Goal: Task Accomplishment & Management: Manage account settings

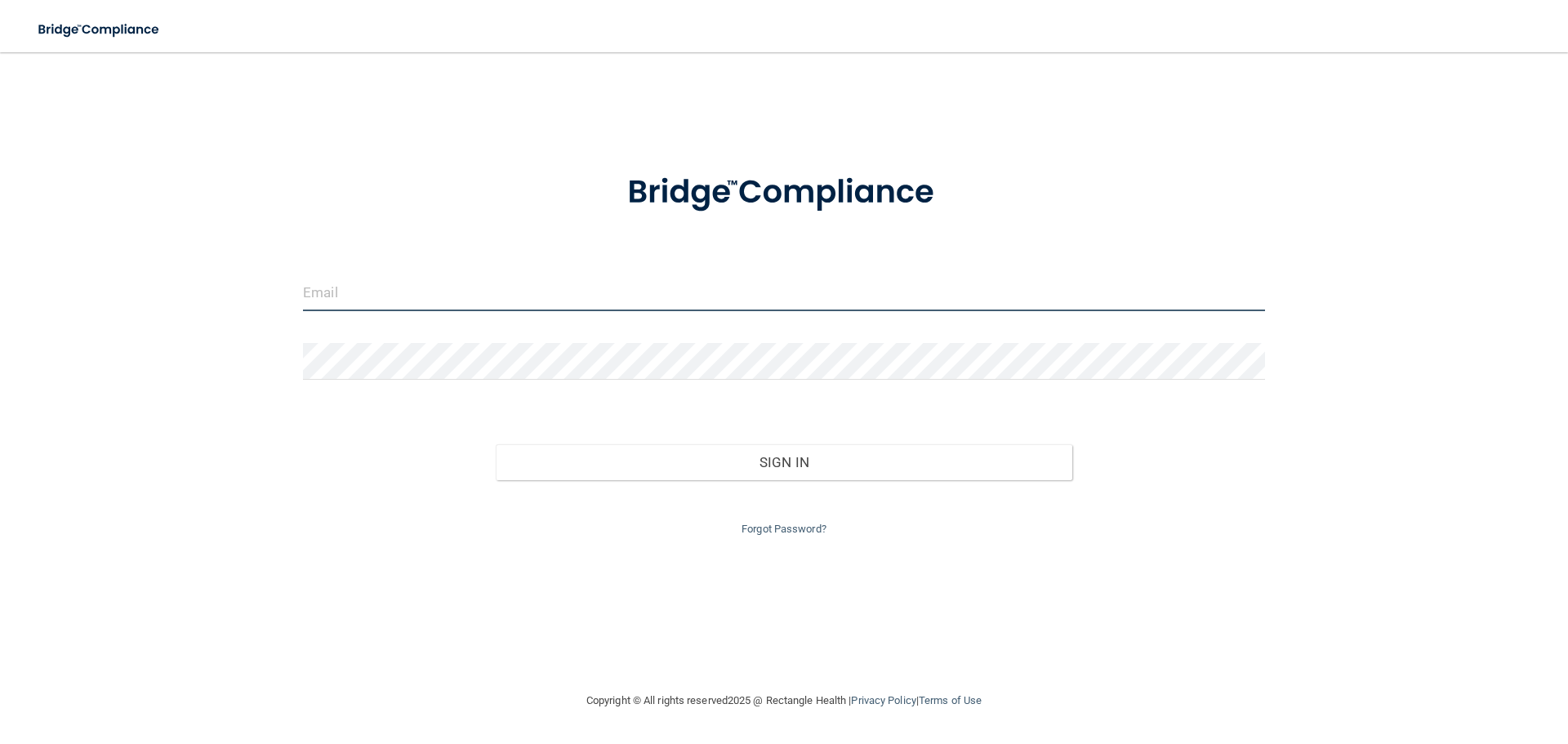
type input "[EMAIL_ADDRESS][DOMAIN_NAME]"
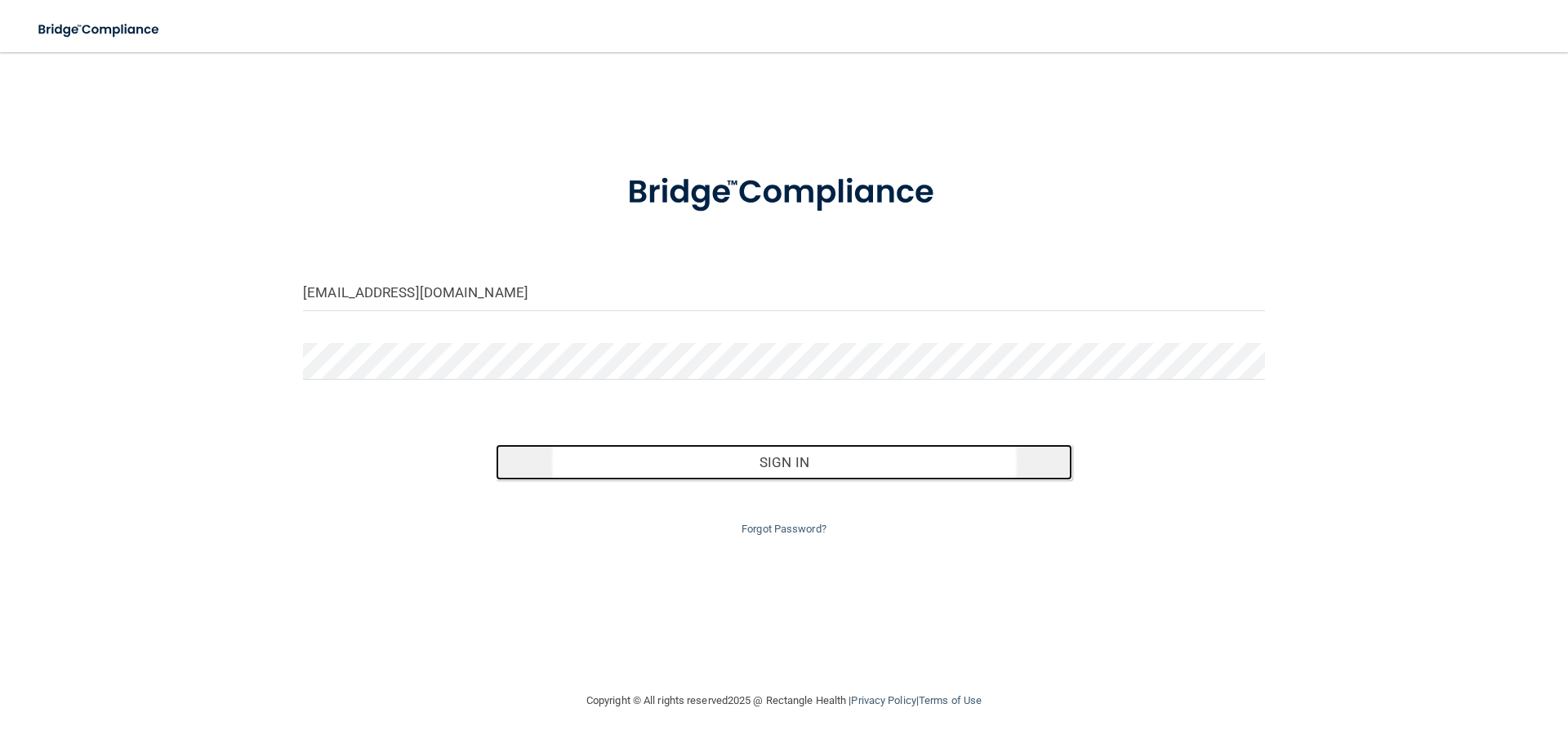
click at [786, 454] on button "Sign In" at bounding box center [784, 462] width 577 height 36
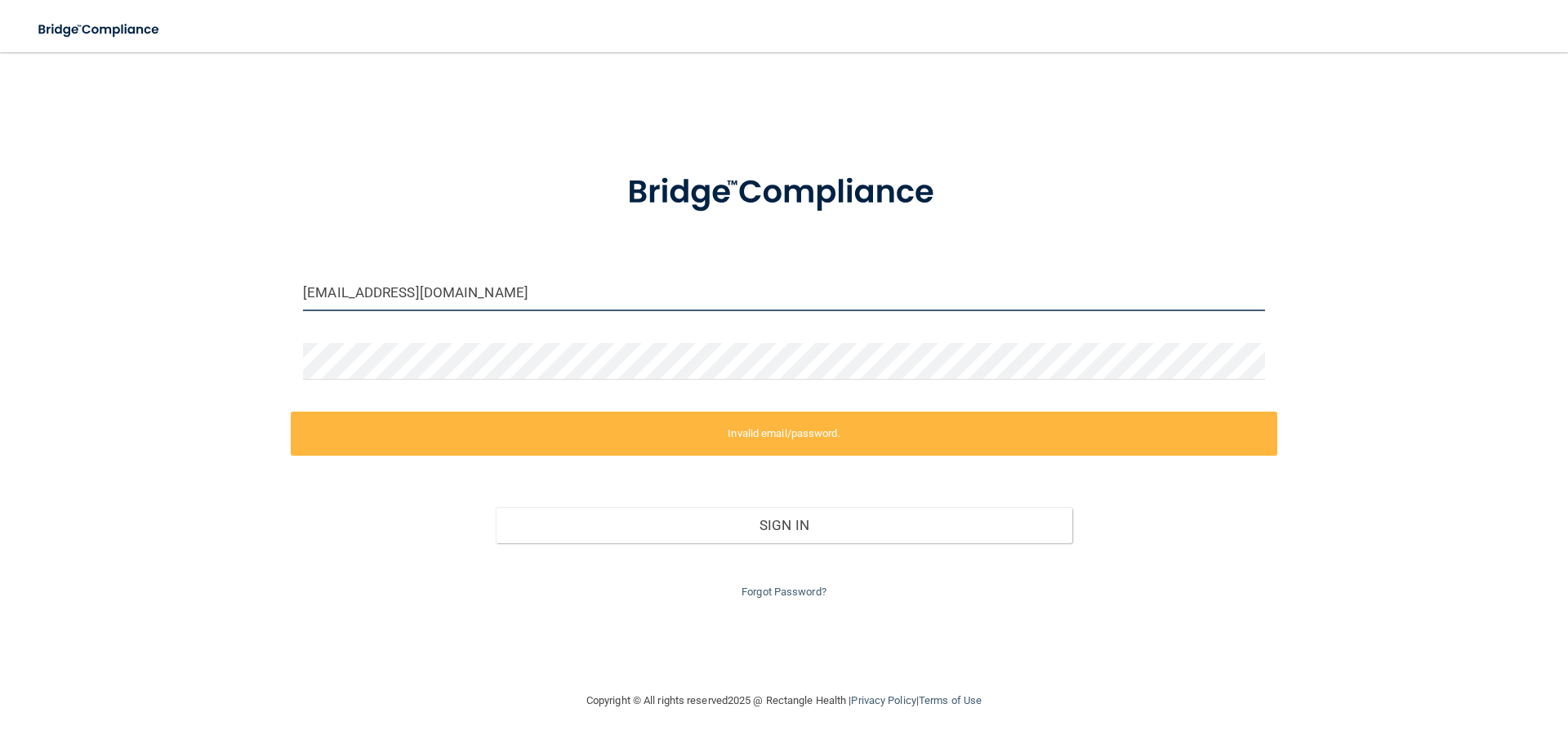
click at [354, 307] on input "[EMAIL_ADDRESS][DOMAIN_NAME]" at bounding box center [784, 293] width 961 height 36
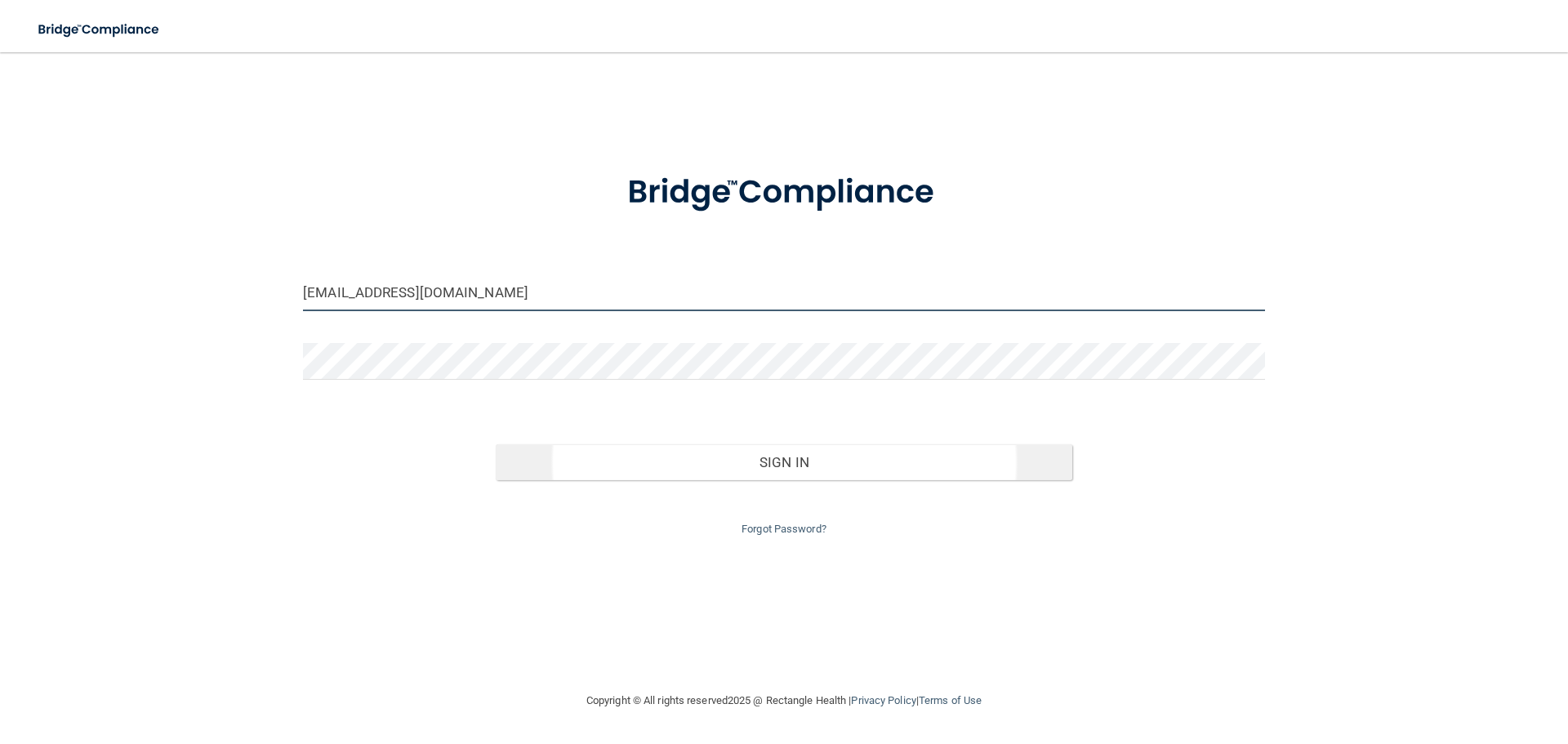
type input "[EMAIL_ADDRESS][DOMAIN_NAME]"
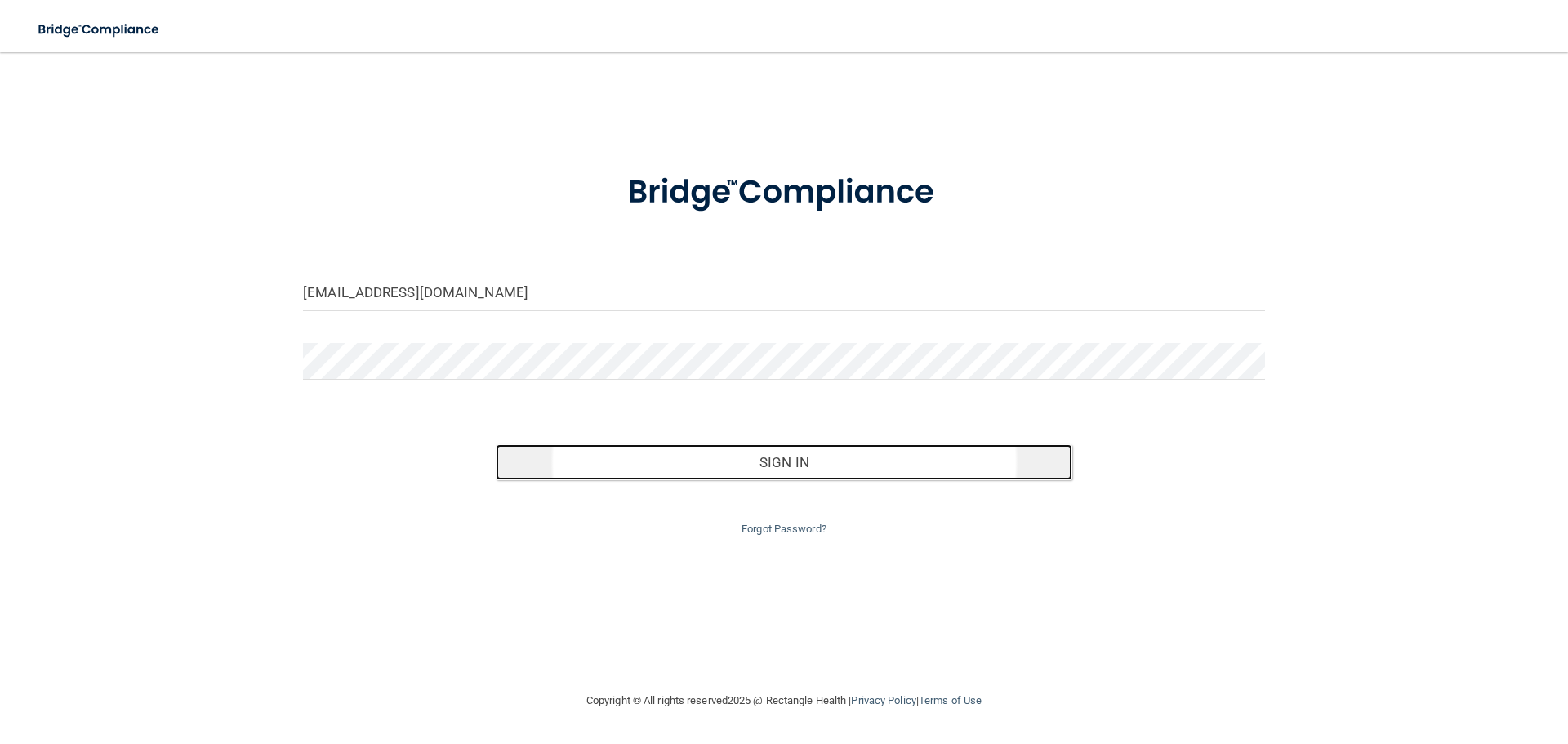
click at [800, 469] on button "Sign In" at bounding box center [784, 462] width 577 height 36
click at [627, 451] on button "Sign In" at bounding box center [784, 462] width 577 height 36
click at [703, 459] on button "Sign In" at bounding box center [784, 462] width 577 height 36
click at [644, 460] on button "Sign In" at bounding box center [784, 462] width 577 height 36
click at [729, 456] on button "Sign In" at bounding box center [784, 462] width 577 height 36
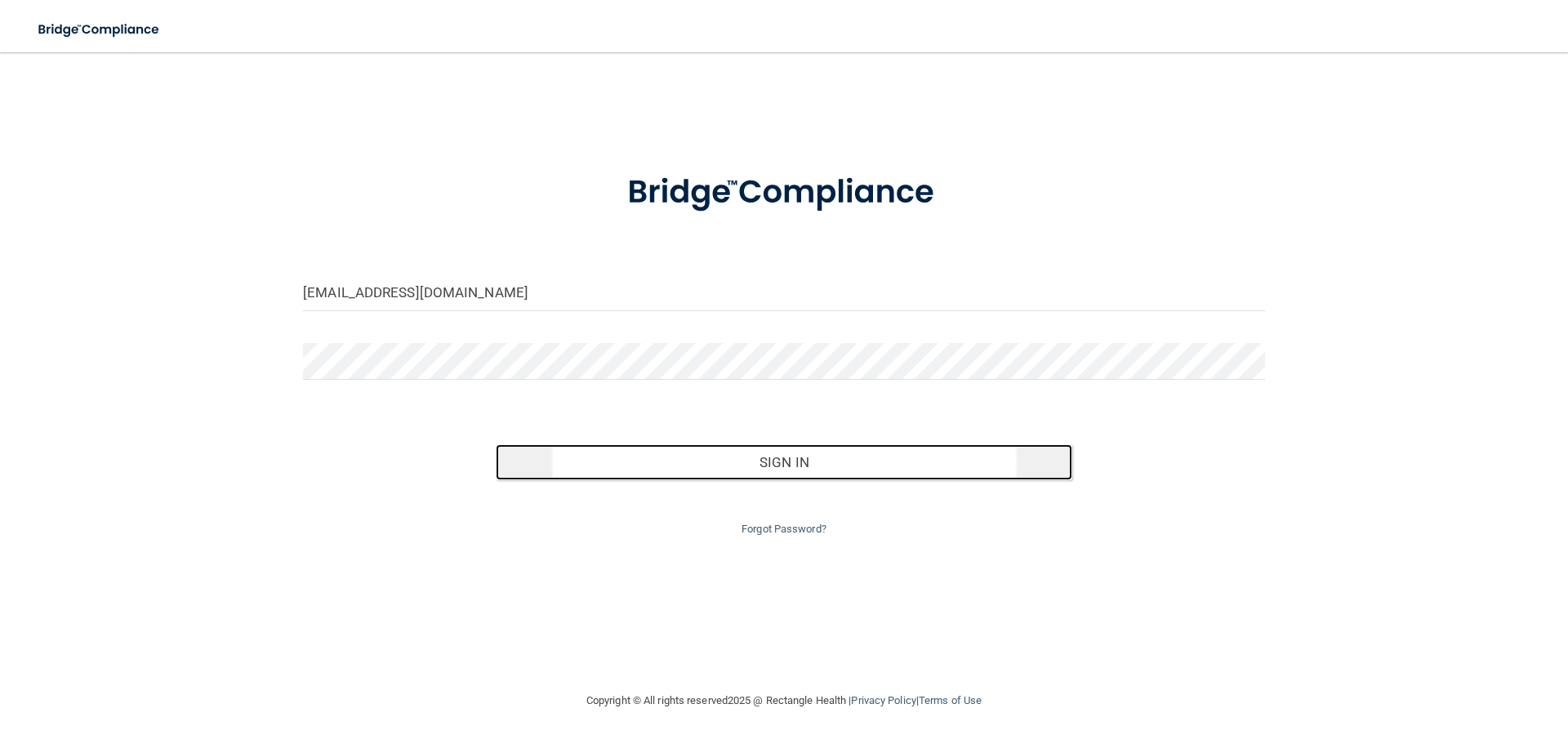
click at [601, 460] on button "Sign In" at bounding box center [784, 462] width 577 height 36
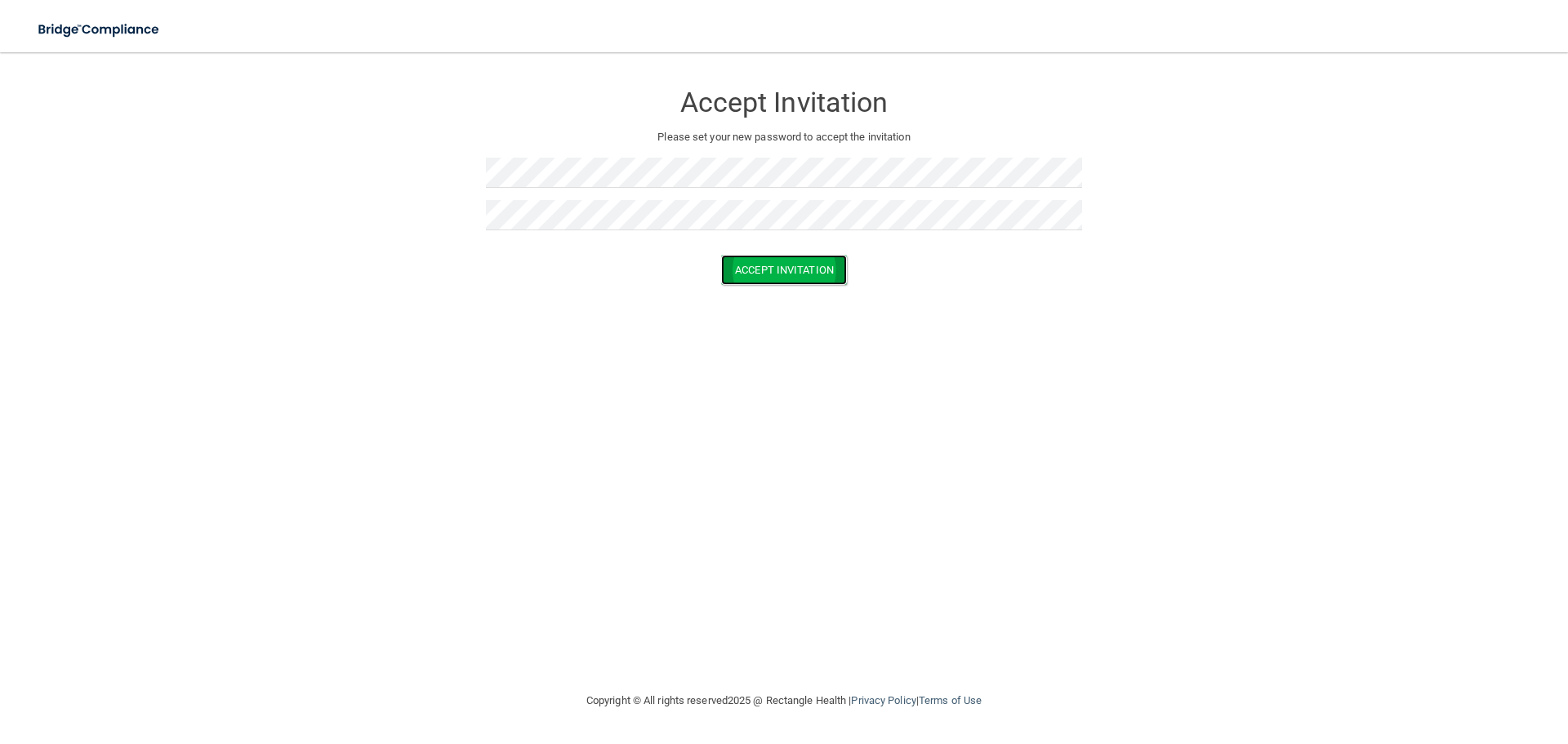
click at [799, 256] on button "Accept Invitation" at bounding box center [784, 270] width 126 height 30
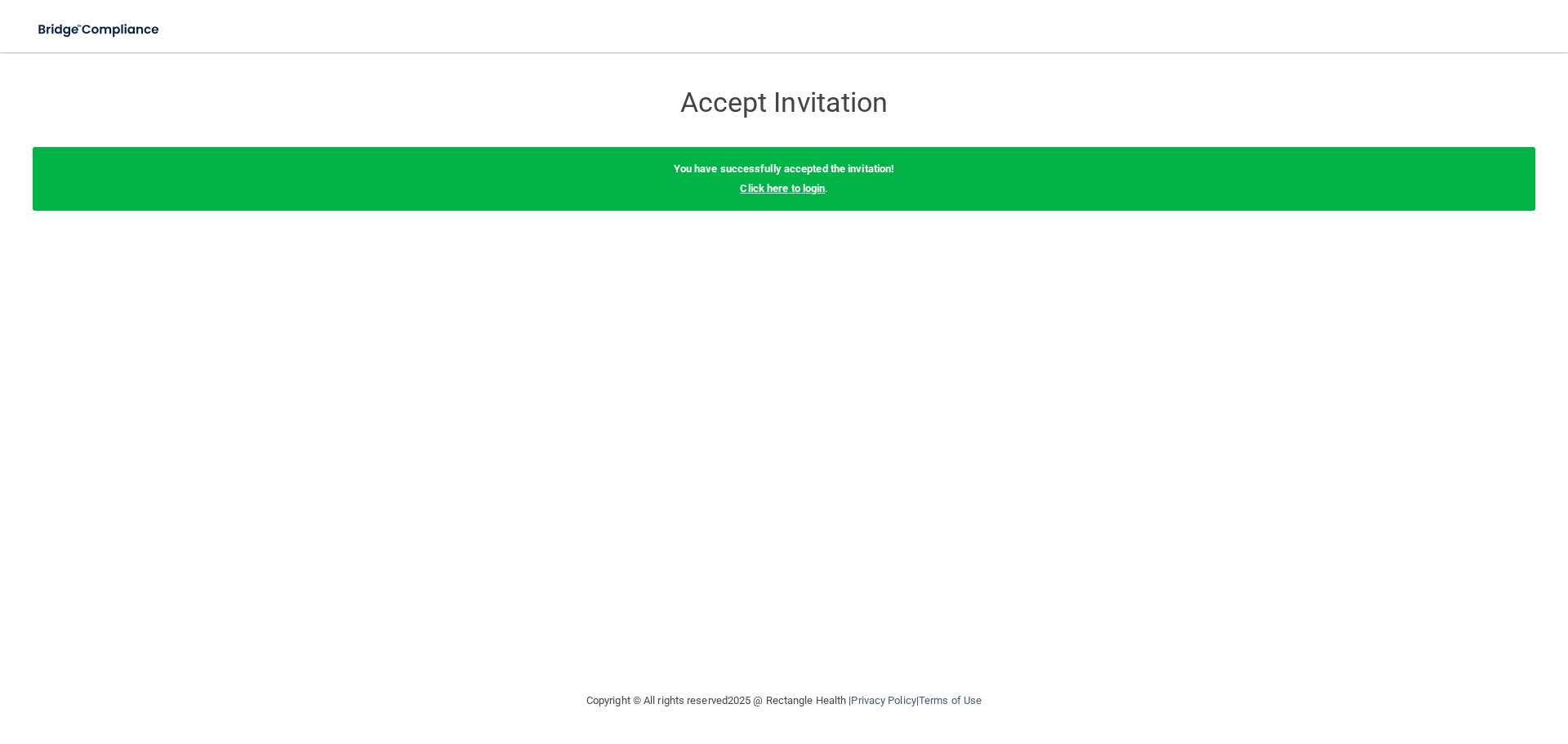
click at [778, 188] on link "Click here to login" at bounding box center [782, 188] width 85 height 12
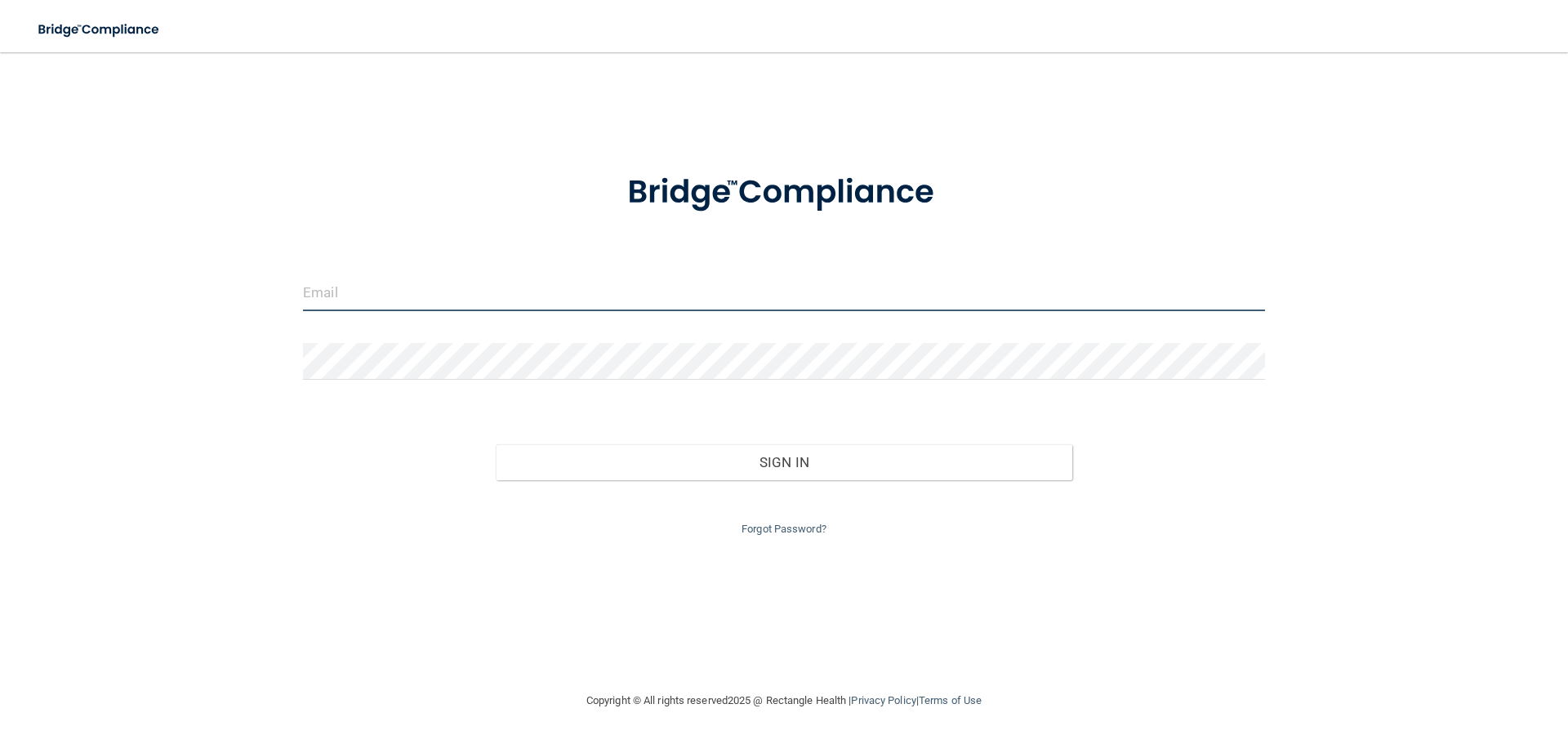
click at [376, 290] on input "email" at bounding box center [784, 293] width 961 height 36
click at [495, 468] on button "Sign In" at bounding box center [784, 485] width 577 height 36
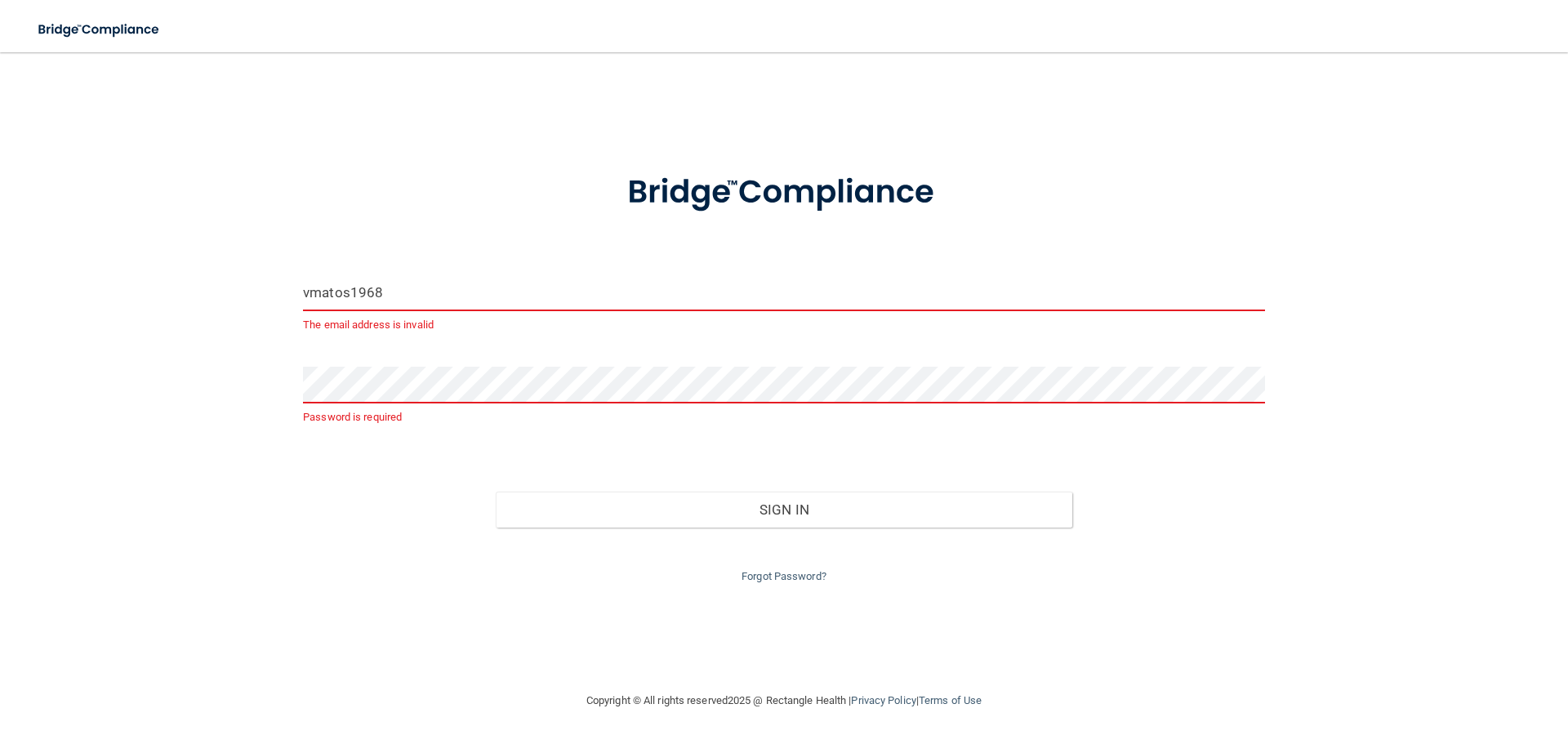
click at [495, 491] on button "Sign In" at bounding box center [784, 509] width 577 height 36
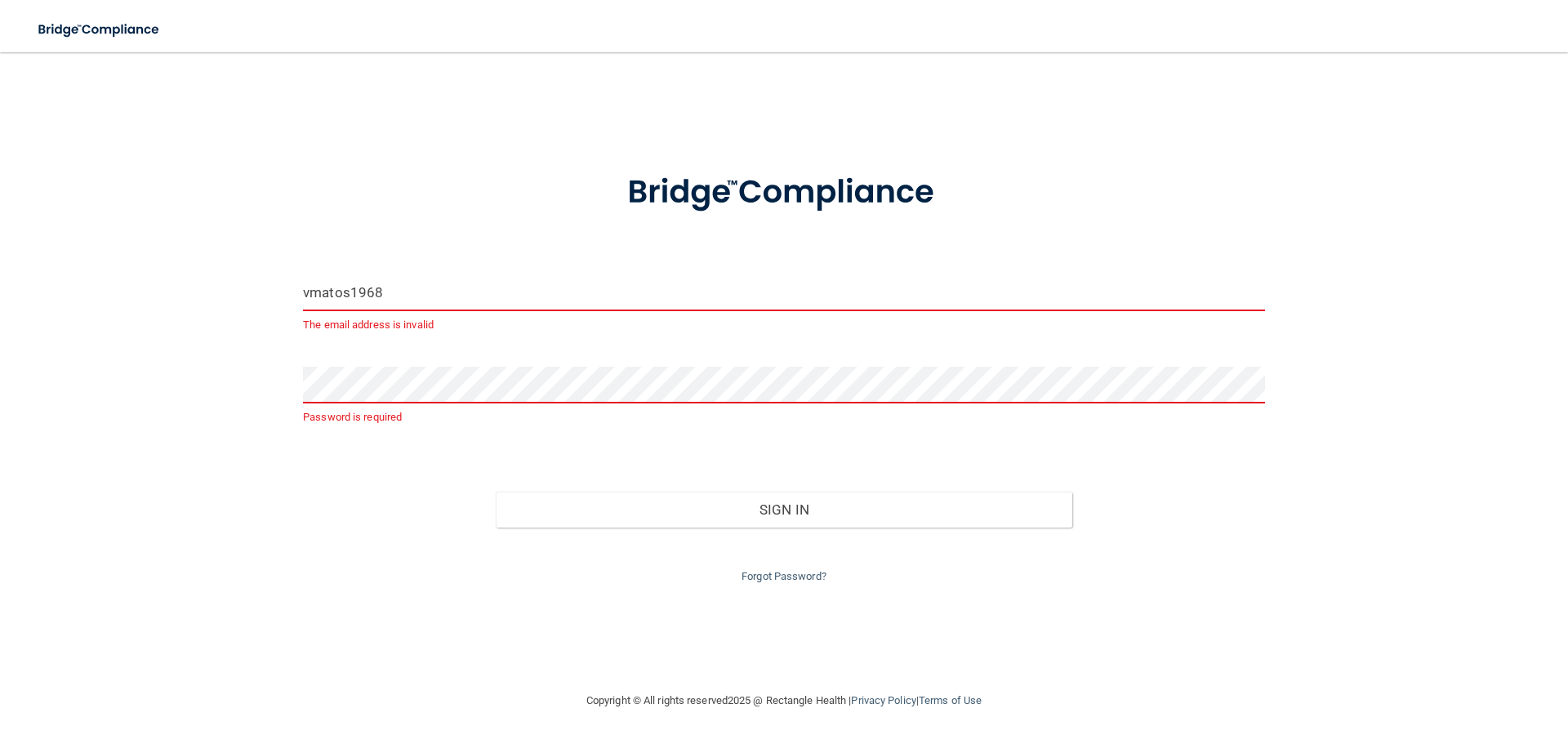
click at [495, 491] on button "Sign In" at bounding box center [784, 509] width 577 height 36
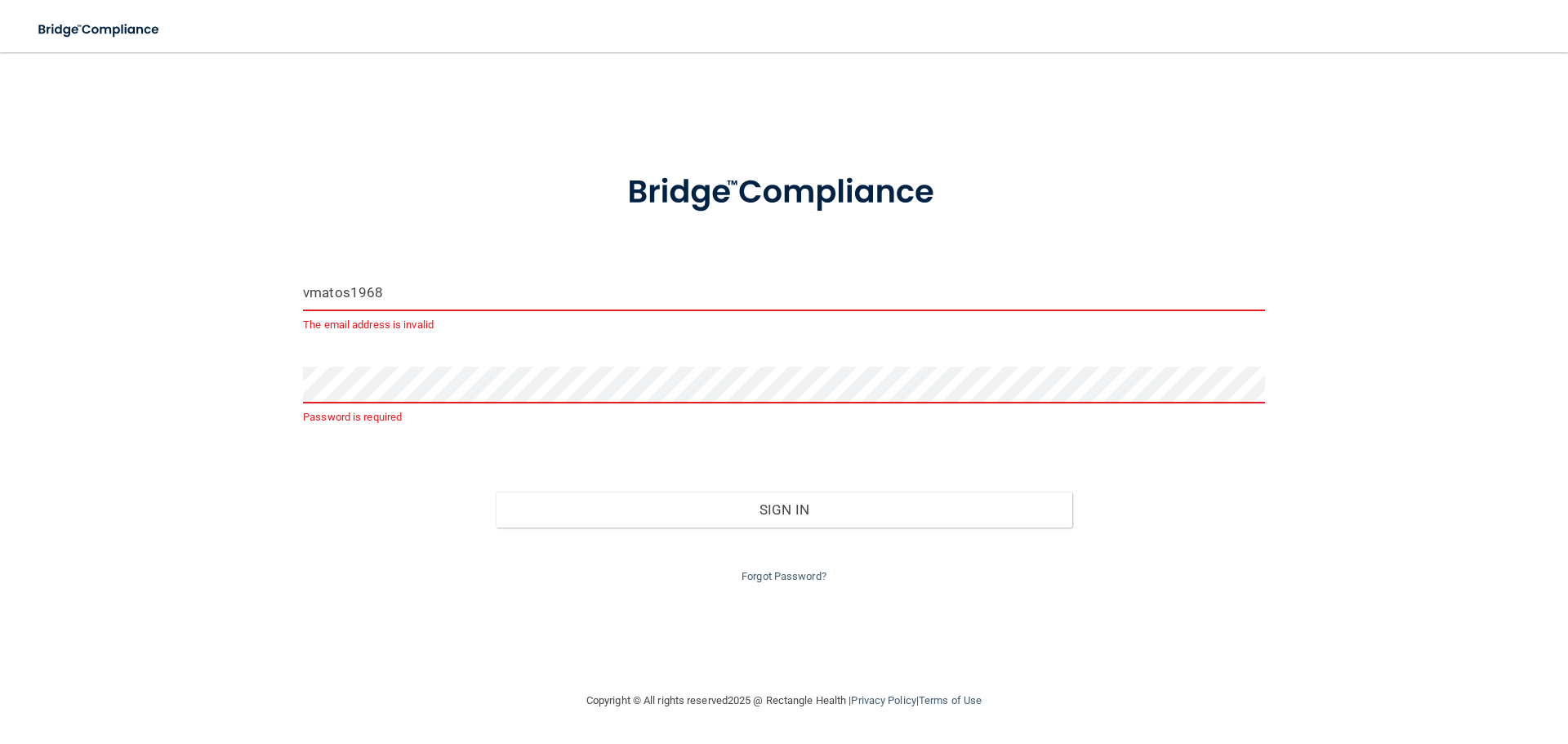
click at [495, 491] on button "Sign In" at bounding box center [784, 509] width 577 height 36
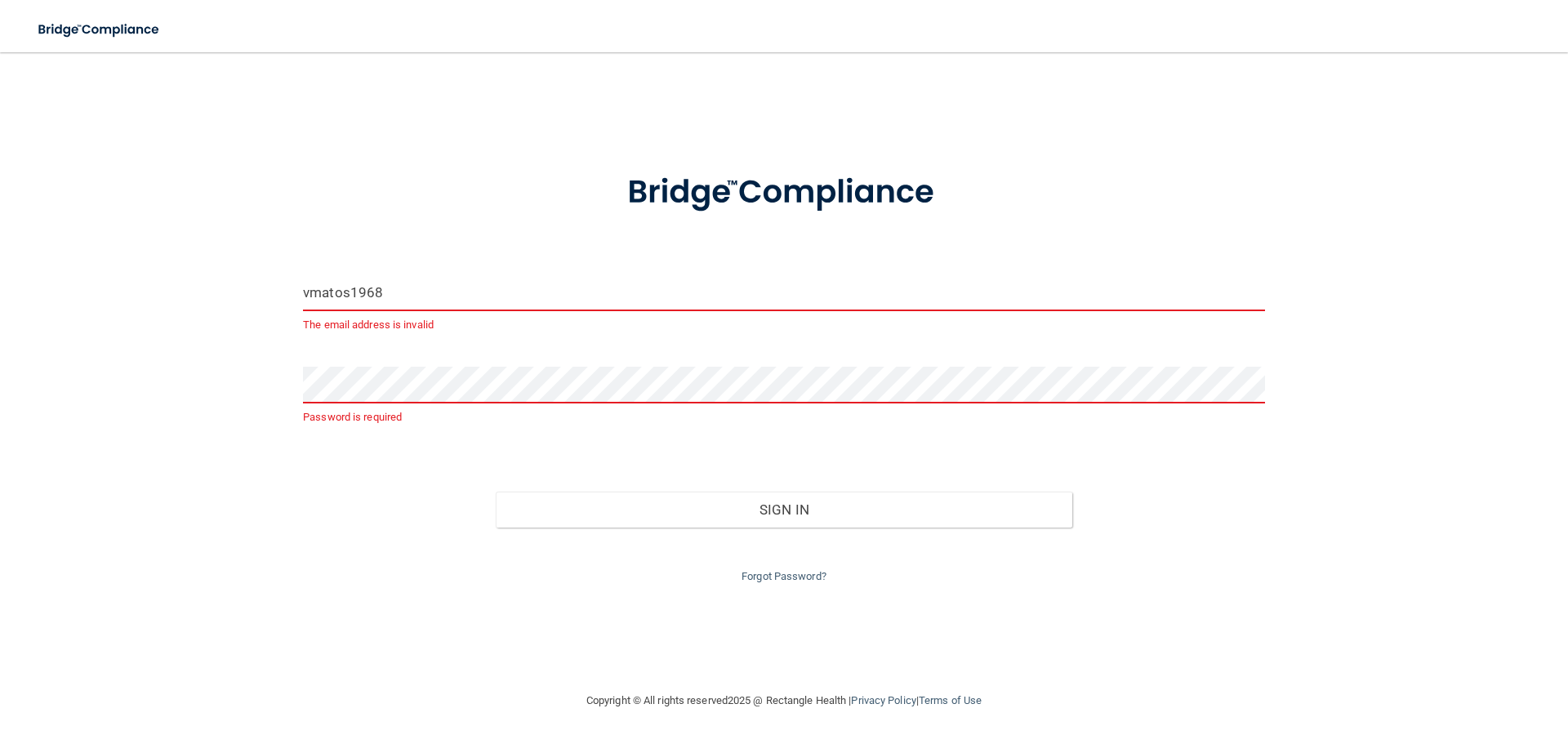
click at [495, 491] on button "Sign In" at bounding box center [784, 509] width 577 height 36
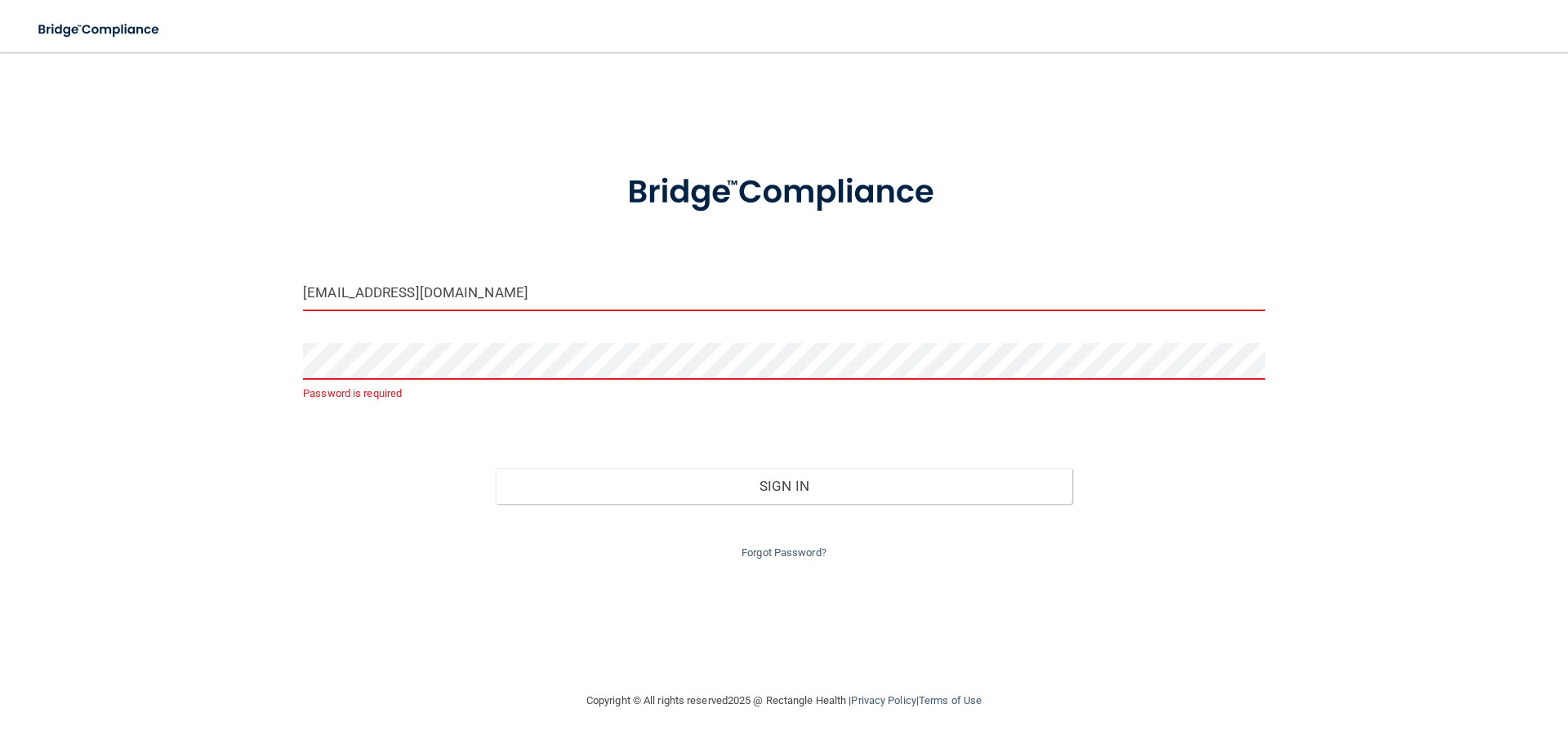
type input "[EMAIL_ADDRESS][DOMAIN_NAME]"
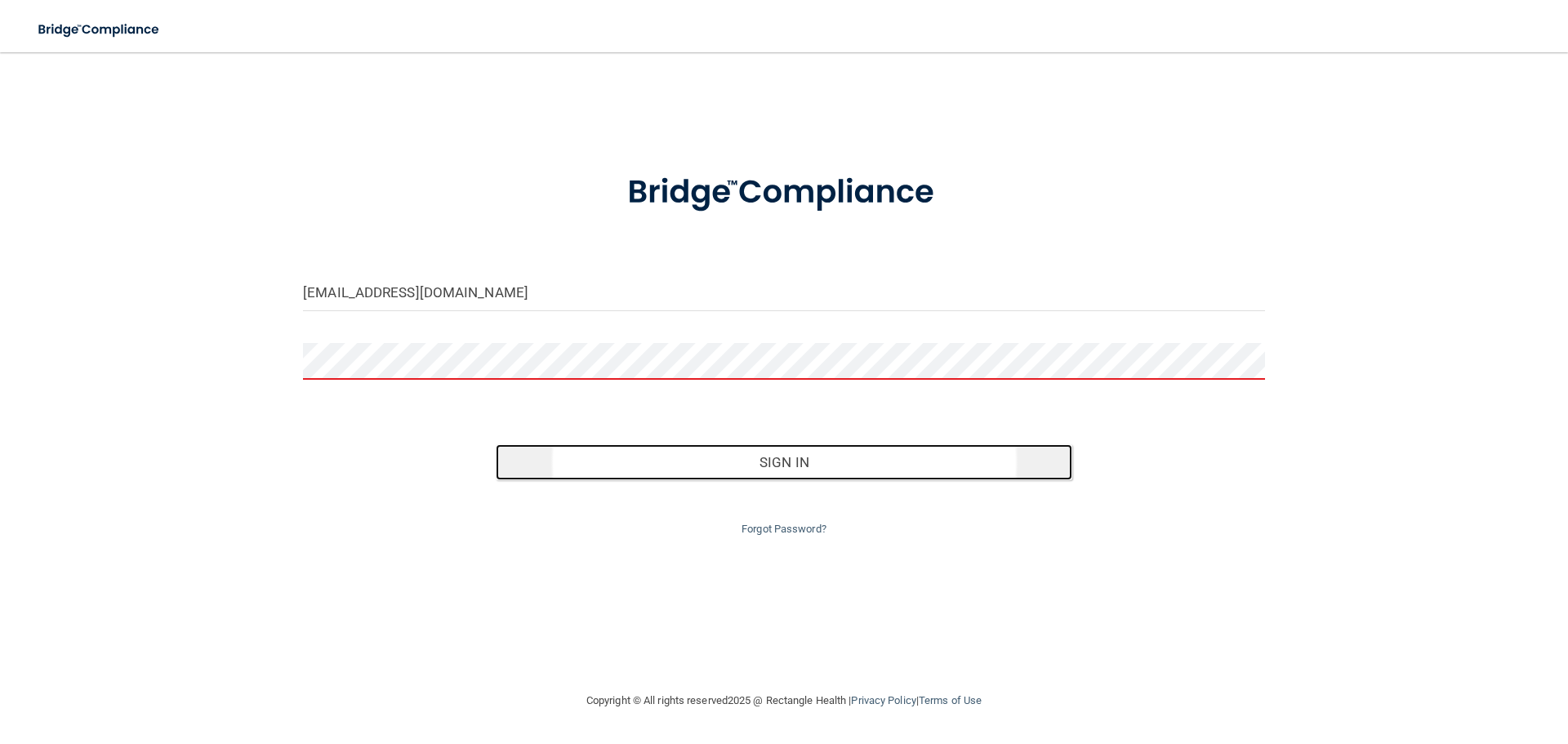
click at [719, 457] on button "Sign In" at bounding box center [784, 462] width 577 height 36
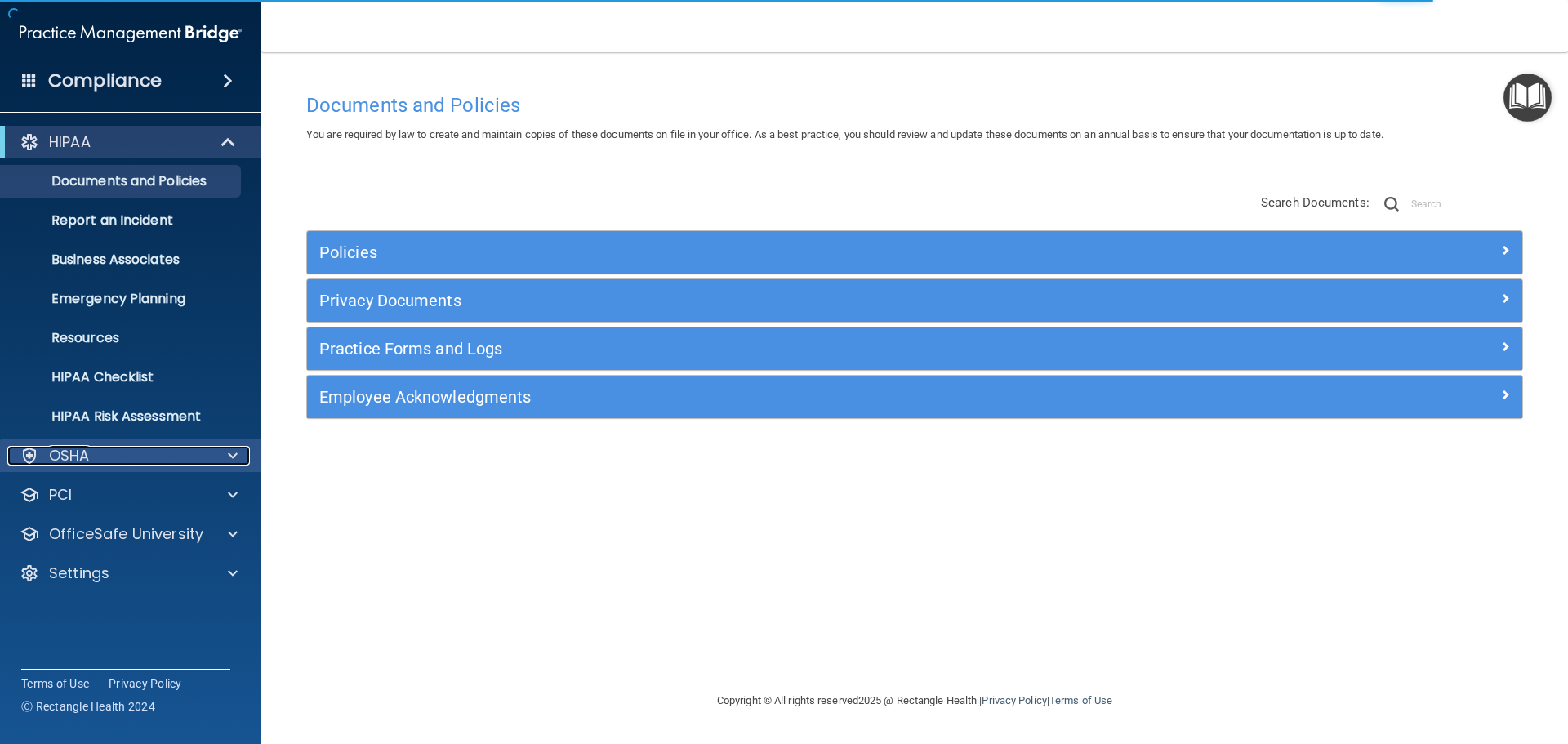
click at [109, 449] on div "OSHA" at bounding box center [108, 456] width 202 height 20
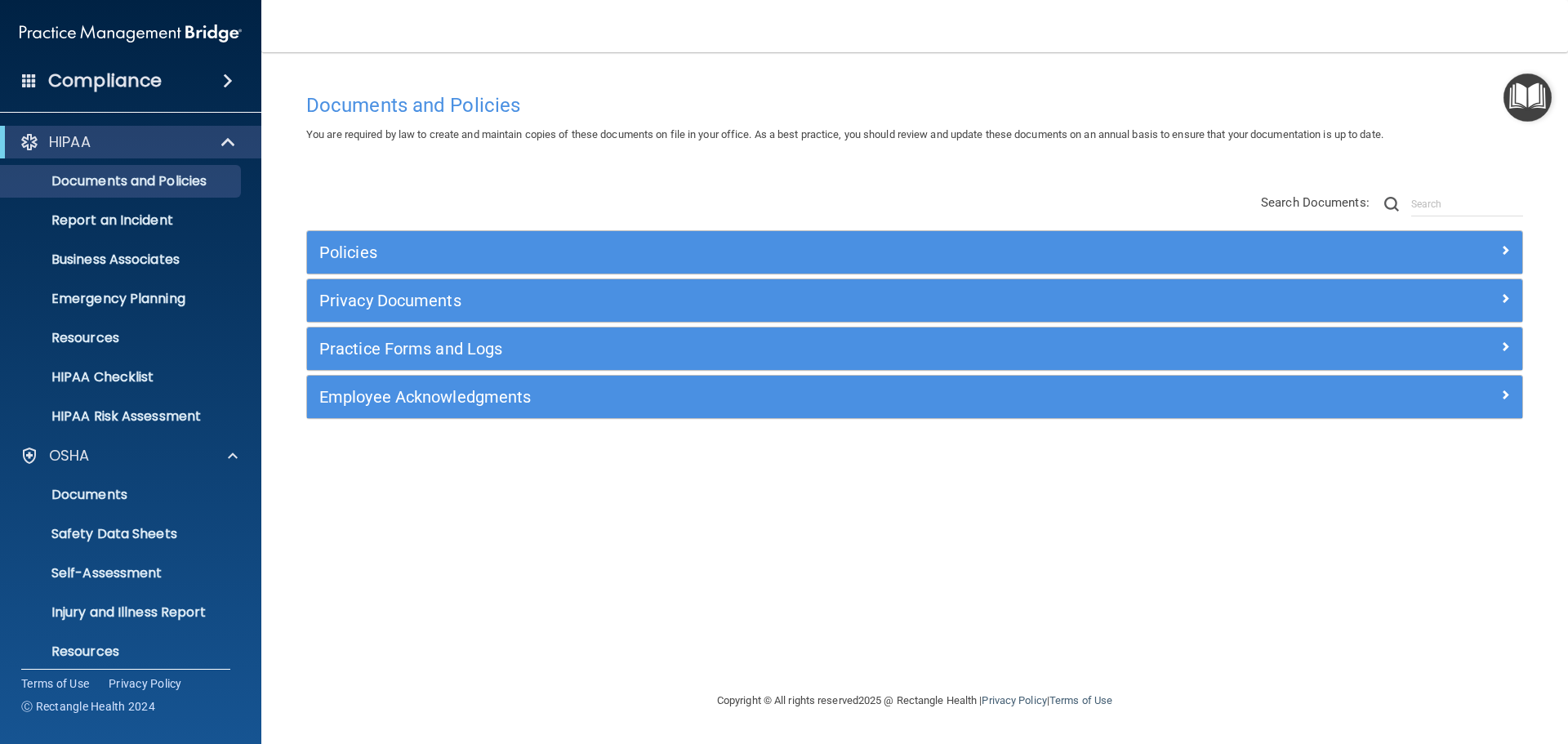
click at [20, 82] on div "Compliance" at bounding box center [130, 80] width 261 height 36
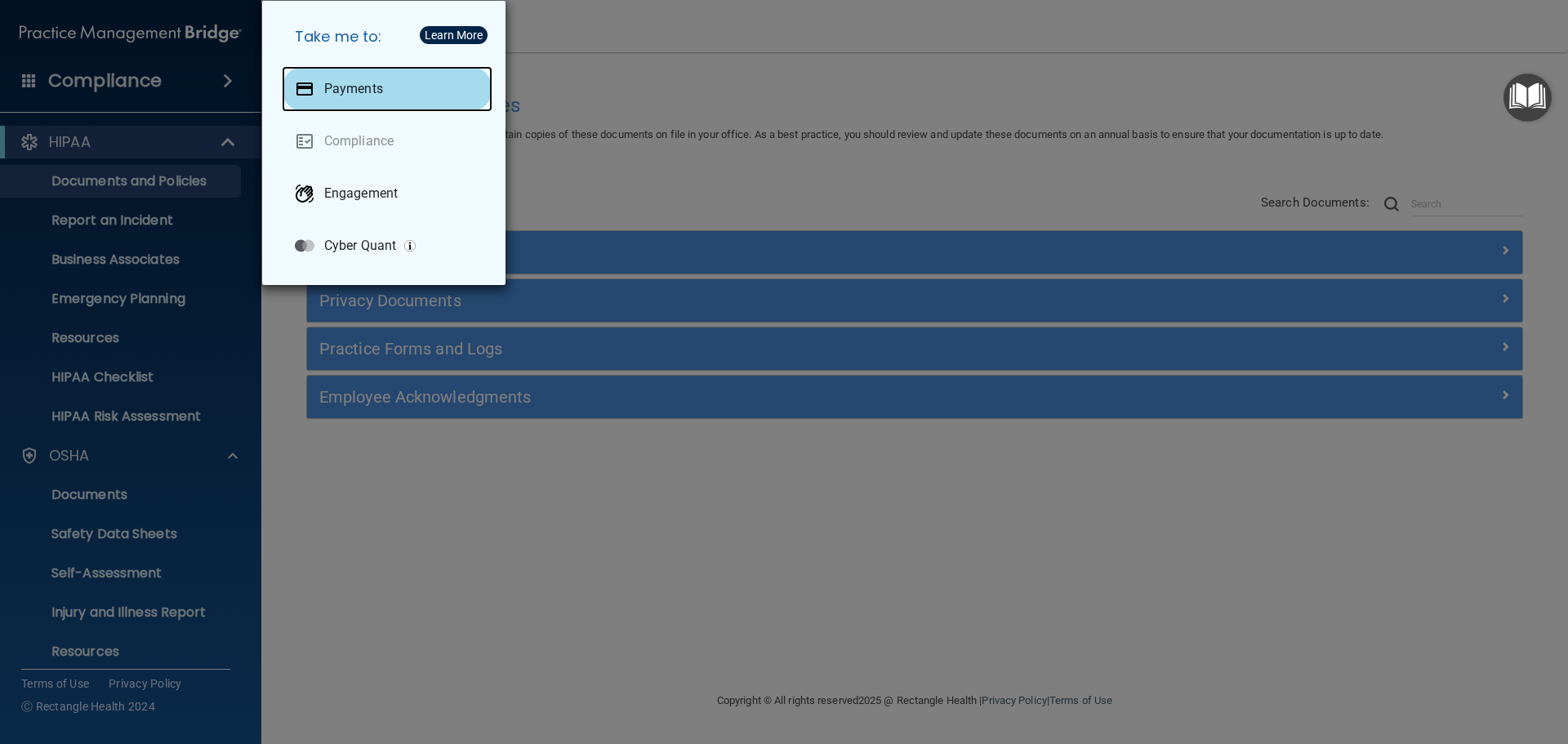
click at [356, 86] on p "Payments" at bounding box center [354, 89] width 59 height 16
click at [602, 30] on div "Take me to: Payments Compliance Engagement Cyber Quant" at bounding box center [784, 372] width 1568 height 744
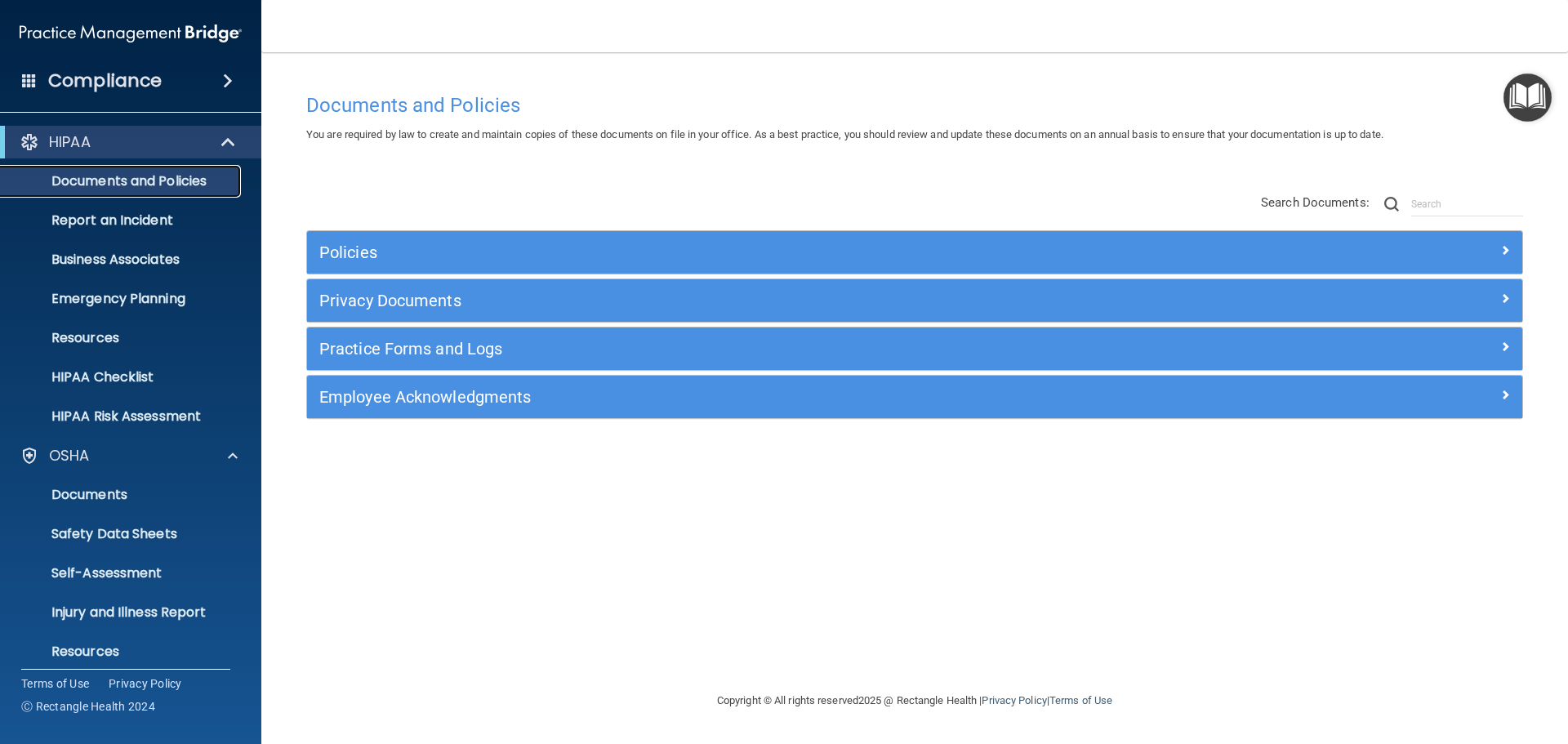
click at [155, 180] on p "Documents and Policies" at bounding box center [121, 181] width 223 height 16
click at [132, 372] on p "HIPAA Checklist" at bounding box center [121, 377] width 223 height 16
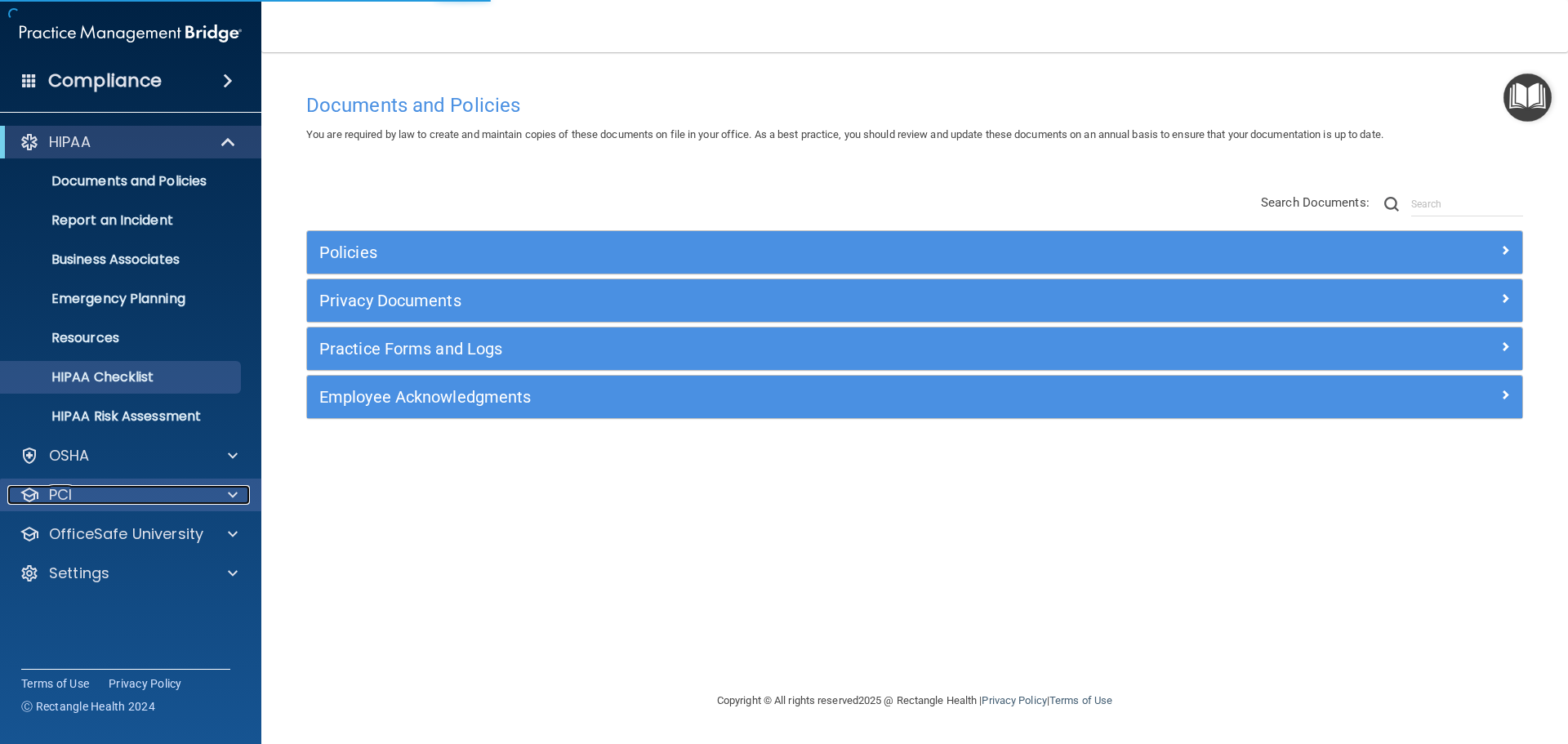
click at [145, 486] on div "PCI" at bounding box center [108, 495] width 202 height 20
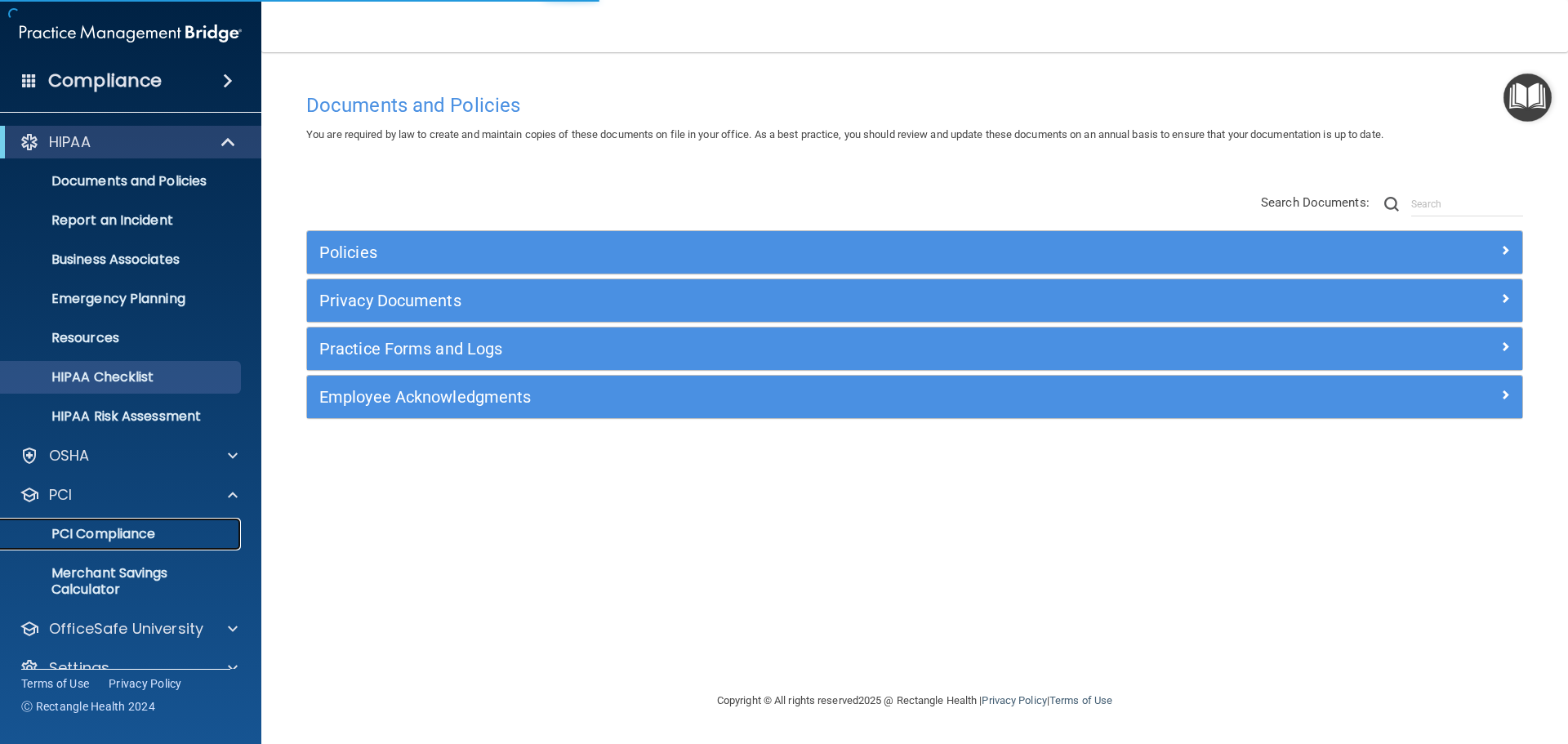
click at [132, 532] on p "PCI Compliance" at bounding box center [121, 534] width 223 height 16
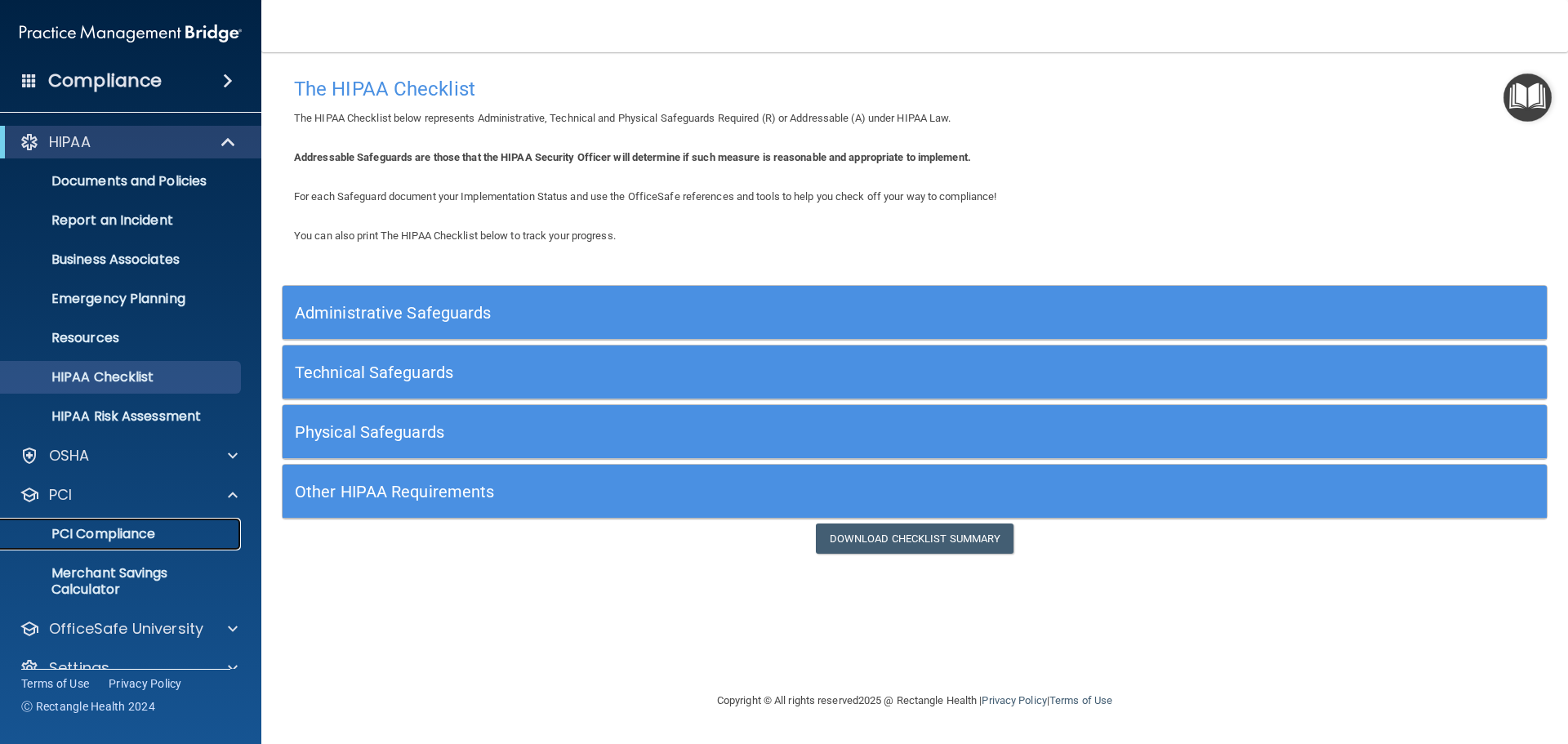
click at [118, 532] on p "PCI Compliance" at bounding box center [121, 534] width 223 height 16
click at [229, 626] on span at bounding box center [233, 629] width 10 height 20
click at [141, 660] on p "HIPAA Training" at bounding box center [77, 668] width 134 height 16
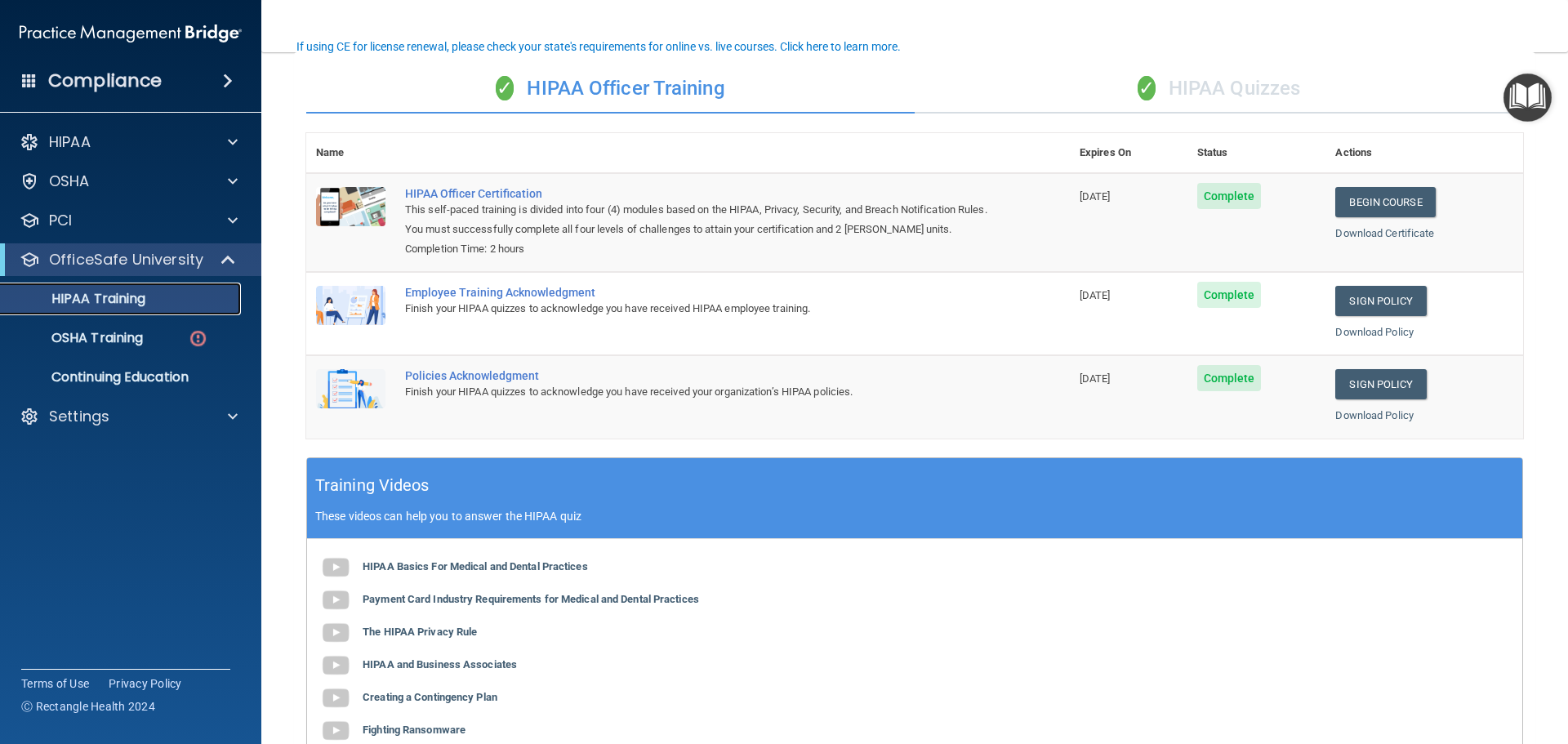
scroll to position [110, 0]
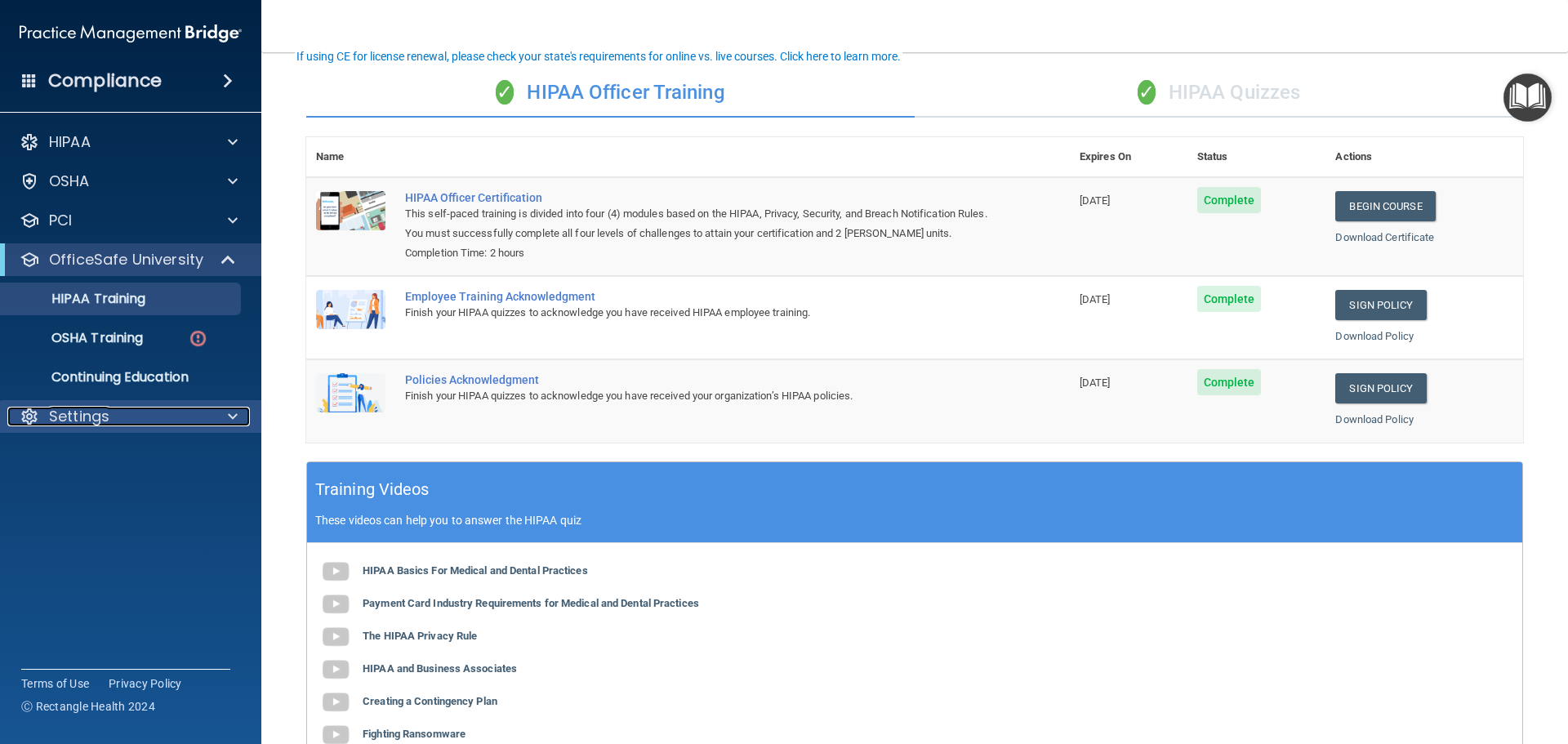
click at [75, 422] on p "Settings" at bounding box center [79, 417] width 61 height 20
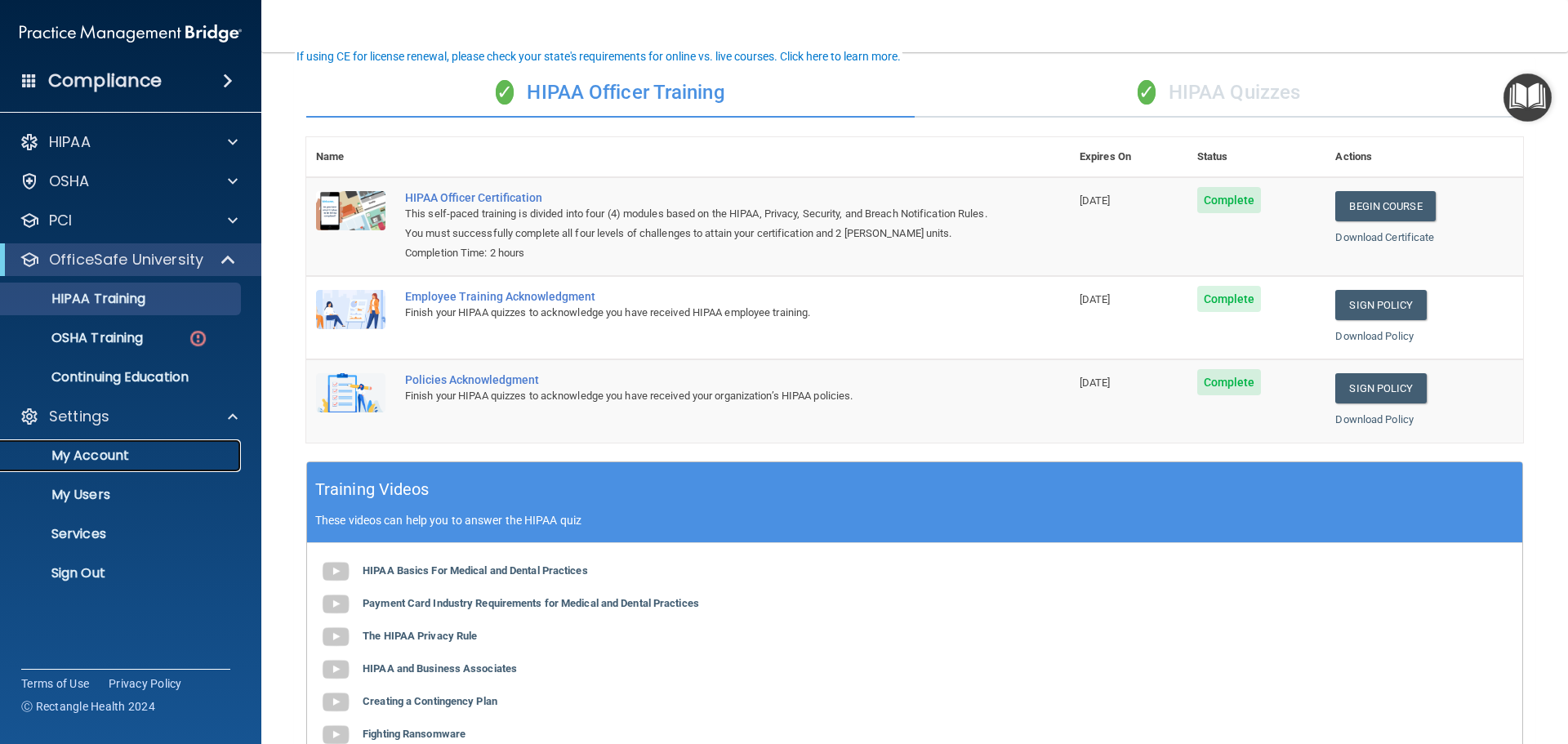
click at [80, 448] on p "My Account" at bounding box center [121, 456] width 223 height 16
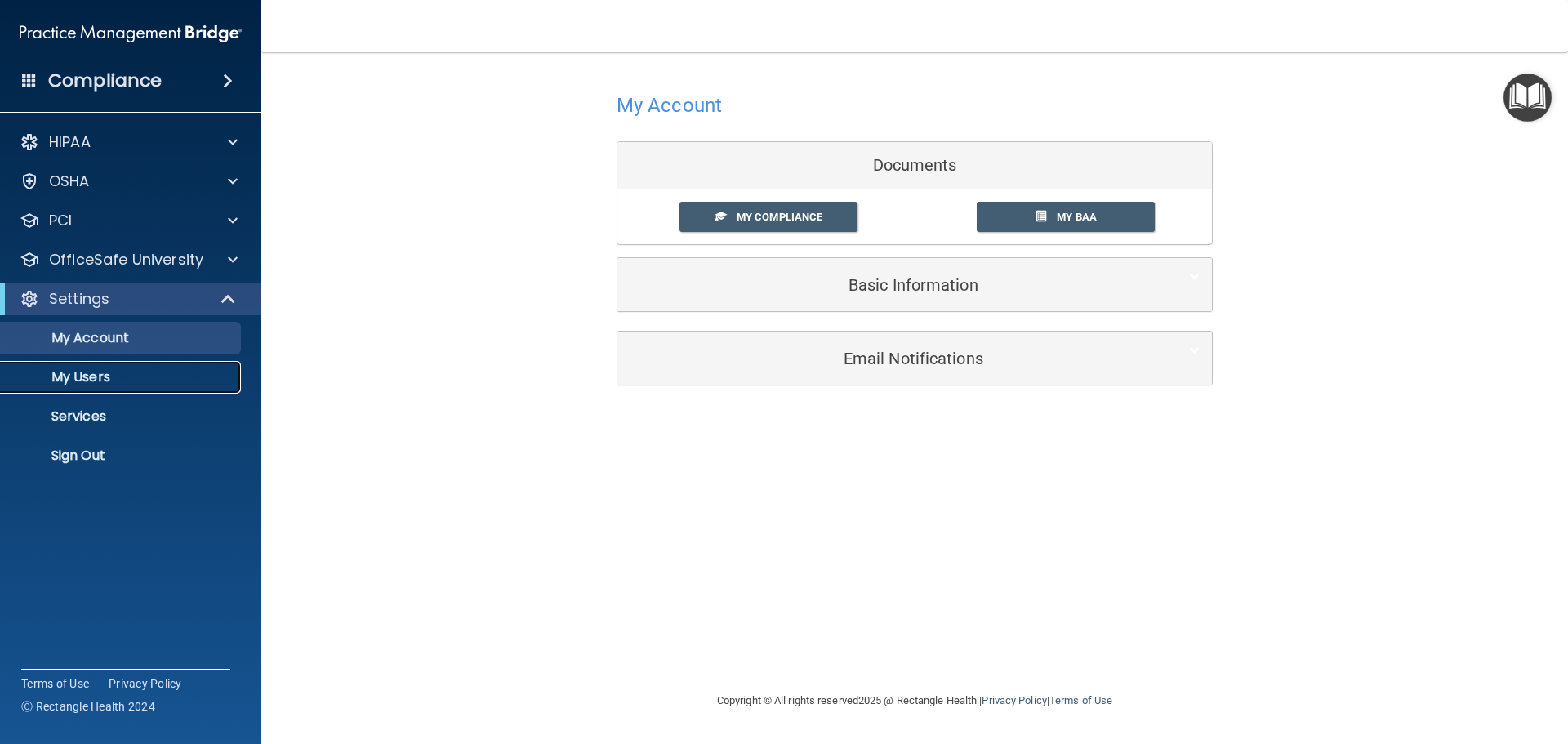
click at [101, 372] on p "My Users" at bounding box center [121, 377] width 223 height 16
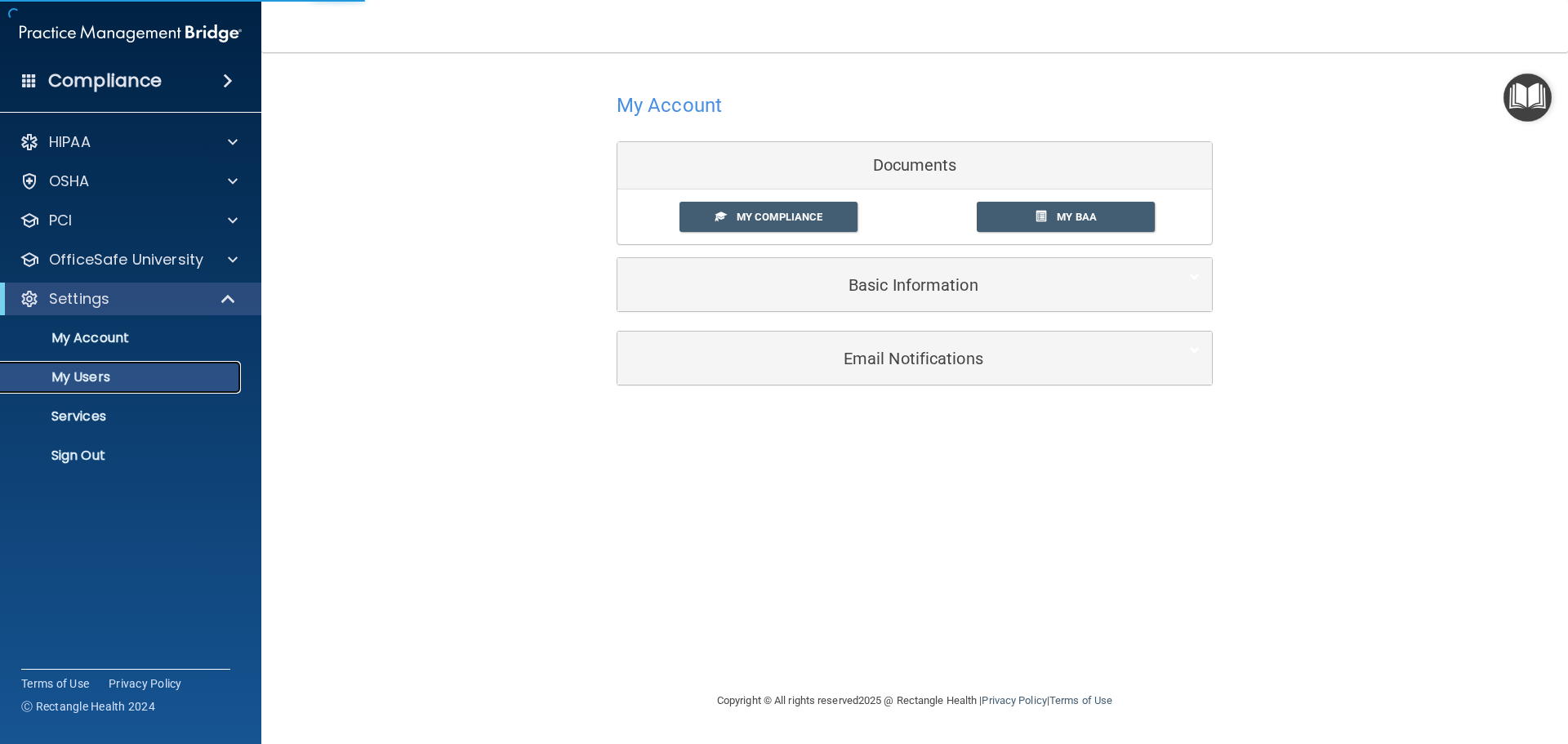
select select "20"
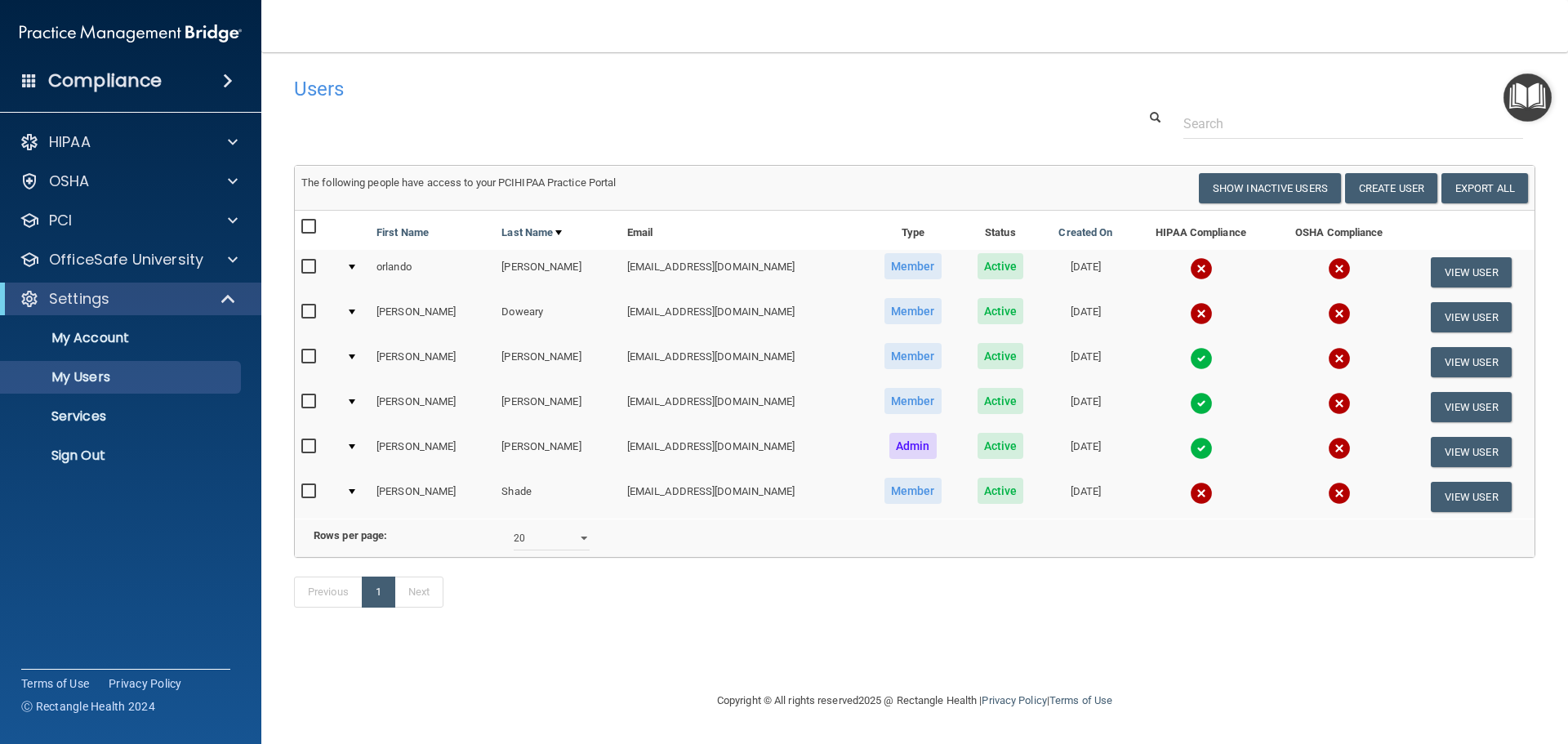
click at [309, 265] on input "checkbox" at bounding box center [311, 267] width 19 height 13
checkbox input "true"
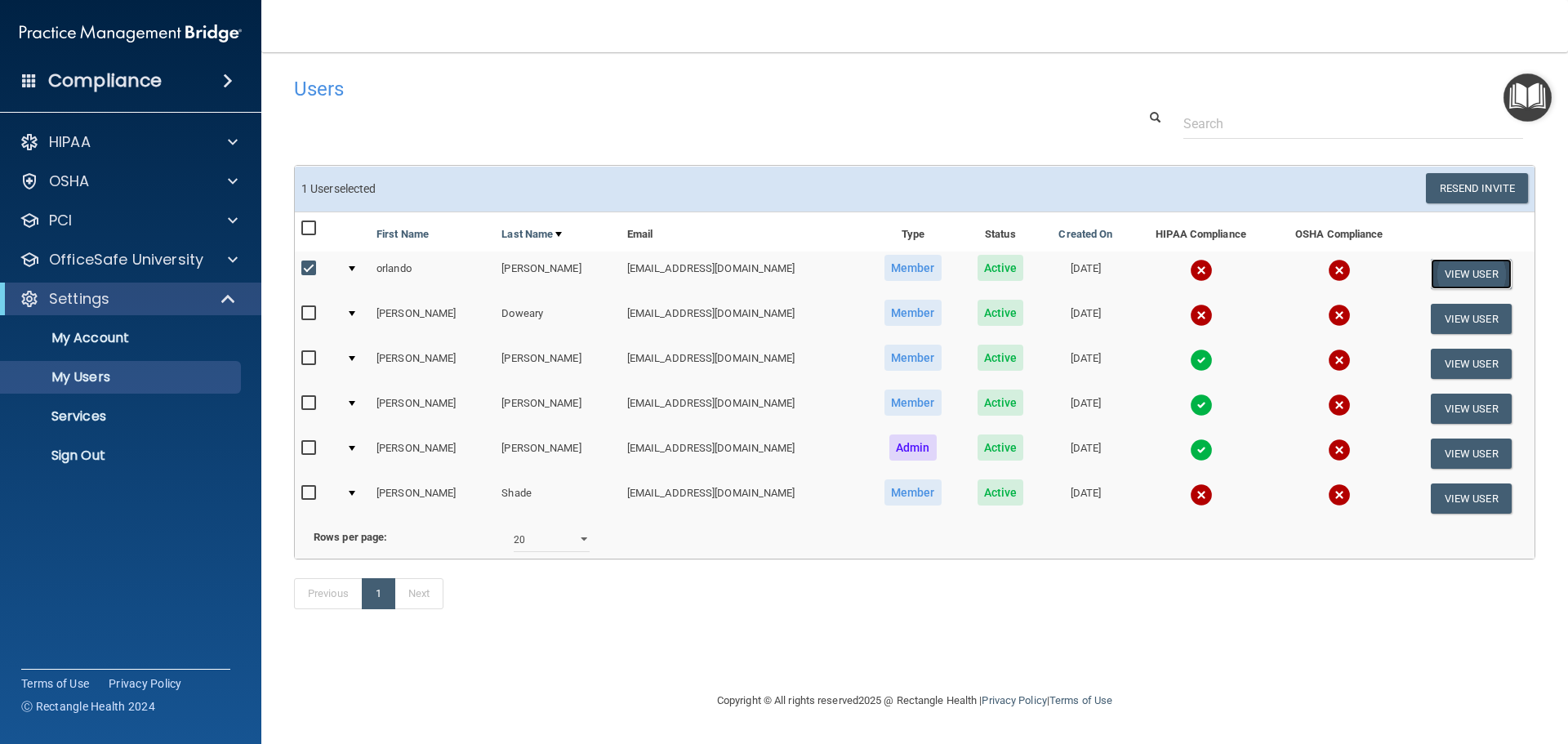
click at [1449, 276] on button "View User" at bounding box center [1471, 273] width 81 height 30
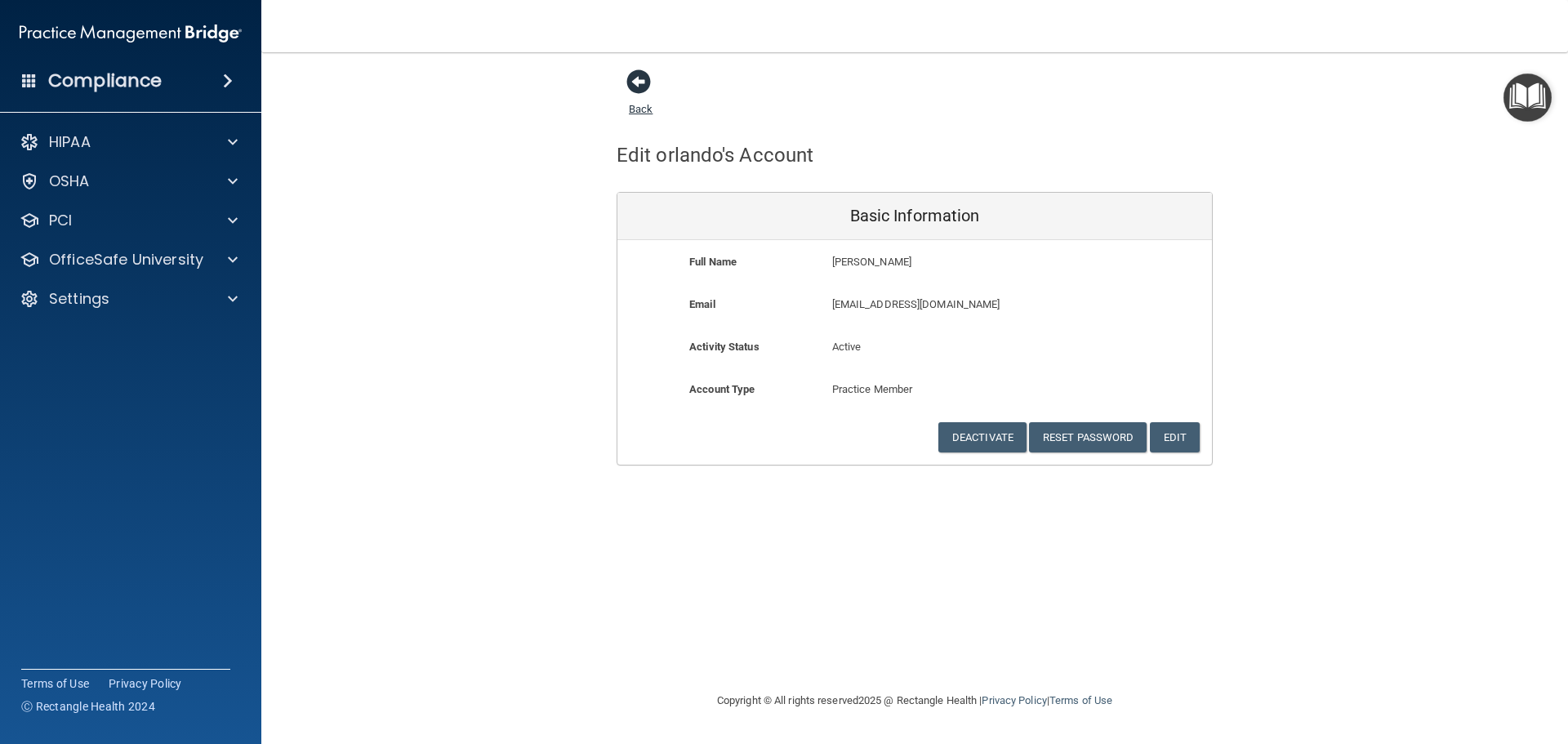
click at [636, 80] on span at bounding box center [639, 82] width 24 height 24
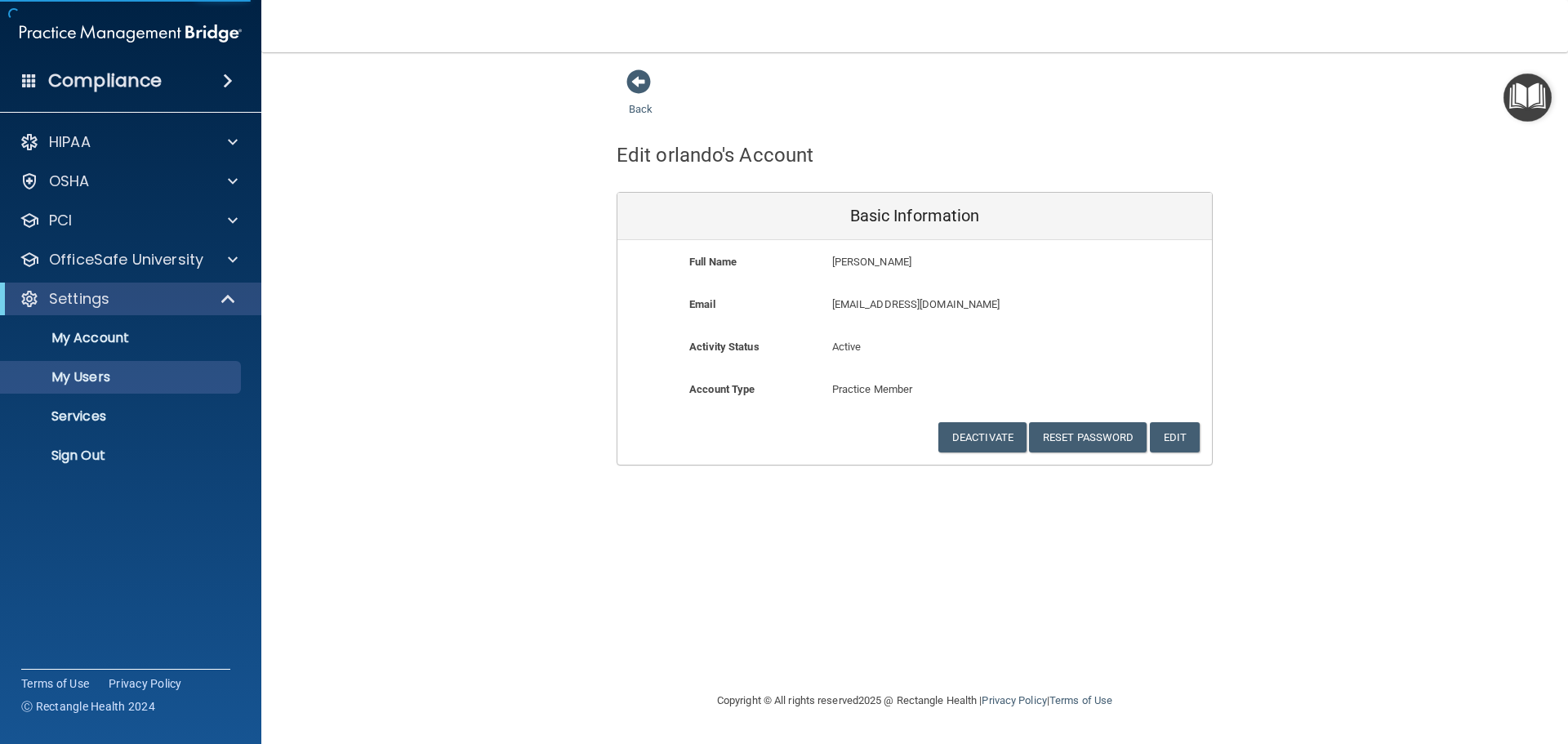
select select "20"
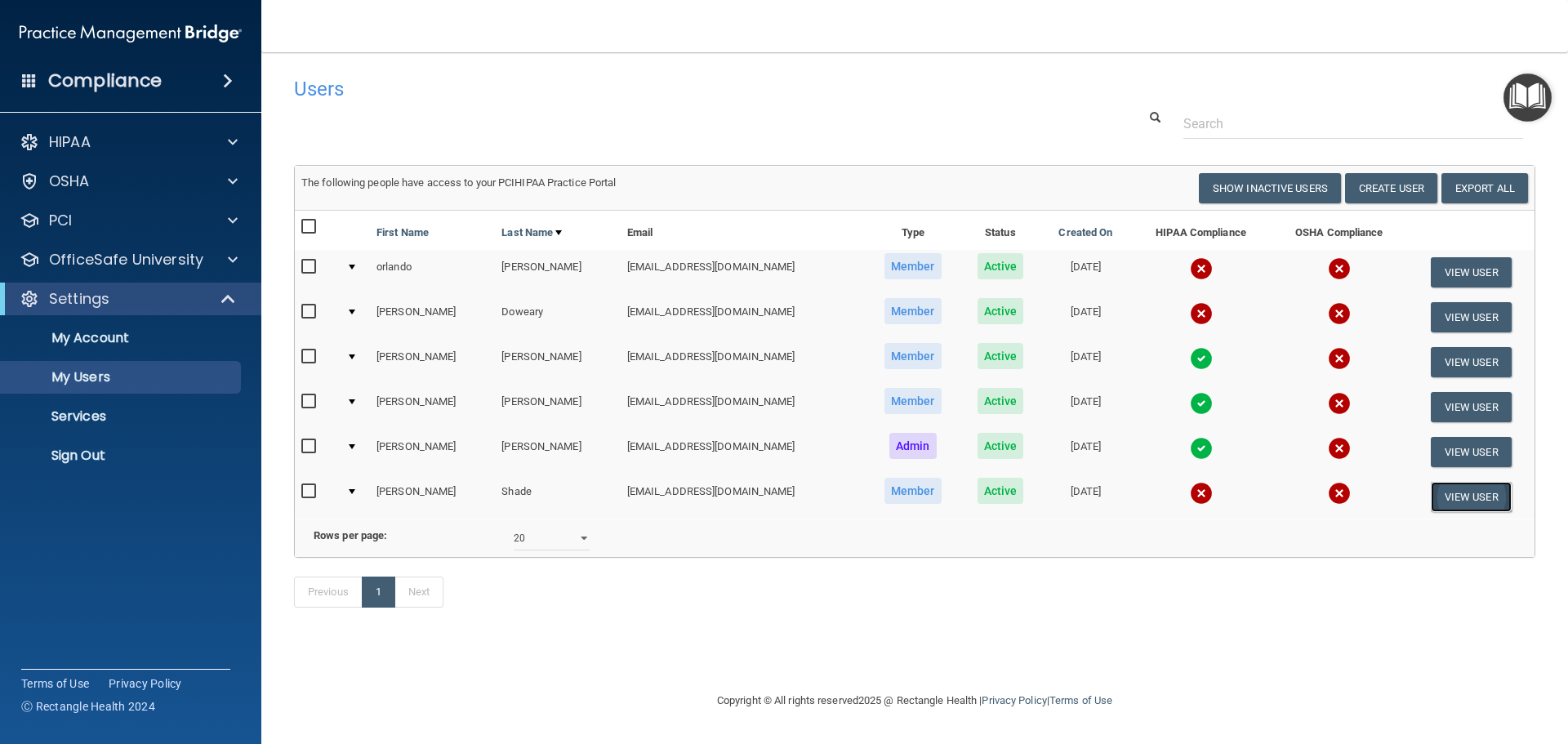
click at [1472, 500] on button "View User" at bounding box center [1471, 497] width 81 height 30
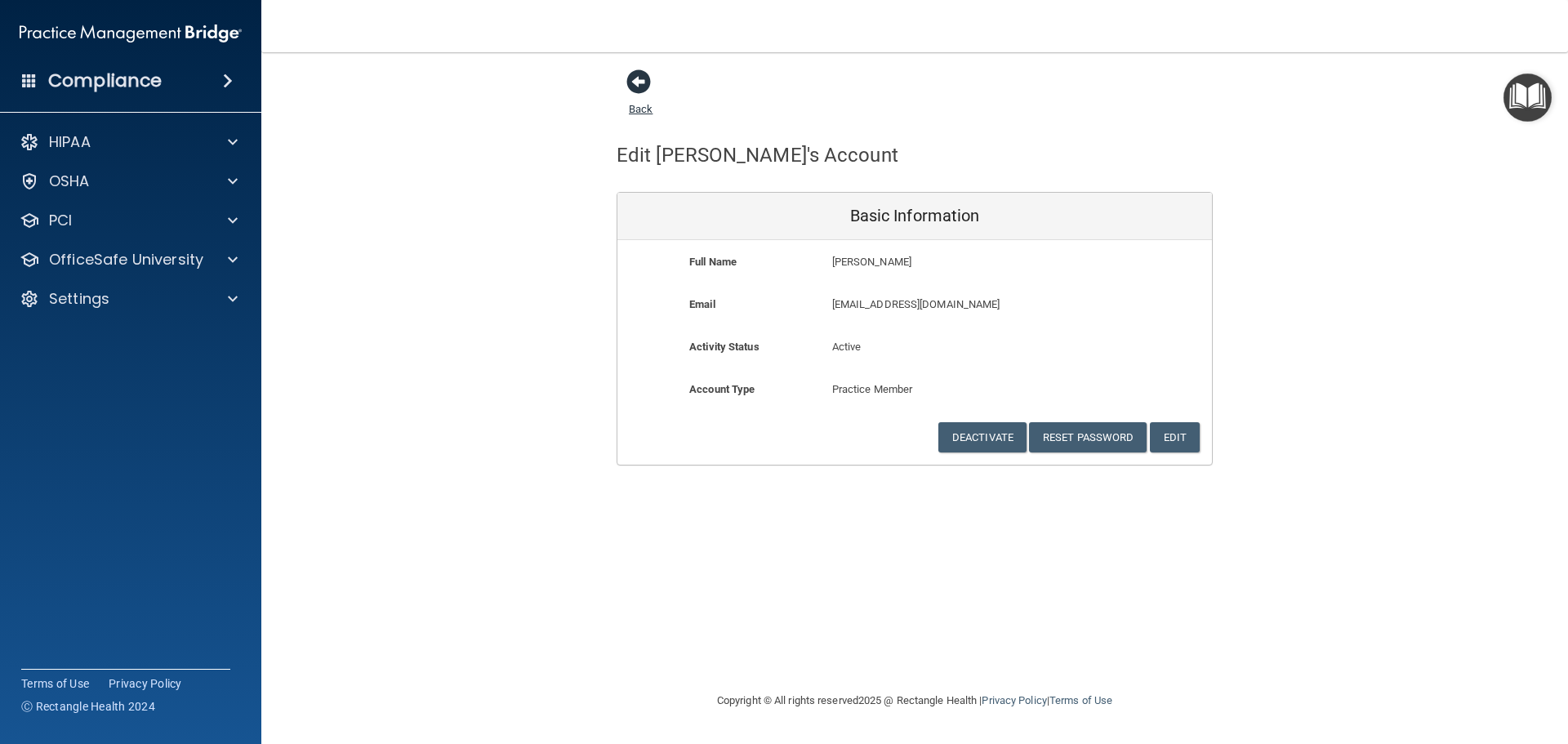
click at [633, 82] on span at bounding box center [639, 82] width 24 height 24
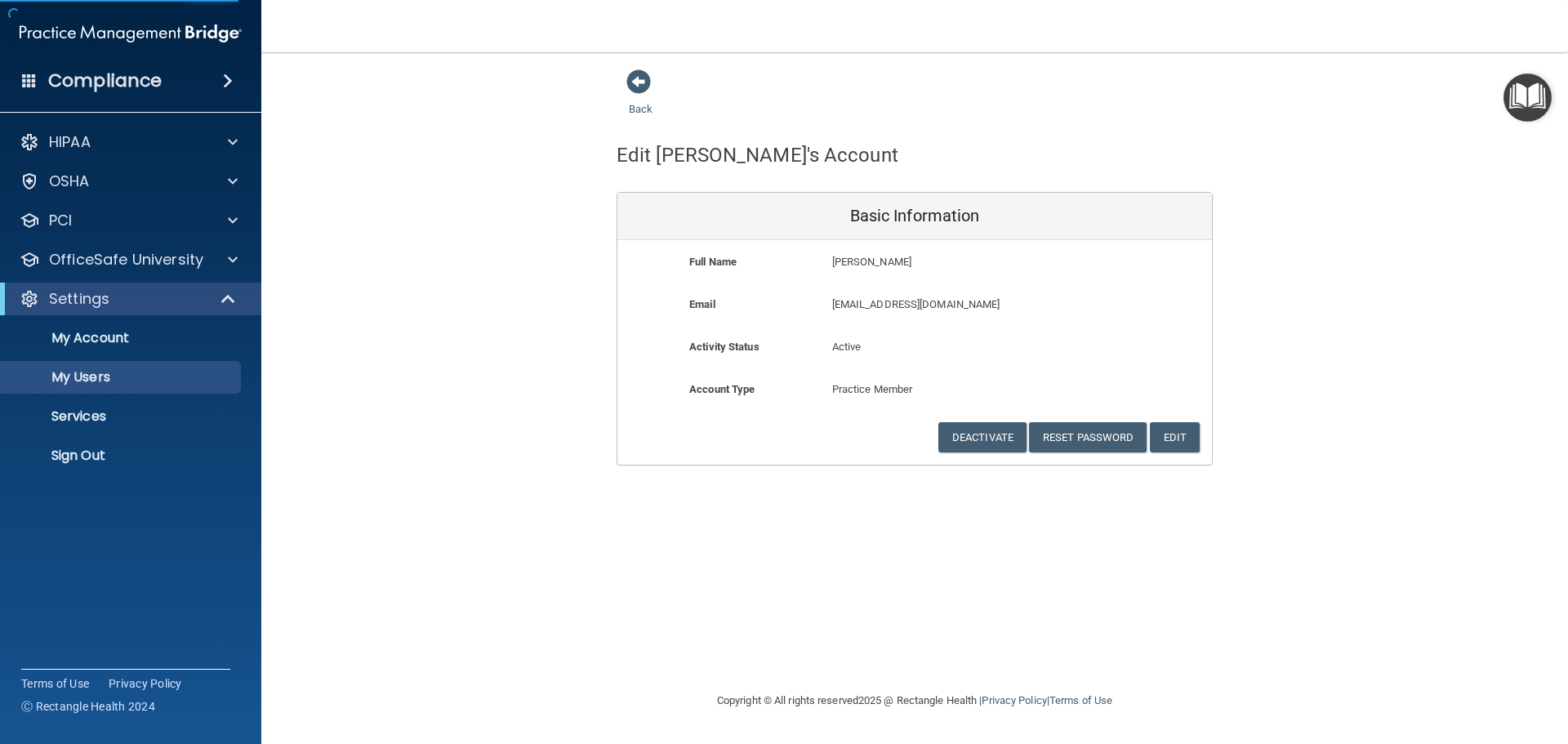
select select "20"
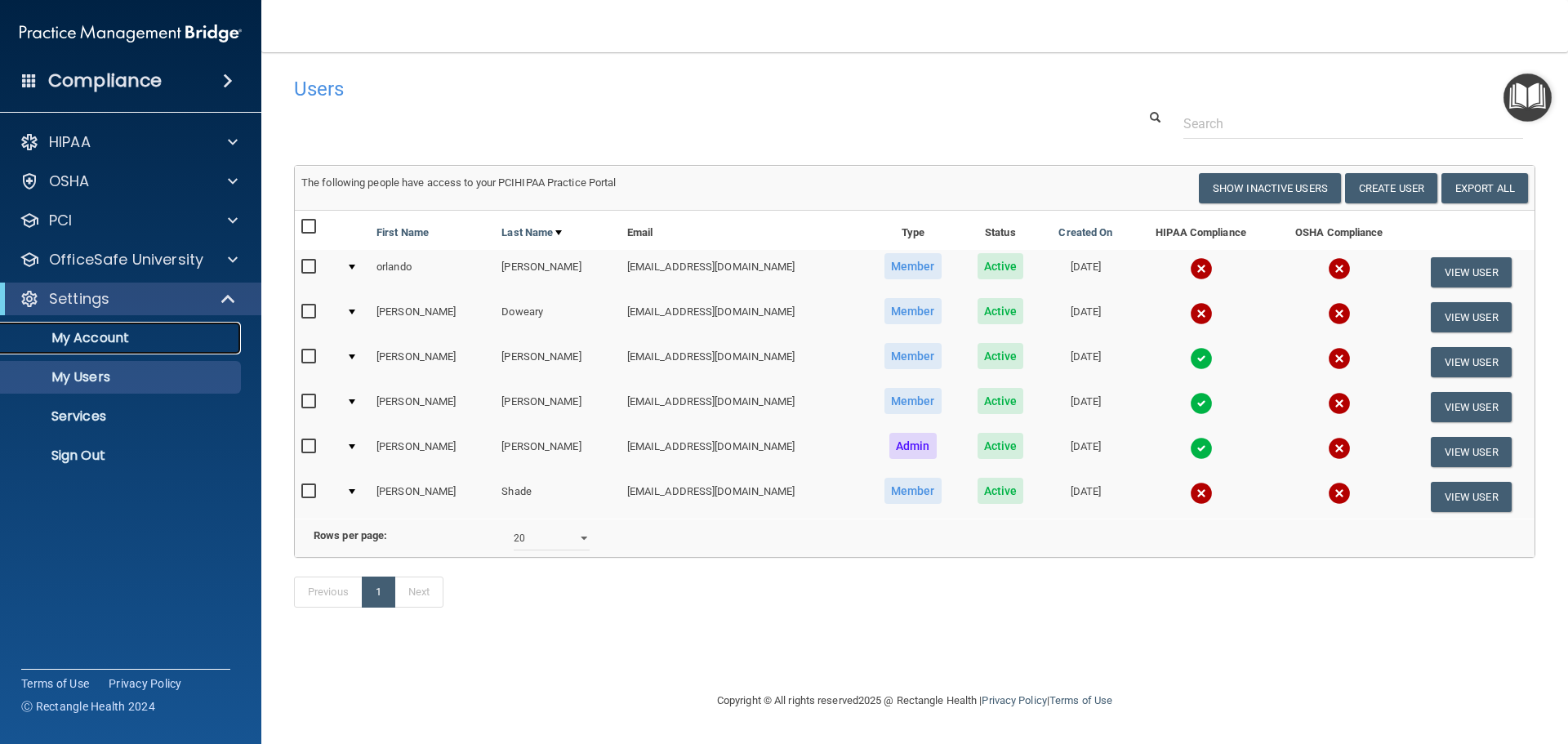
click at [115, 342] on p "My Account" at bounding box center [121, 338] width 223 height 16
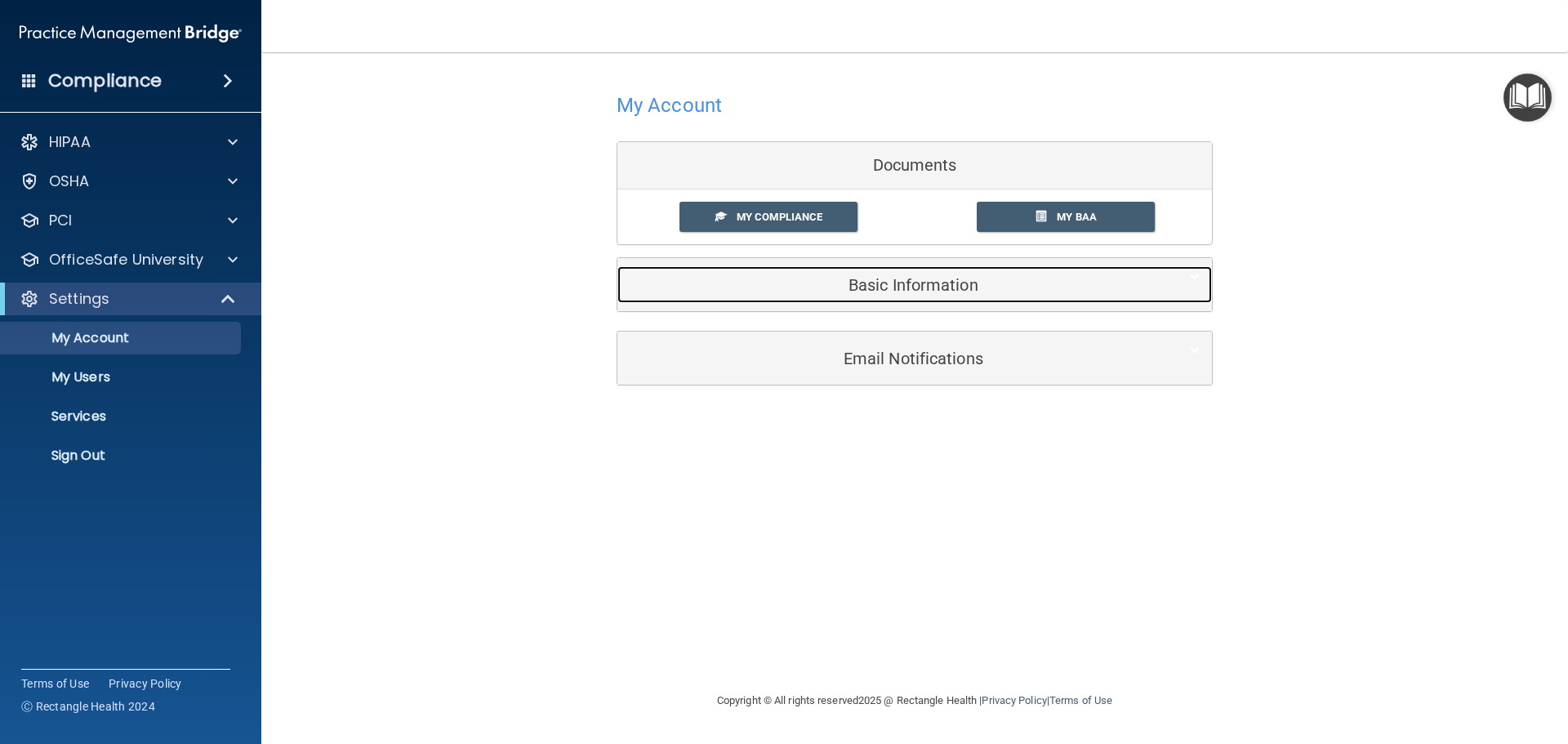
click at [908, 280] on h5 "Basic Information" at bounding box center [889, 285] width 520 height 18
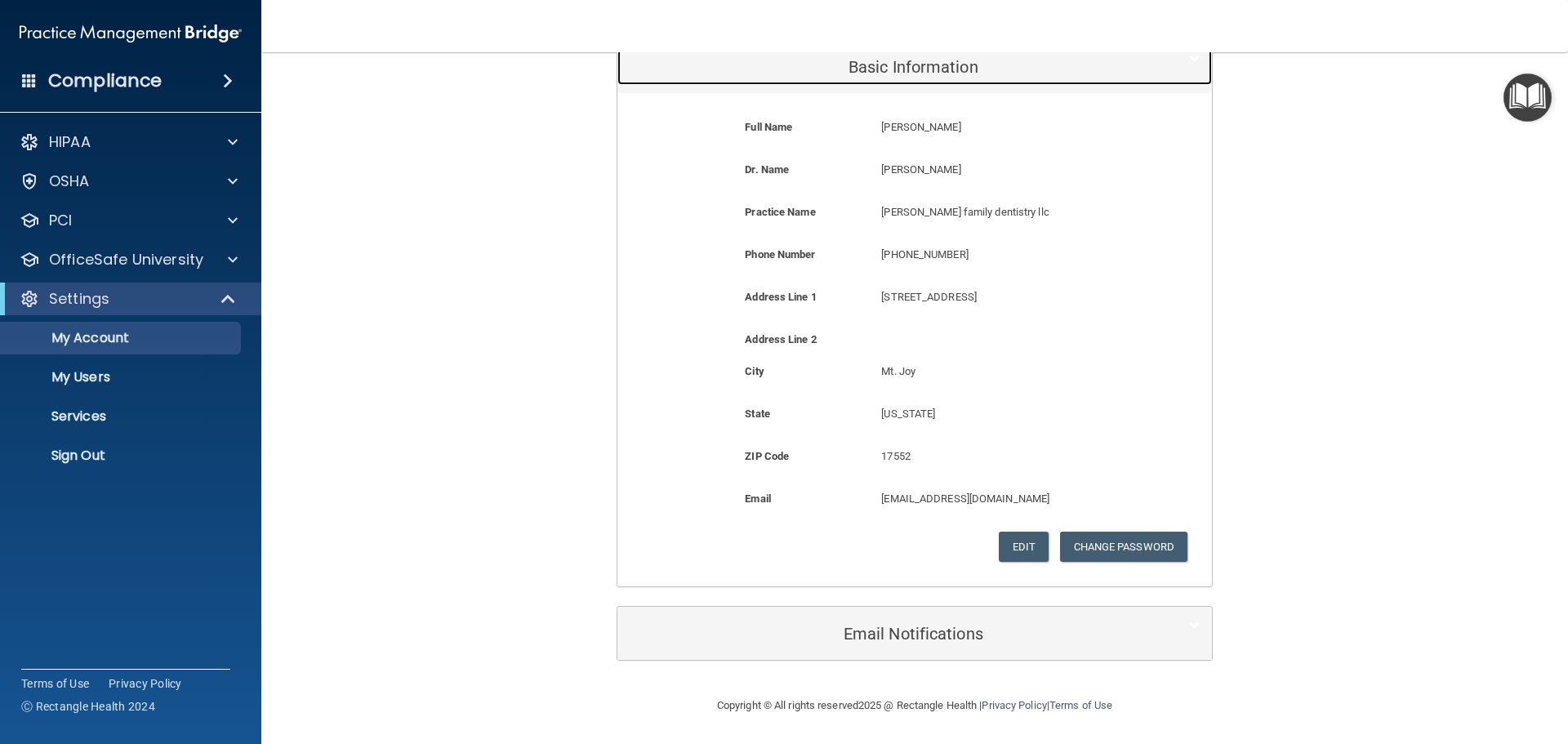
scroll to position [219, 0]
click at [1010, 546] on button "Edit" at bounding box center [1023, 546] width 49 height 30
select select "38"
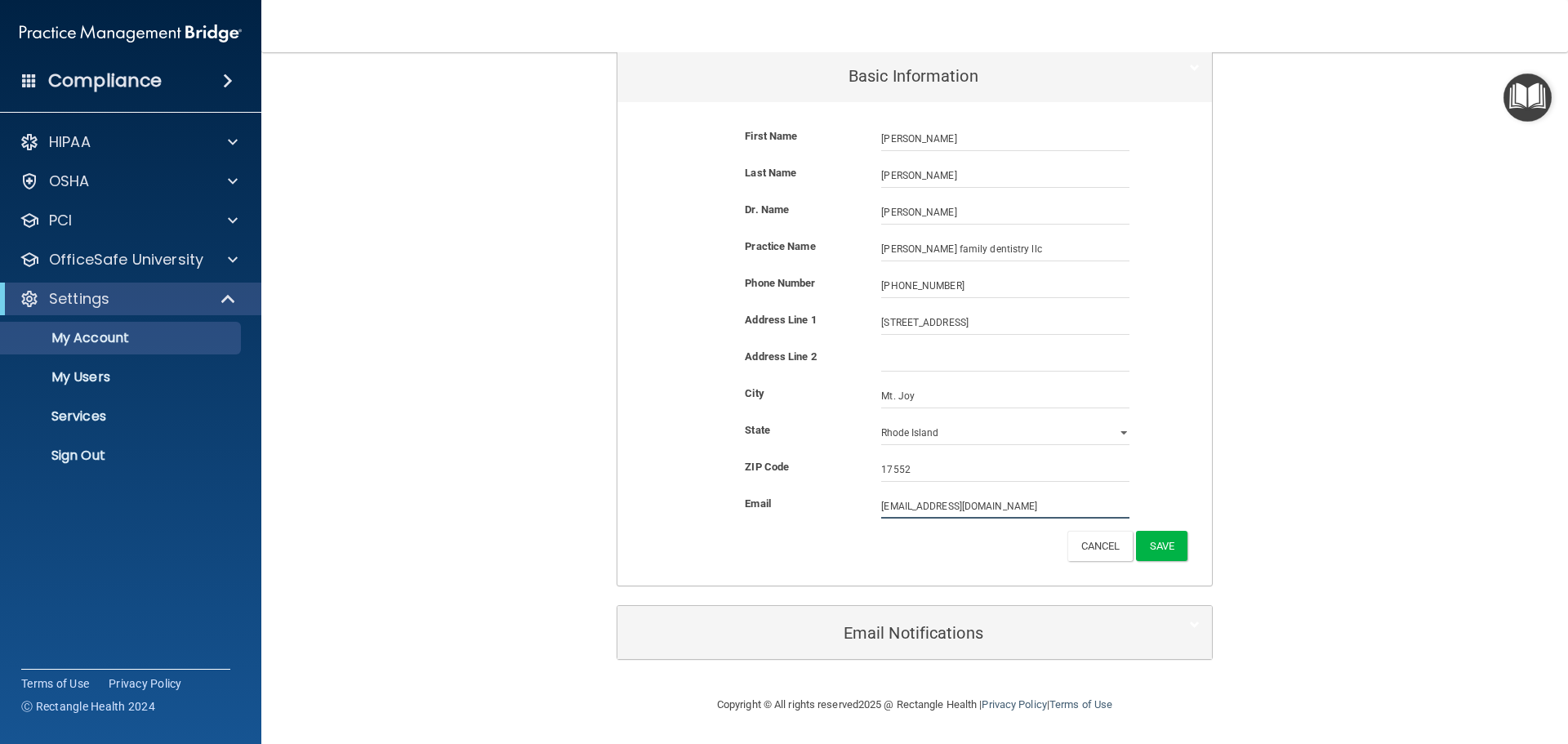
click at [993, 504] on input "[EMAIL_ADDRESS][DOMAIN_NAME]" at bounding box center [1005, 506] width 248 height 24
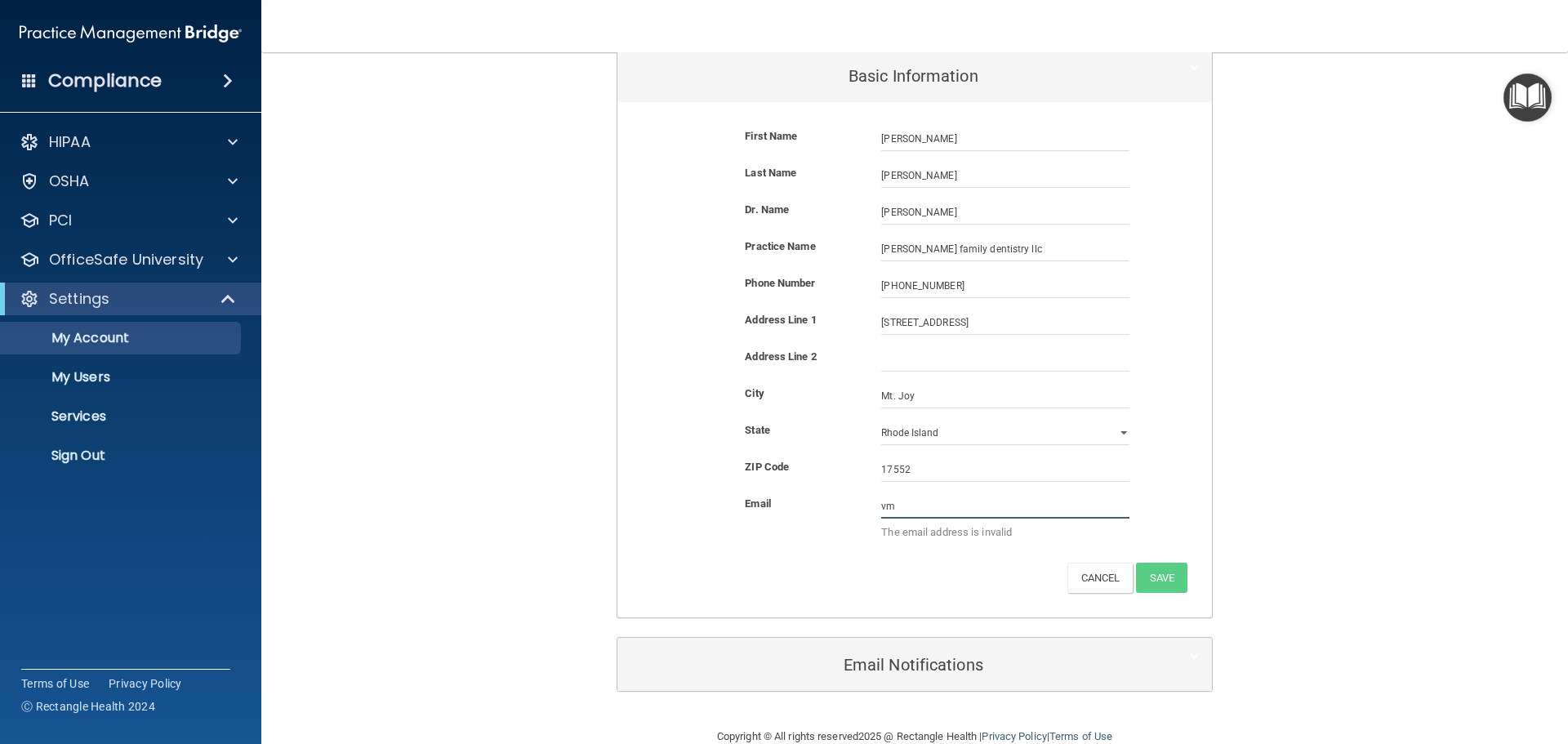
type input "v"
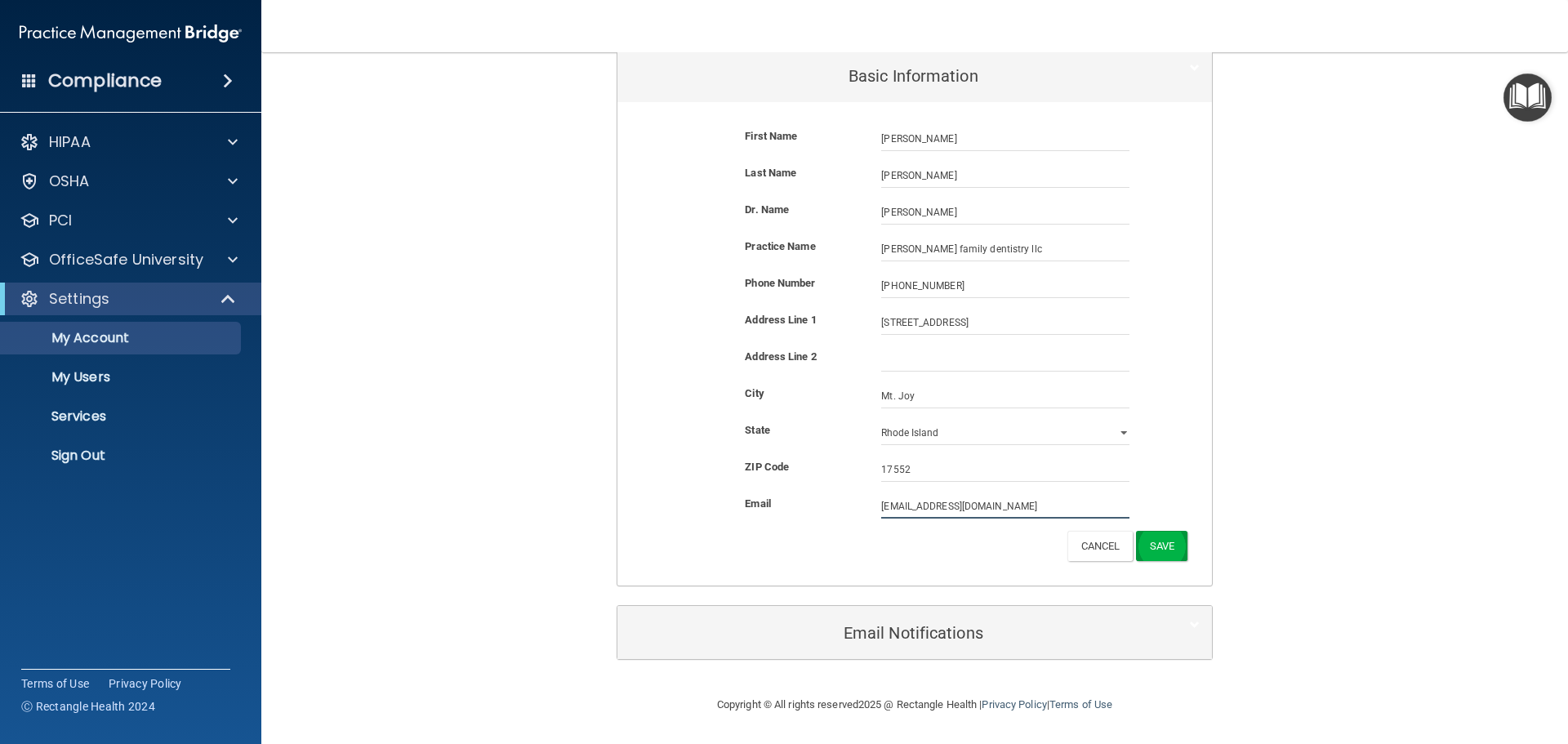
type input "[EMAIL_ADDRESS][DOMAIN_NAME]"
click at [1164, 539] on button "Save" at bounding box center [1161, 549] width 51 height 30
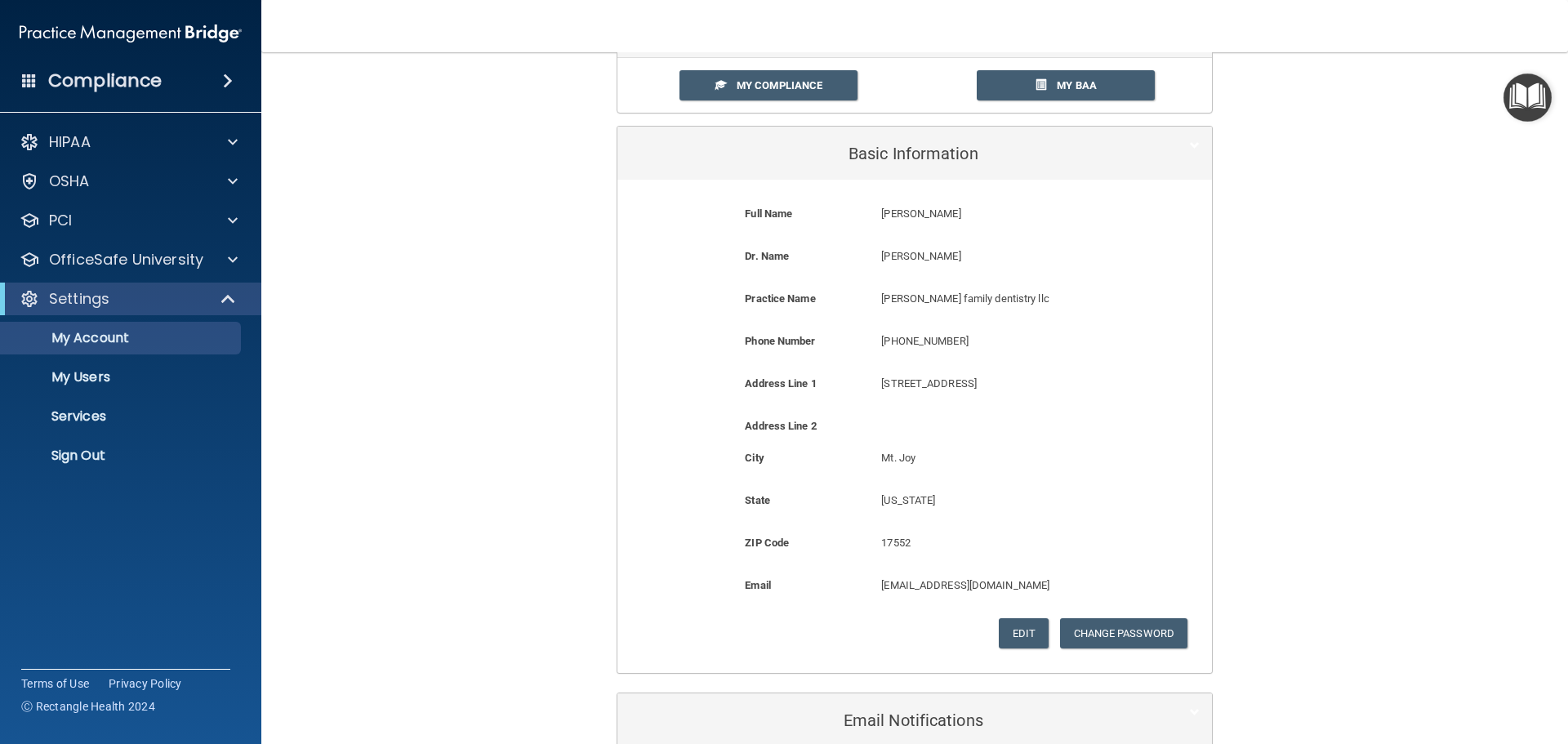
scroll to position [0, 0]
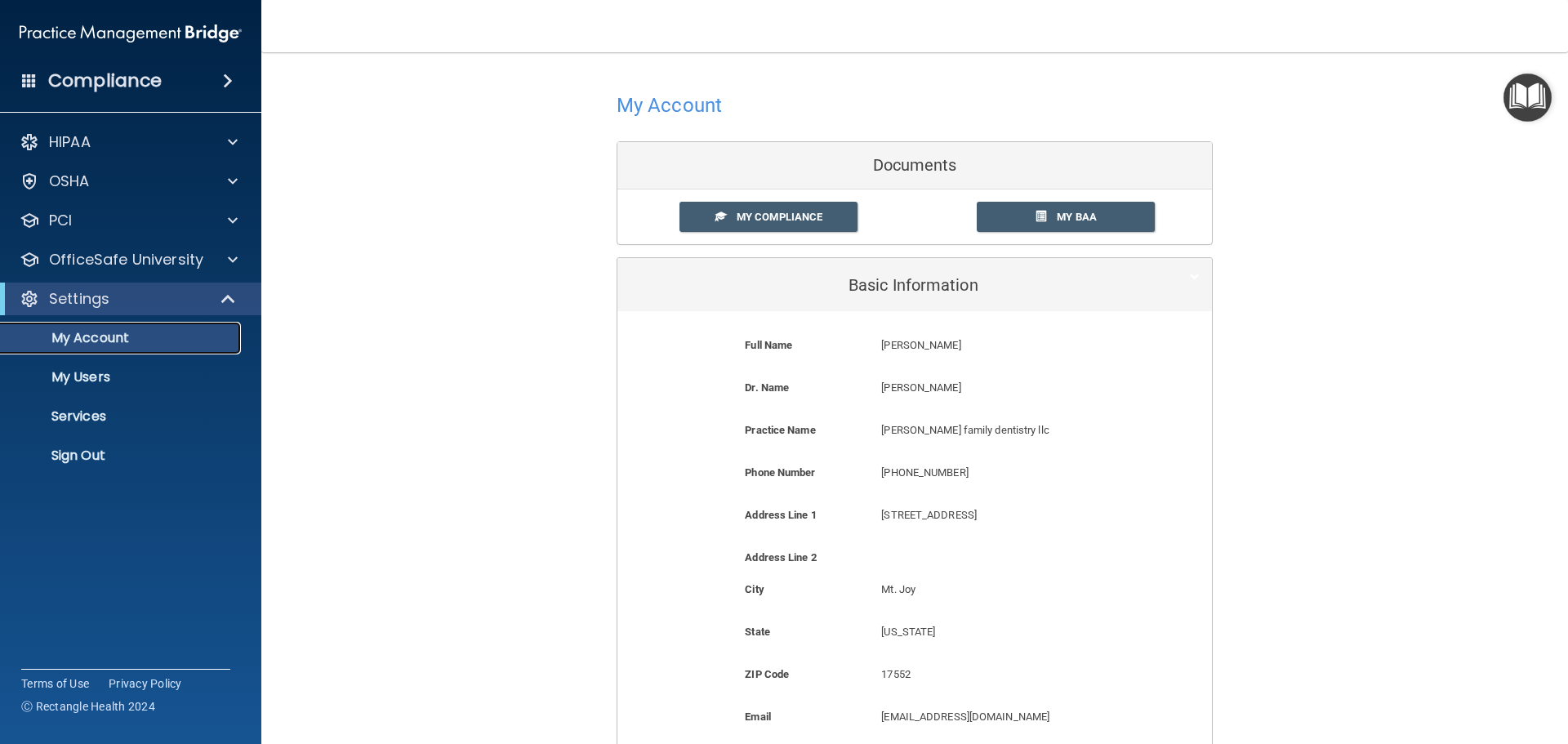
click at [159, 332] on p "My Account" at bounding box center [121, 338] width 223 height 16
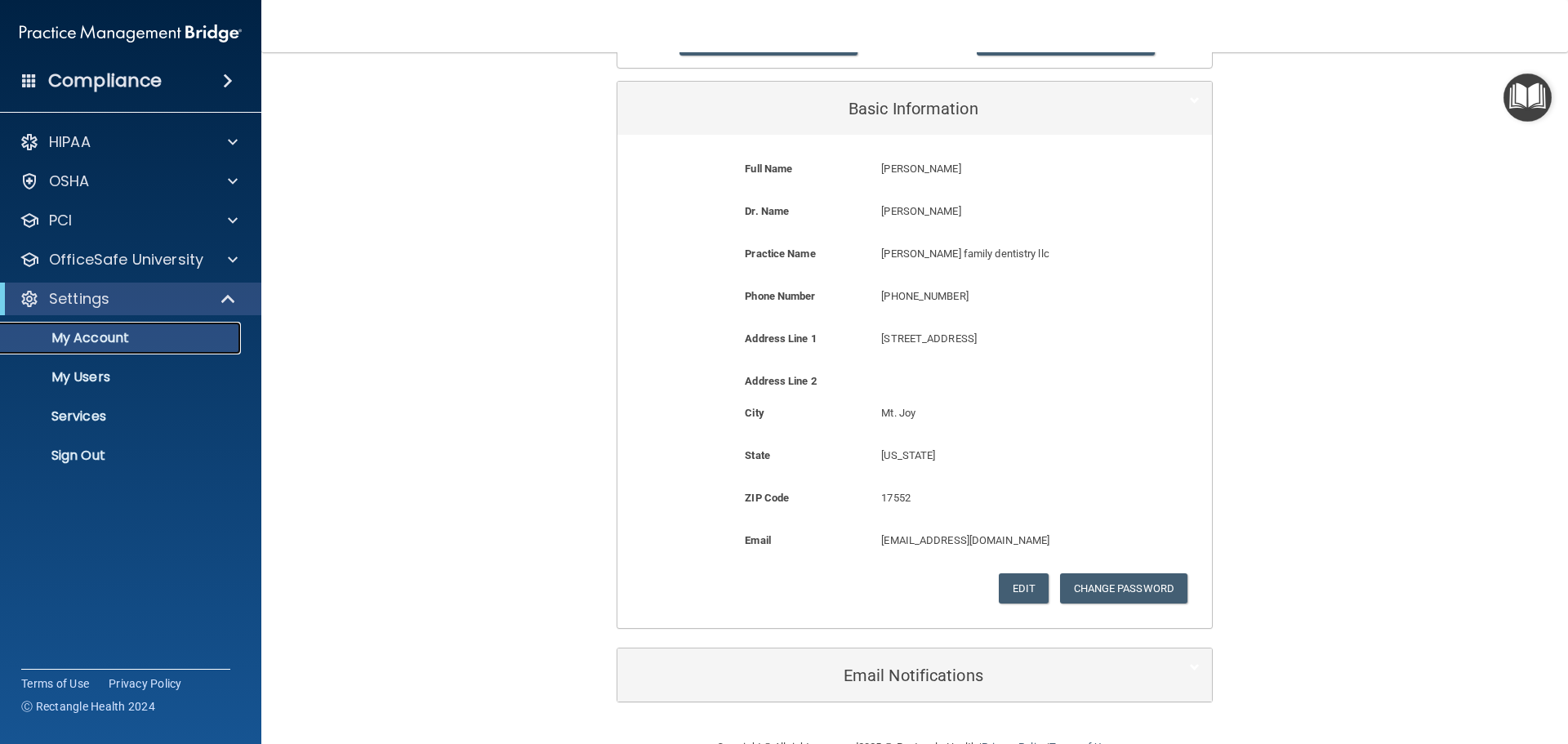
scroll to position [219, 0]
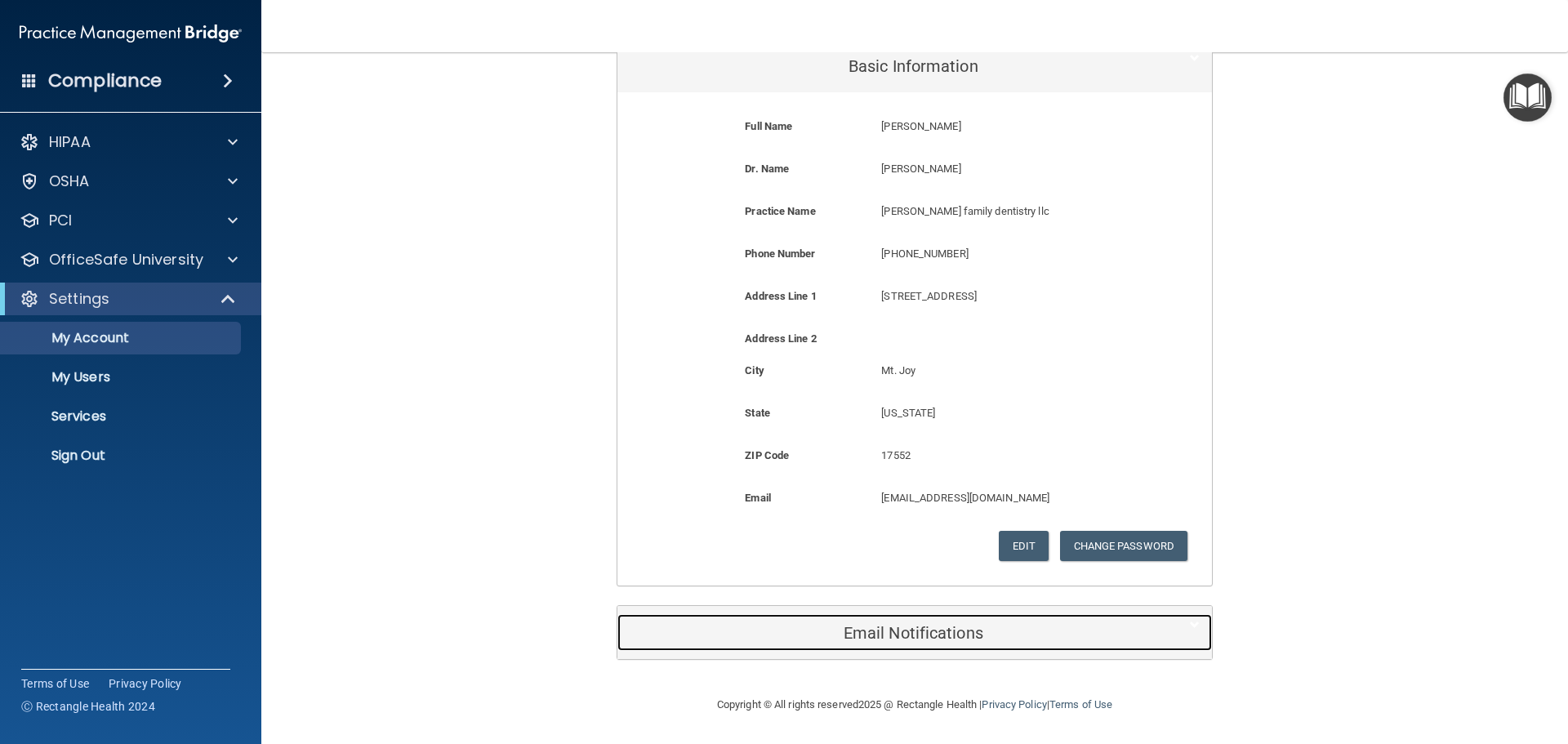
click at [864, 631] on h5 "Email Notifications" at bounding box center [889, 633] width 520 height 18
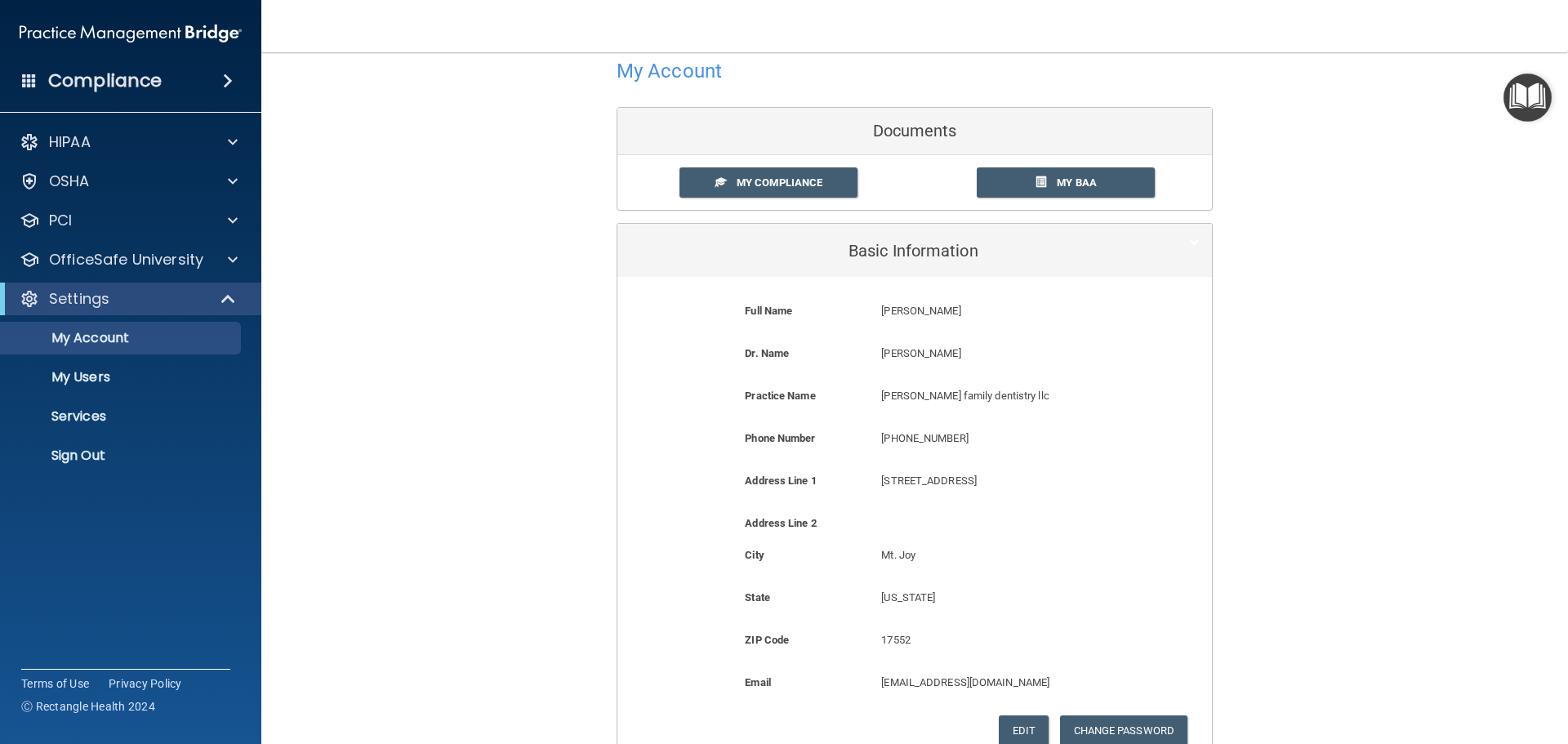
scroll to position [0, 0]
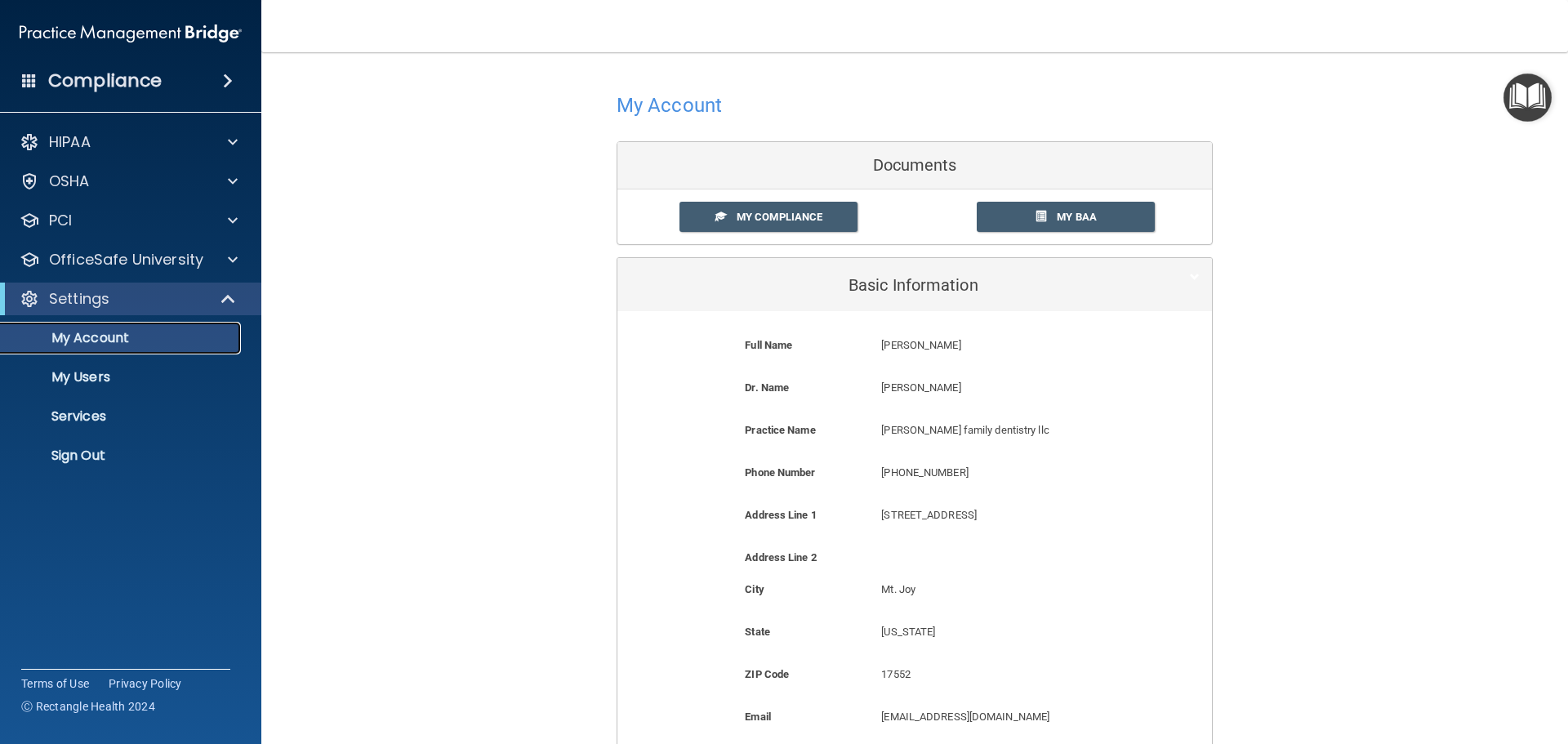
click at [115, 346] on p "My Account" at bounding box center [121, 338] width 223 height 16
click at [767, 214] on span "My Compliance" at bounding box center [779, 217] width 86 height 12
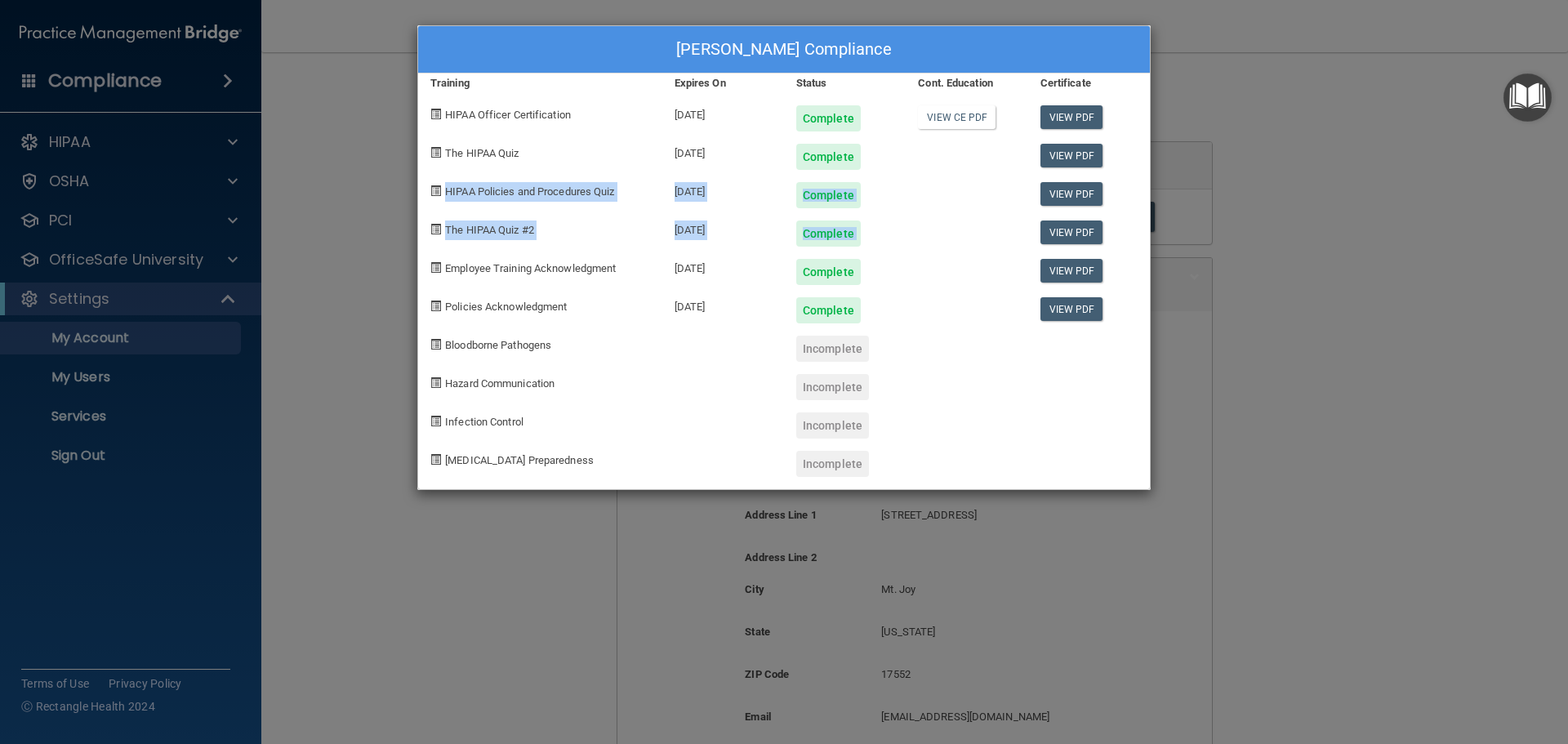
drag, startPoint x: 1564, startPoint y: 209, endPoint x: 1567, endPoint y: 159, distance: 50.1
click at [1567, 159] on div "[PERSON_NAME] Compliance Training Expires On Status Cont. Education Certificate…" at bounding box center [784, 372] width 1568 height 744
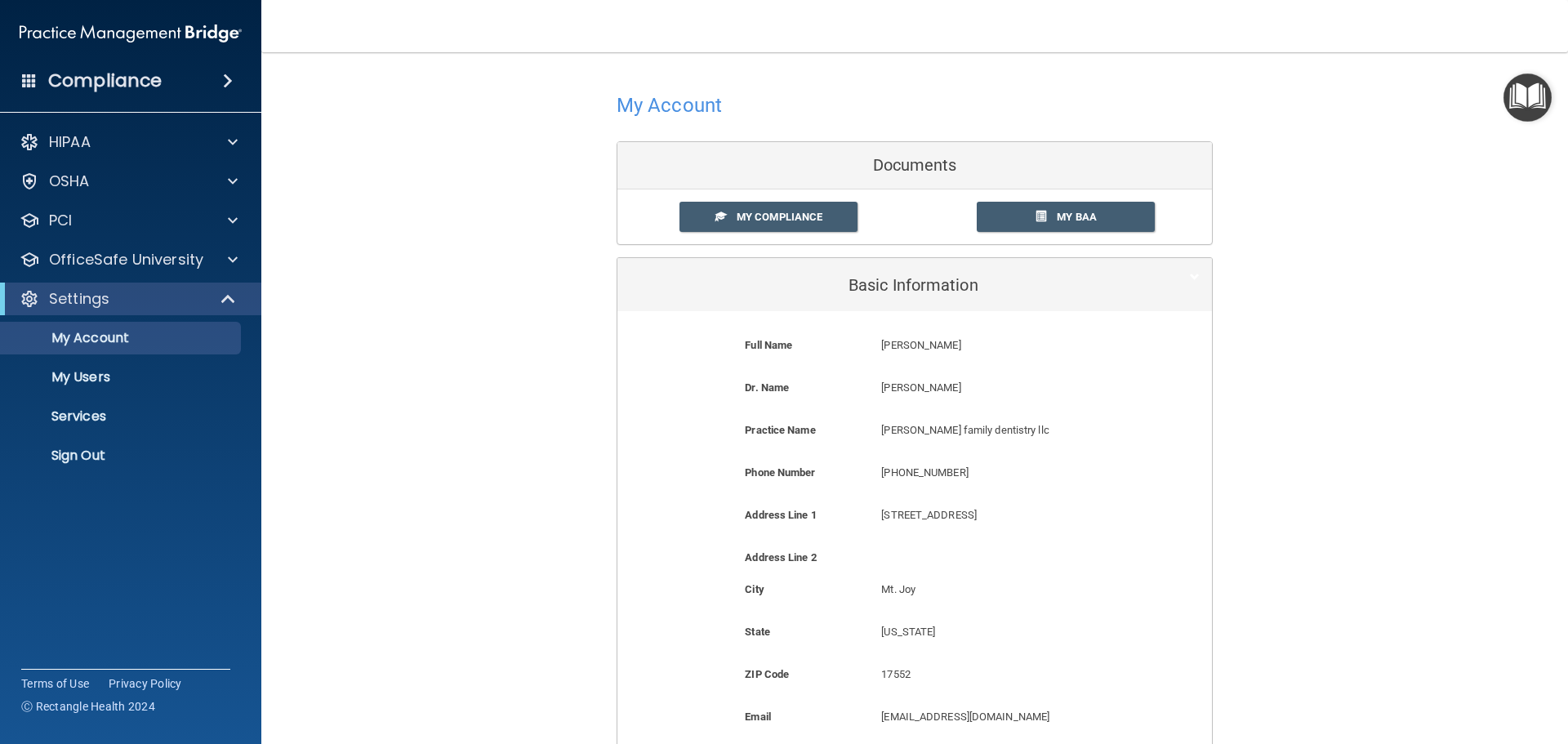
click at [23, 81] on span at bounding box center [29, 80] width 15 height 15
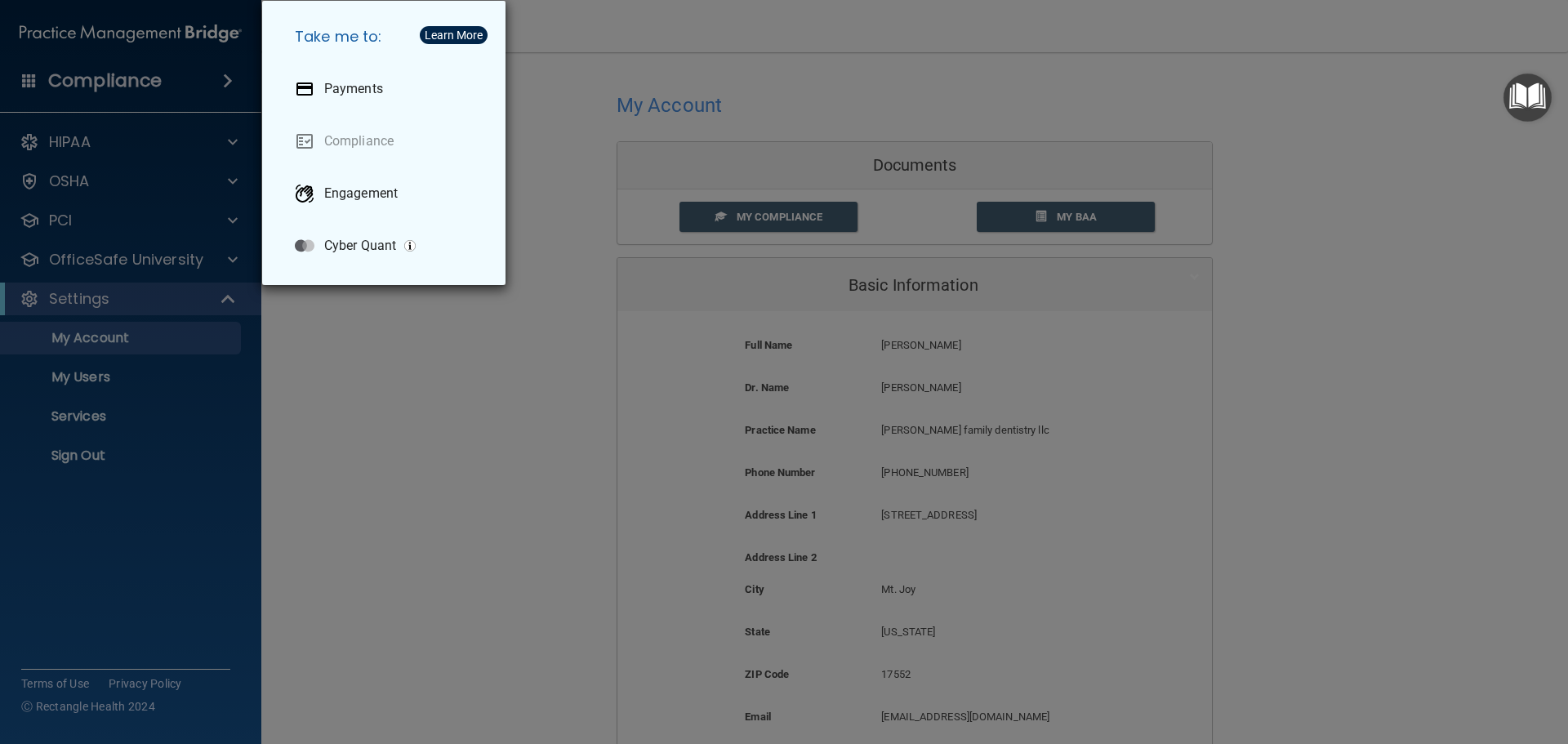
click at [431, 385] on div "Take me to: Payments Compliance Engagement Cyber Quant" at bounding box center [784, 372] width 1568 height 744
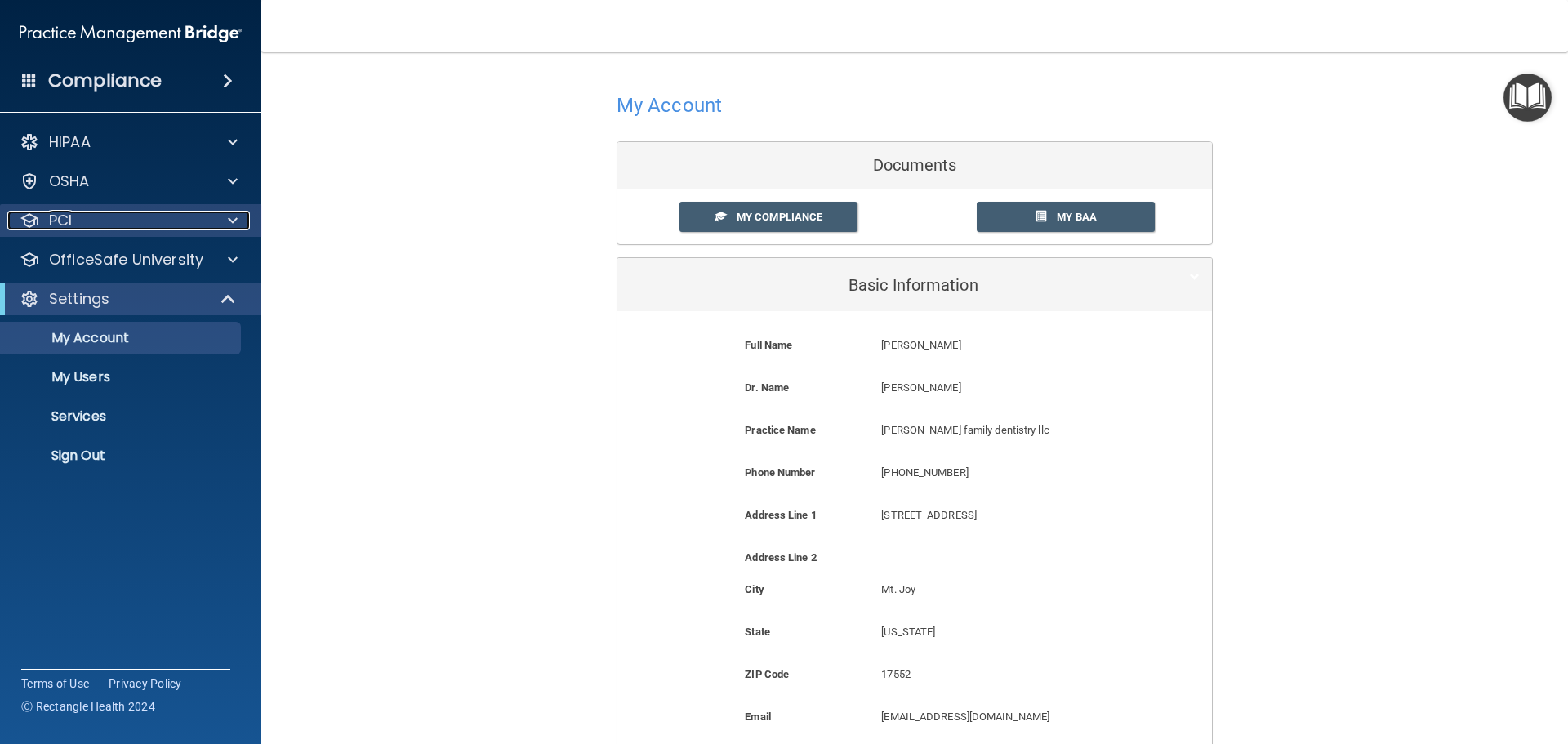
click at [131, 215] on div "PCI" at bounding box center [108, 221] width 202 height 20
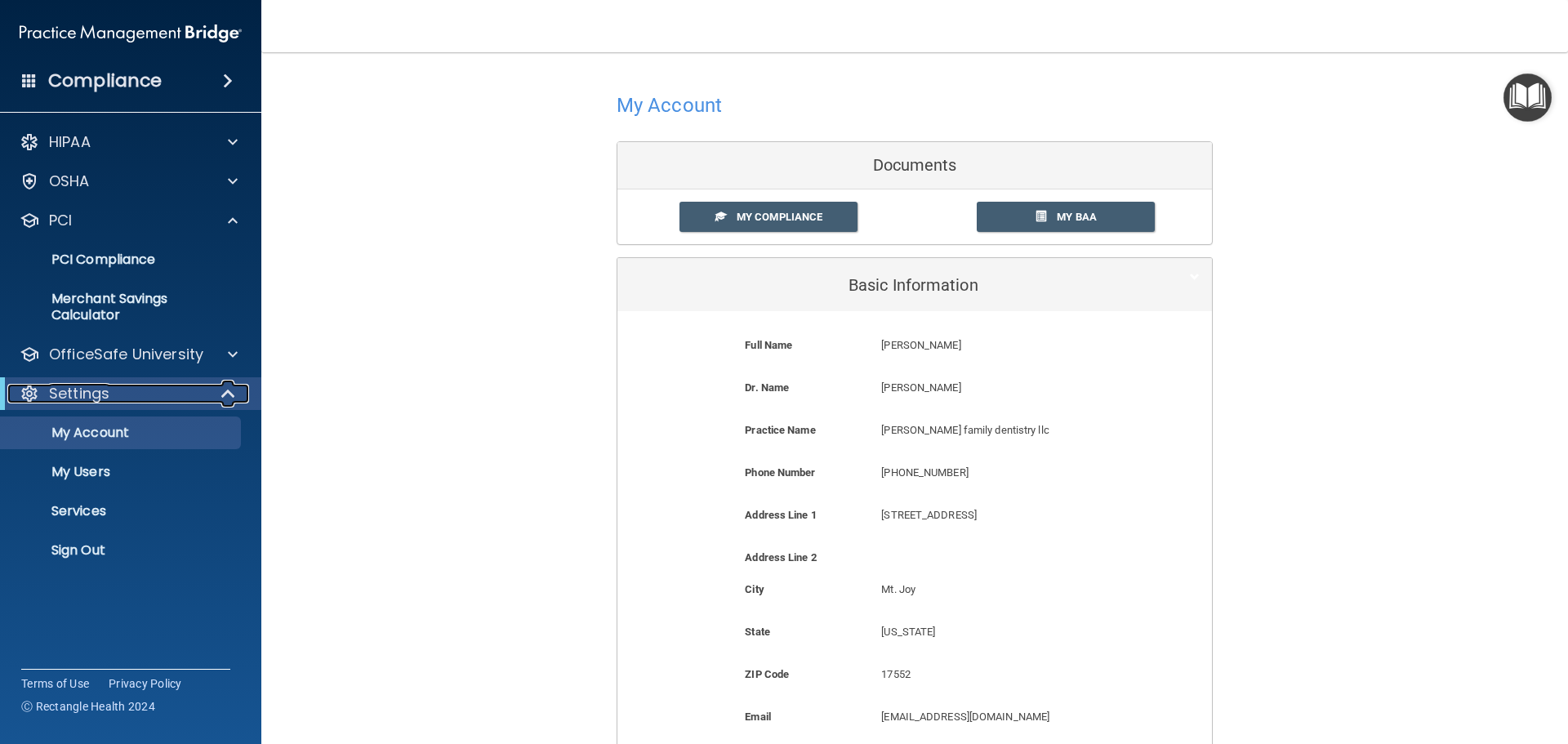
click at [206, 395] on div "Settings" at bounding box center [108, 393] width 201 height 20
click at [125, 394] on div "Settings" at bounding box center [108, 393] width 201 height 20
click at [113, 427] on p "My Account" at bounding box center [121, 432] width 223 height 16
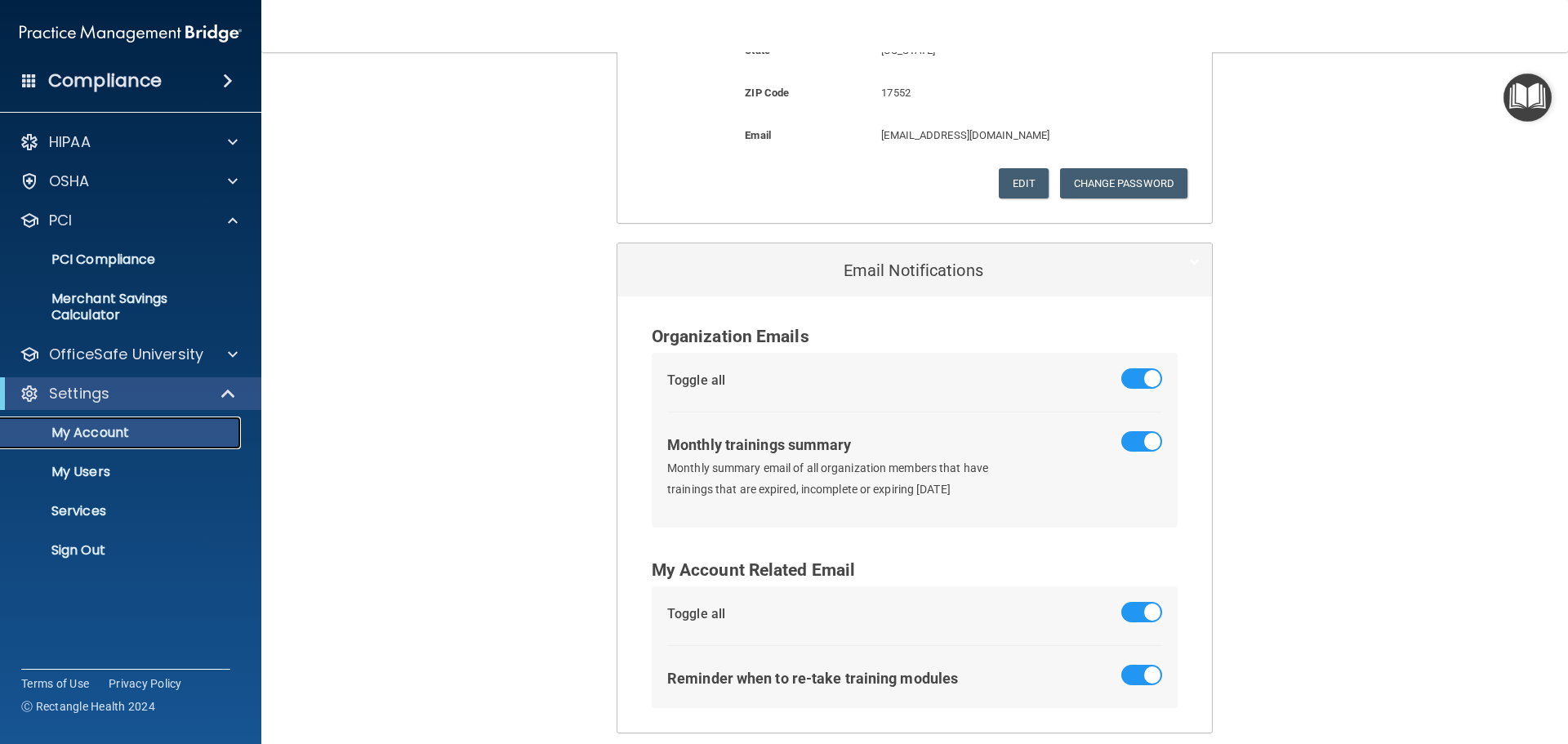
scroll to position [594, 0]
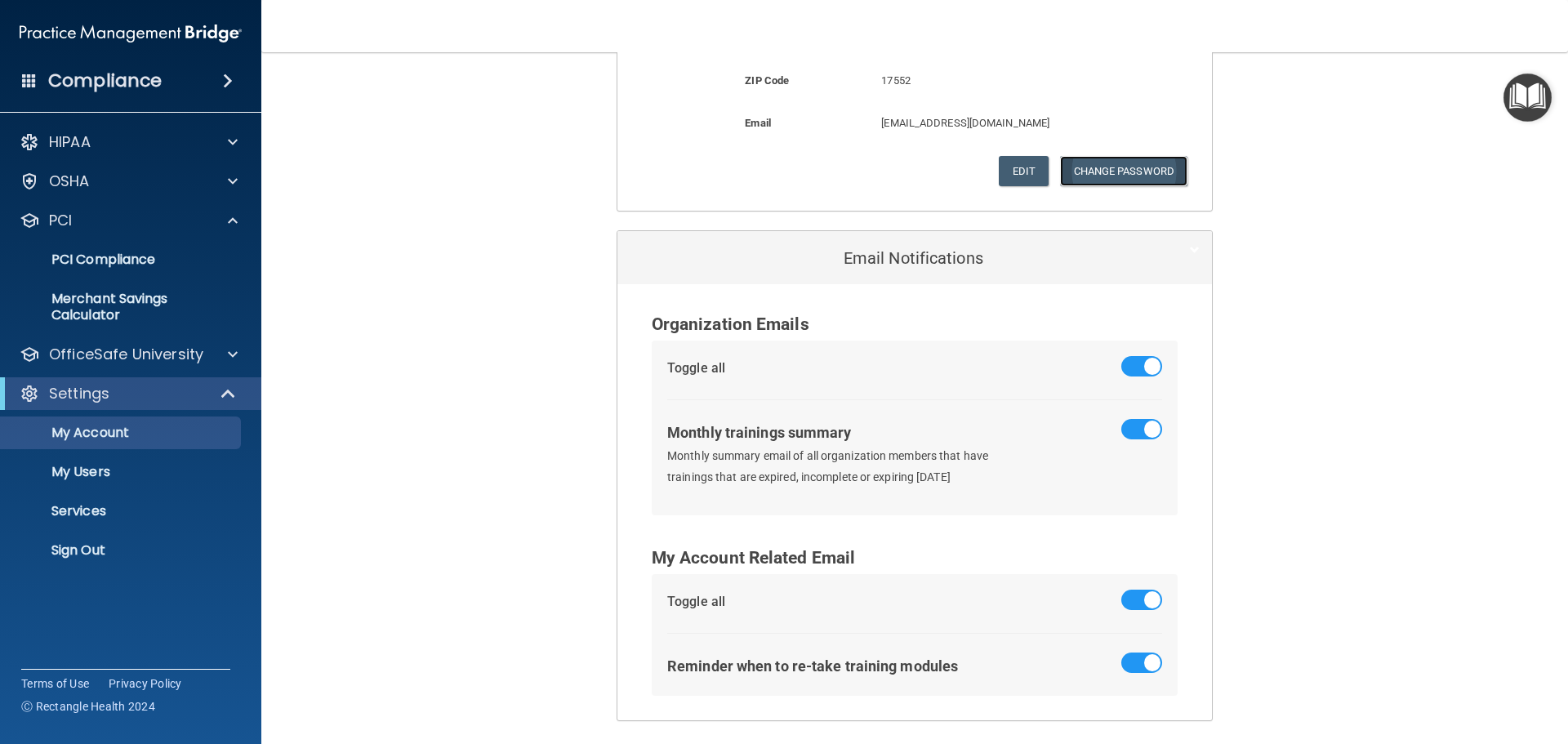
click at [1109, 174] on button "Change Password" at bounding box center [1124, 171] width 128 height 30
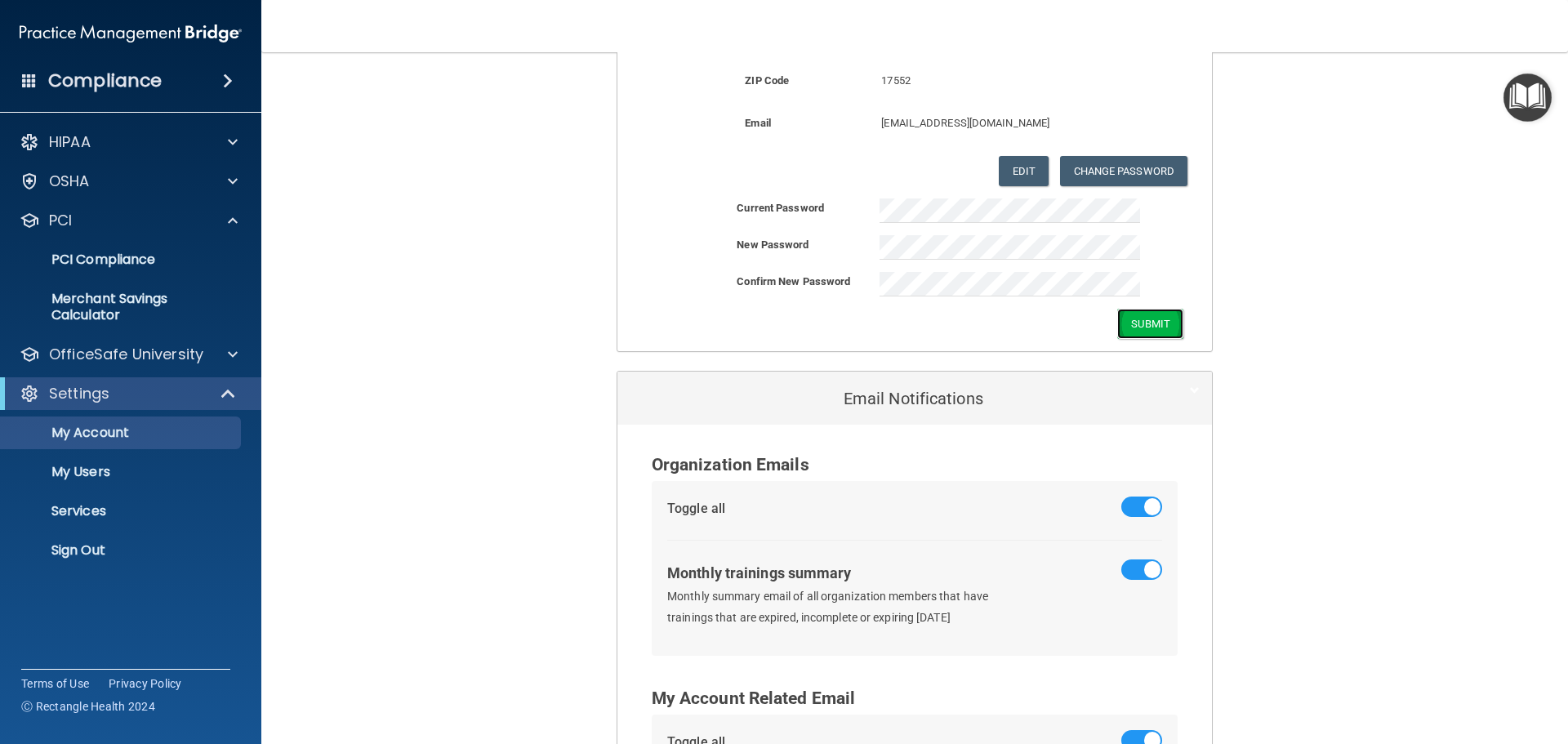
click at [1138, 315] on button "Submit" at bounding box center [1150, 324] width 66 height 30
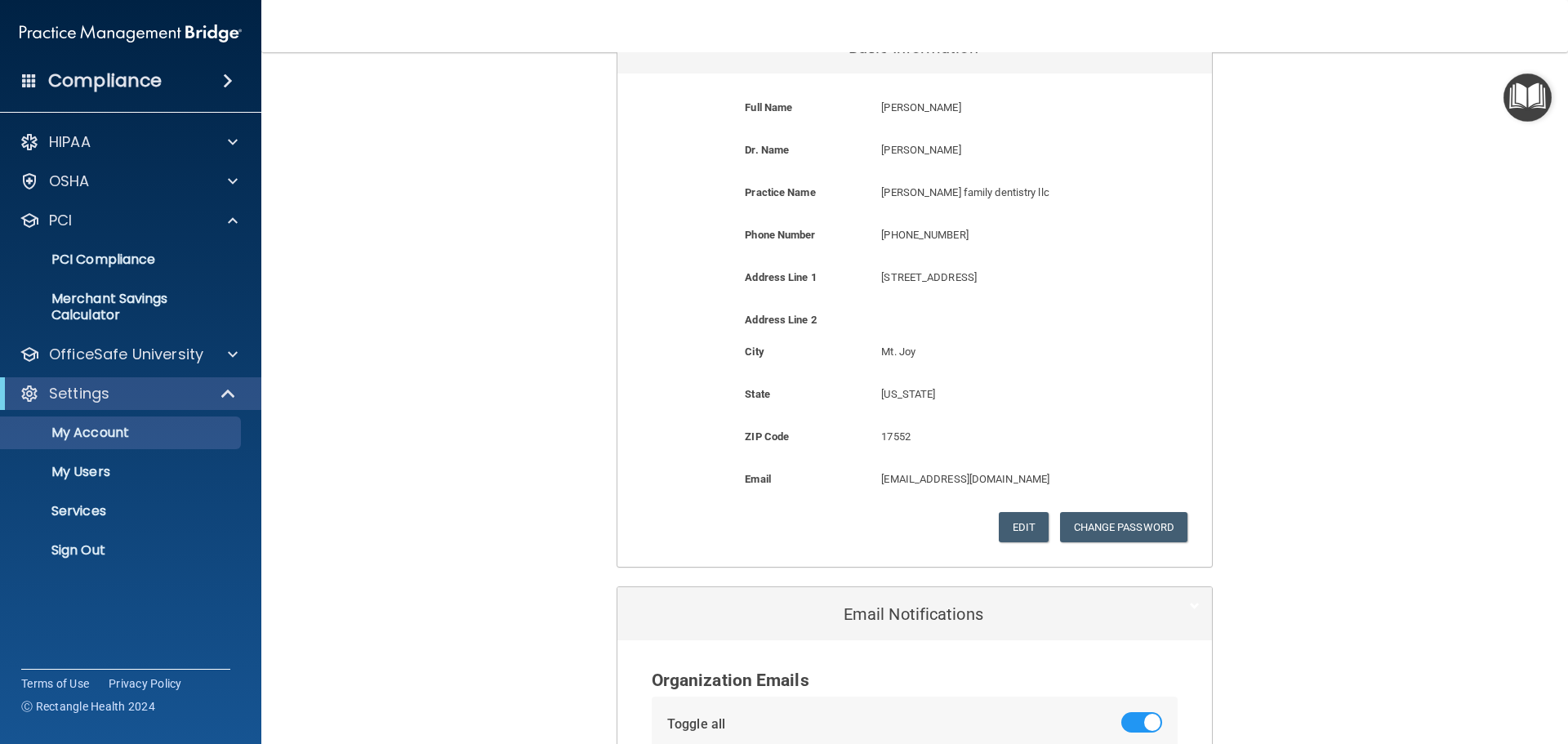
scroll to position [221, 0]
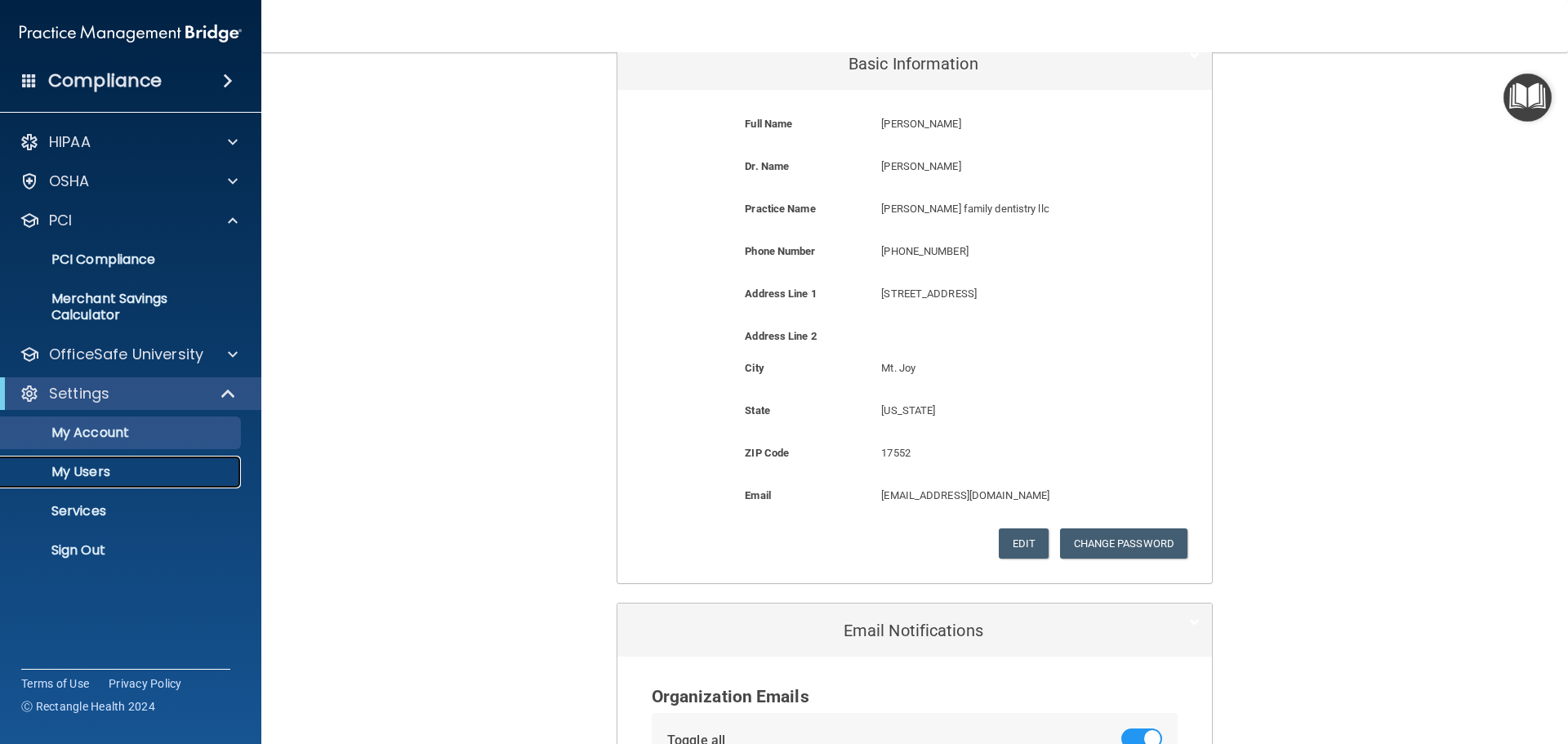
click at [126, 464] on p "My Users" at bounding box center [121, 471] width 223 height 16
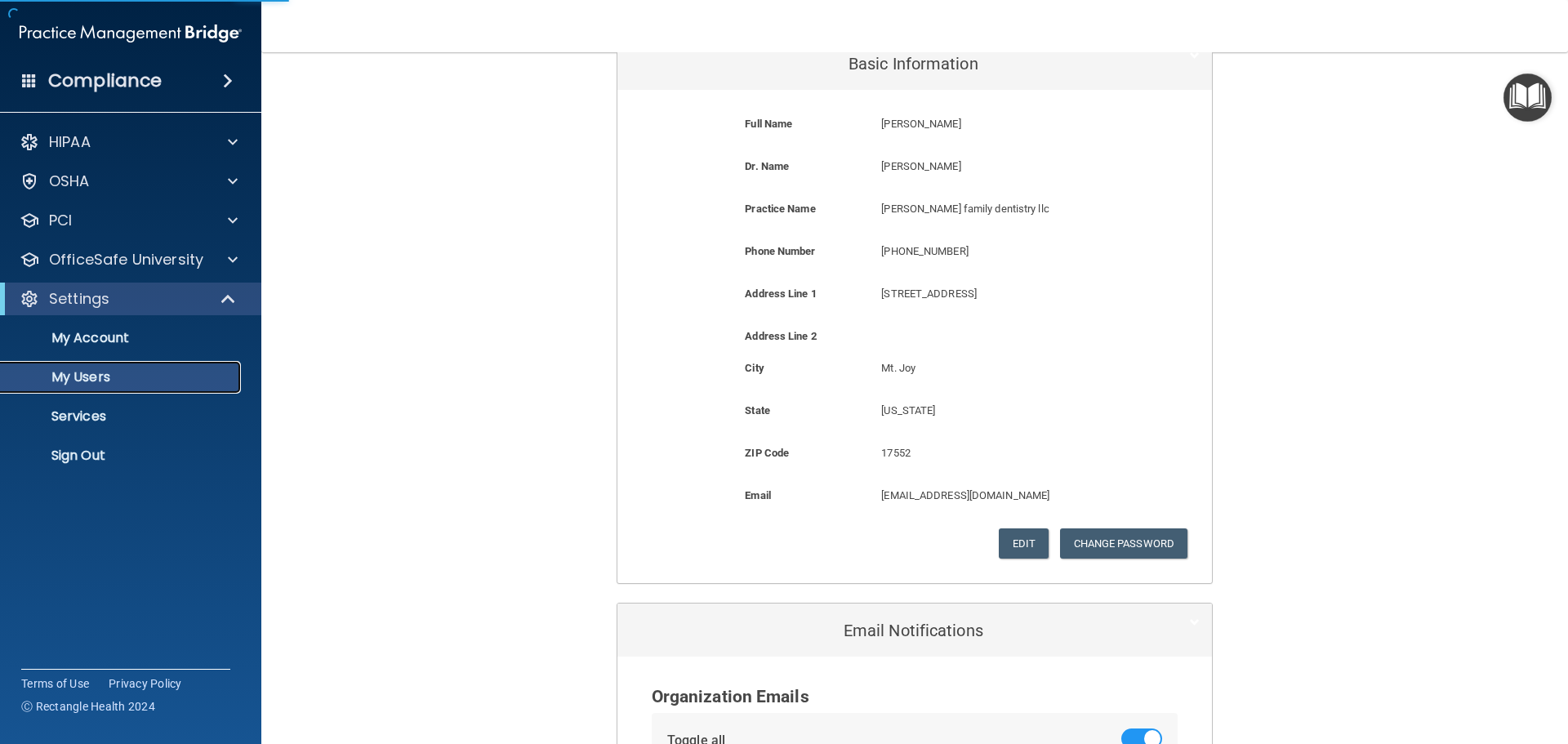
click at [124, 372] on p "My Users" at bounding box center [121, 377] width 223 height 16
select select "20"
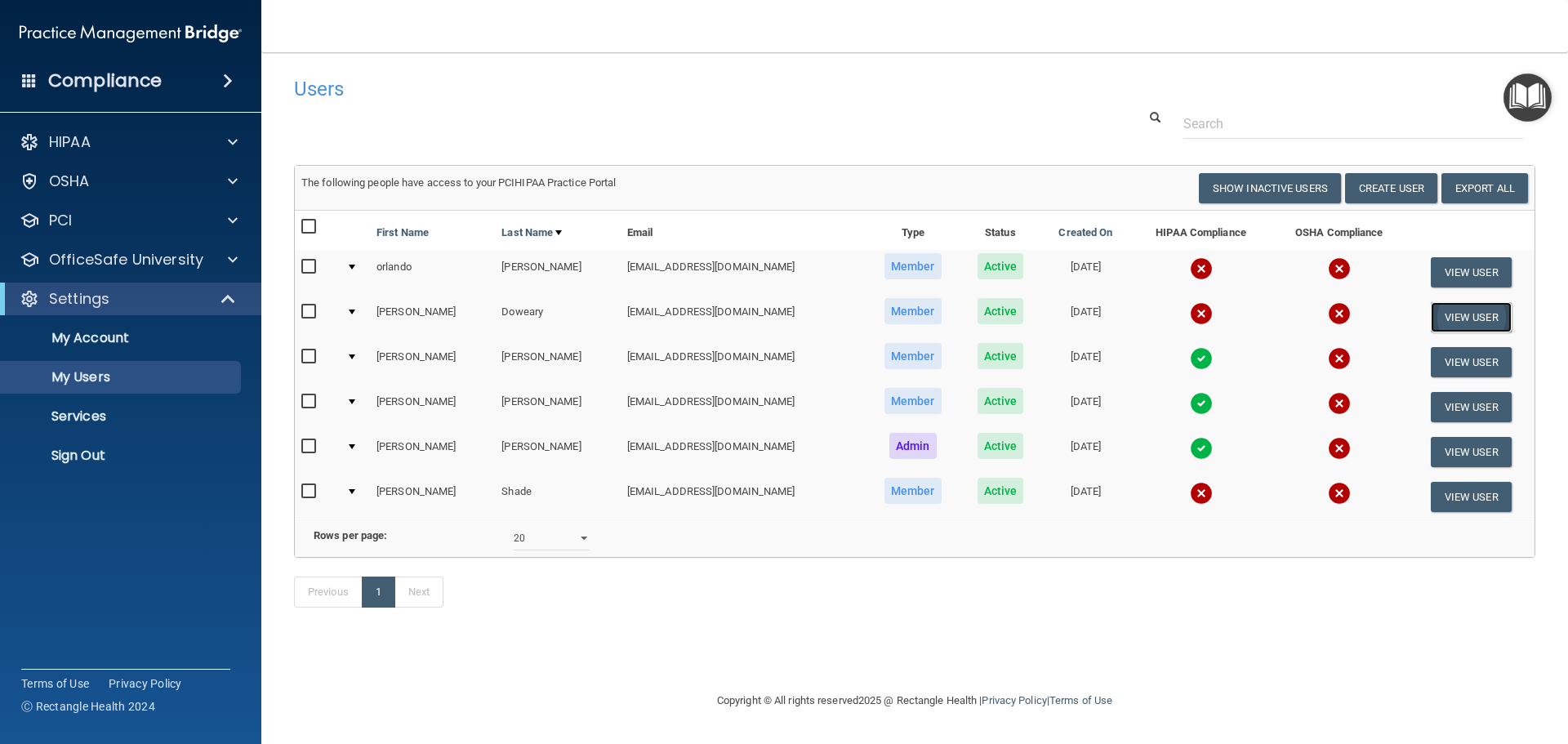
click at [1466, 307] on button "View User" at bounding box center [1471, 317] width 81 height 30
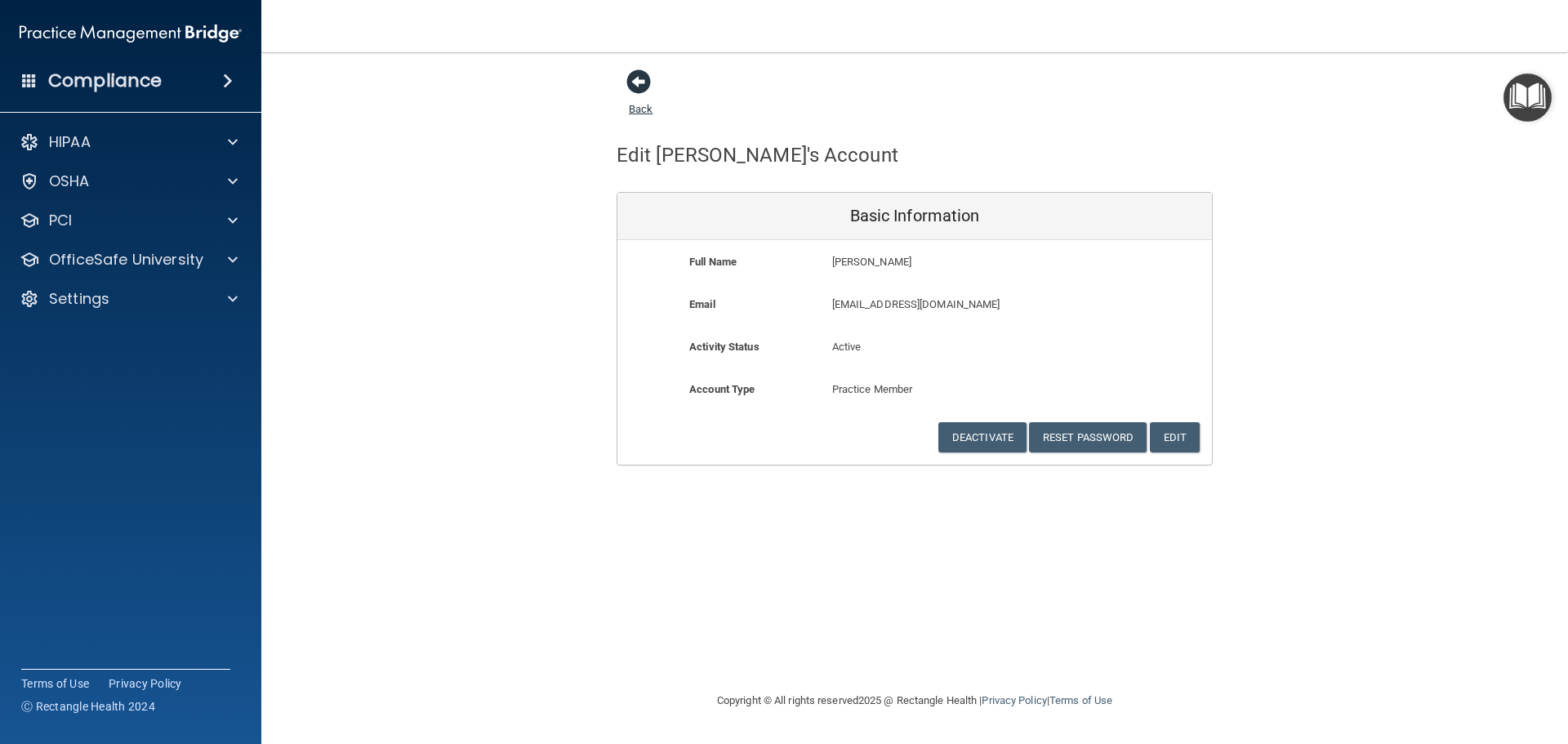
click at [629, 79] on span at bounding box center [639, 82] width 24 height 24
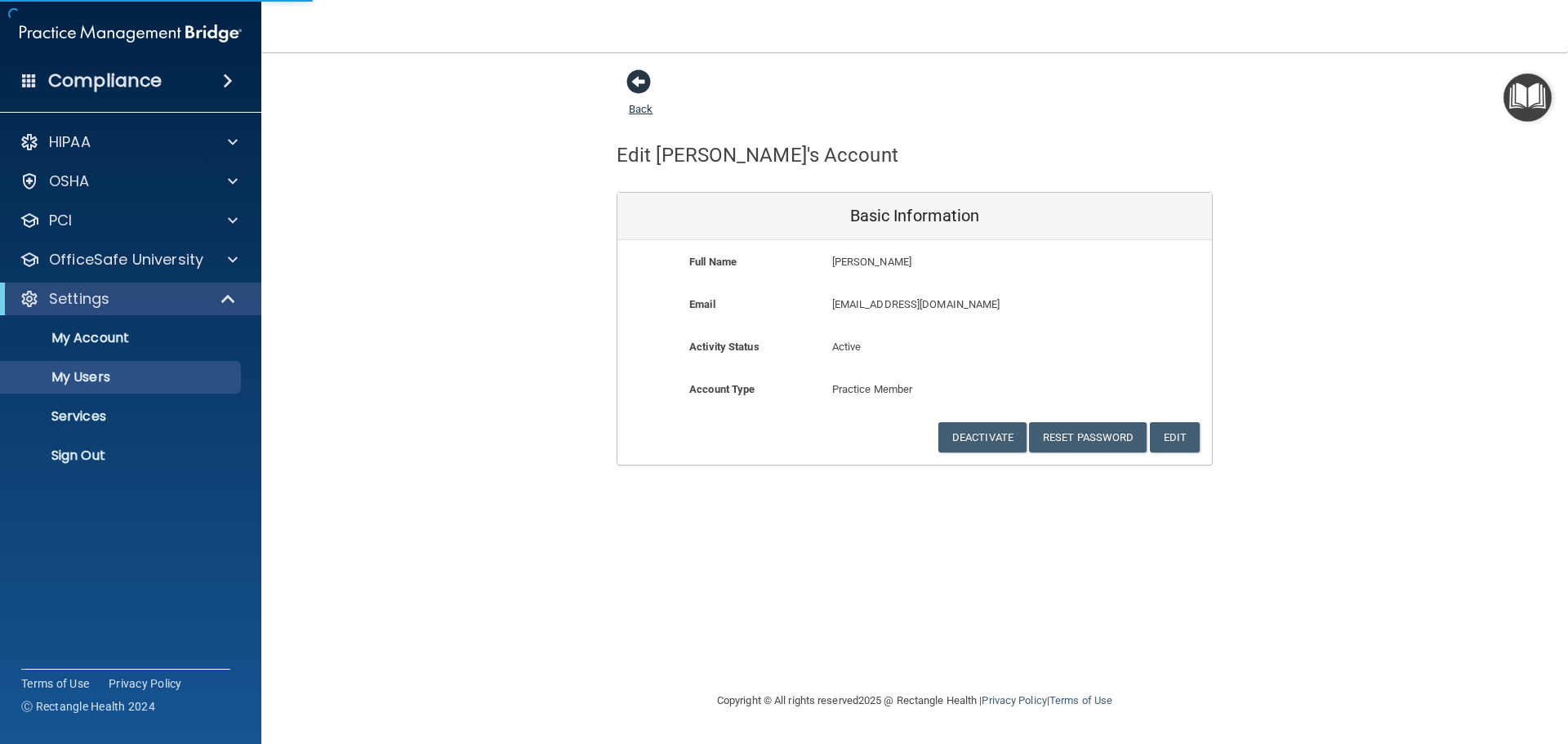
select select "20"
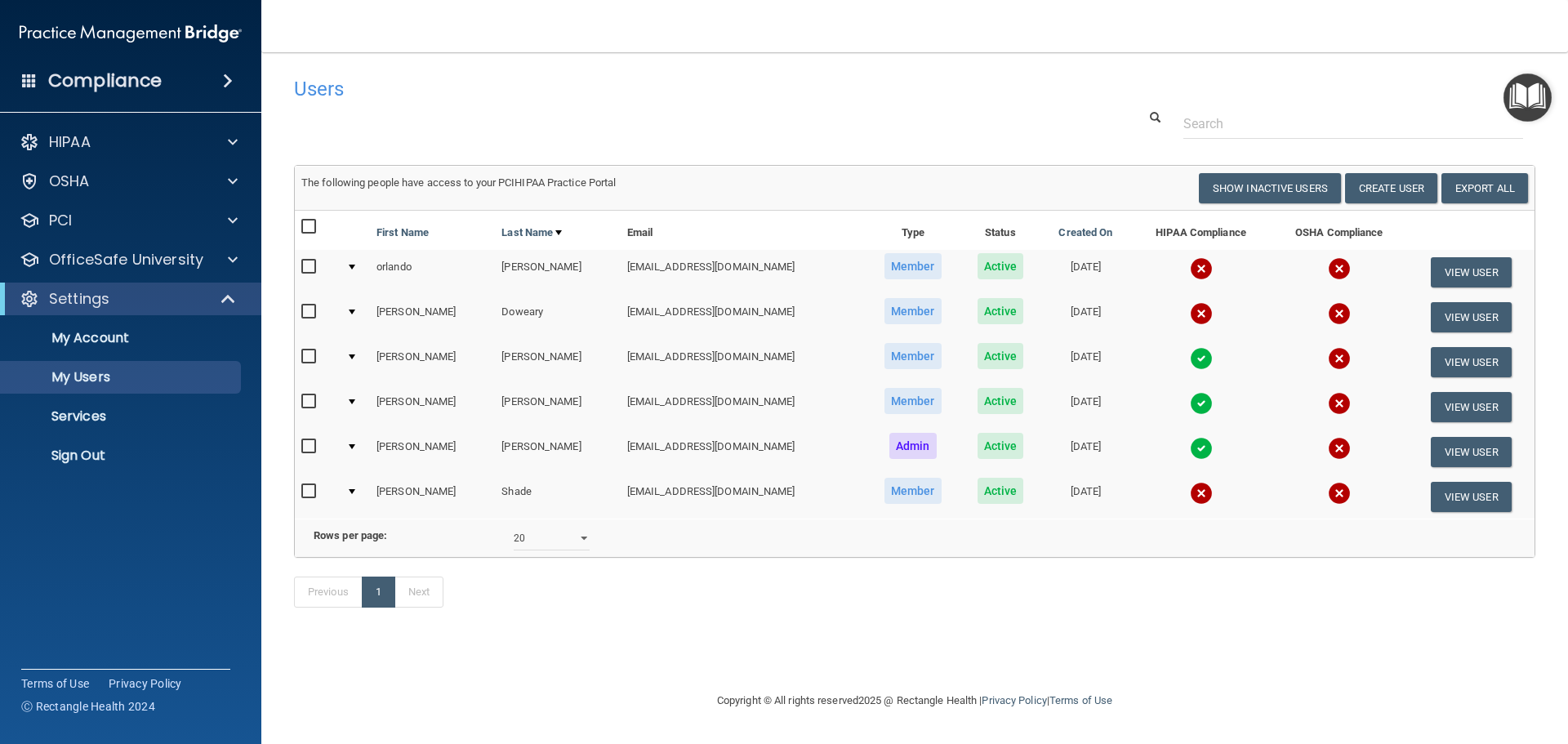
click at [308, 309] on input "checkbox" at bounding box center [311, 312] width 19 height 13
checkbox input "true"
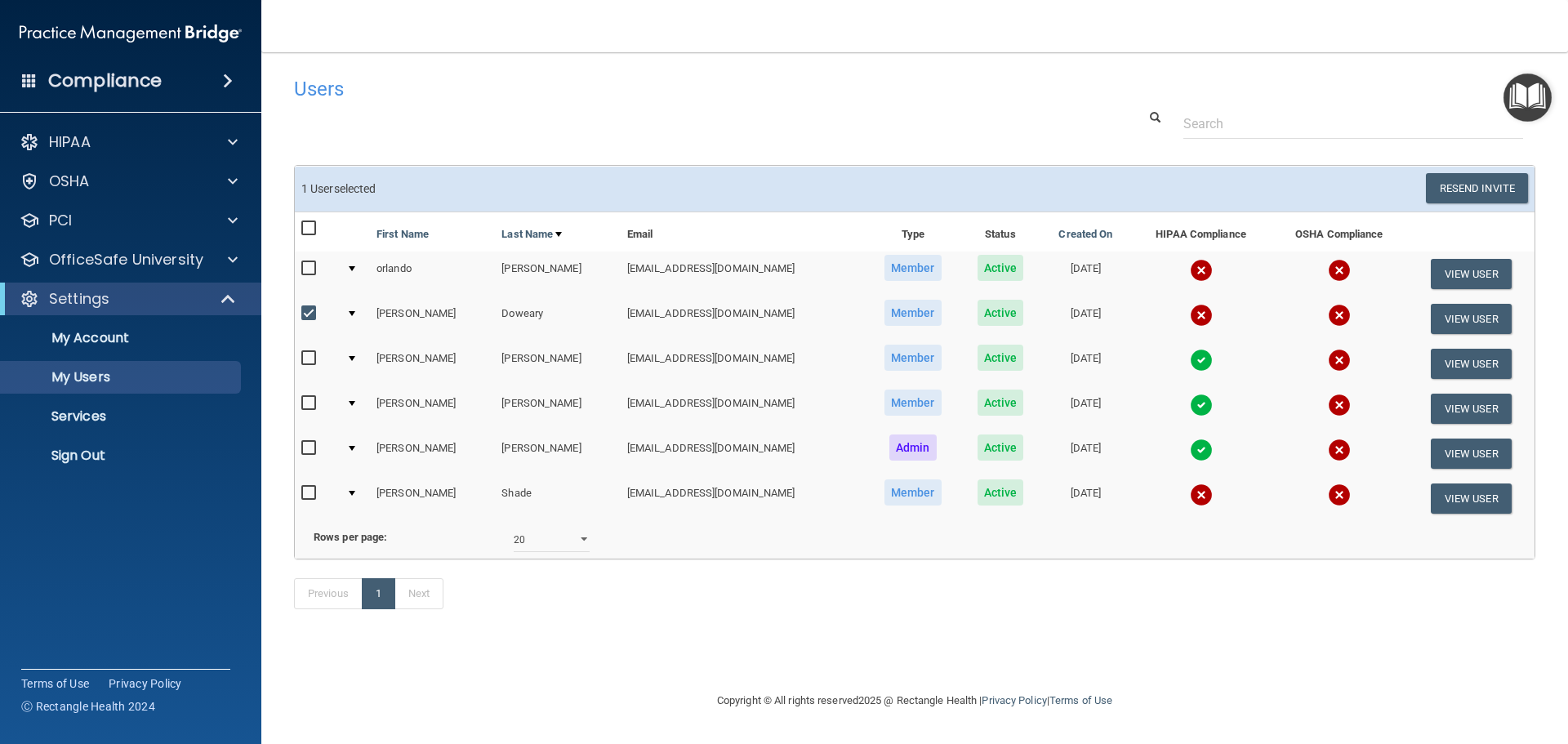
click at [312, 491] on input "checkbox" at bounding box center [311, 493] width 19 height 13
checkbox input "true"
click at [305, 269] on input "checkbox" at bounding box center [311, 268] width 19 height 13
click at [1457, 179] on button "Resend Invite" at bounding box center [1477, 188] width 102 height 30
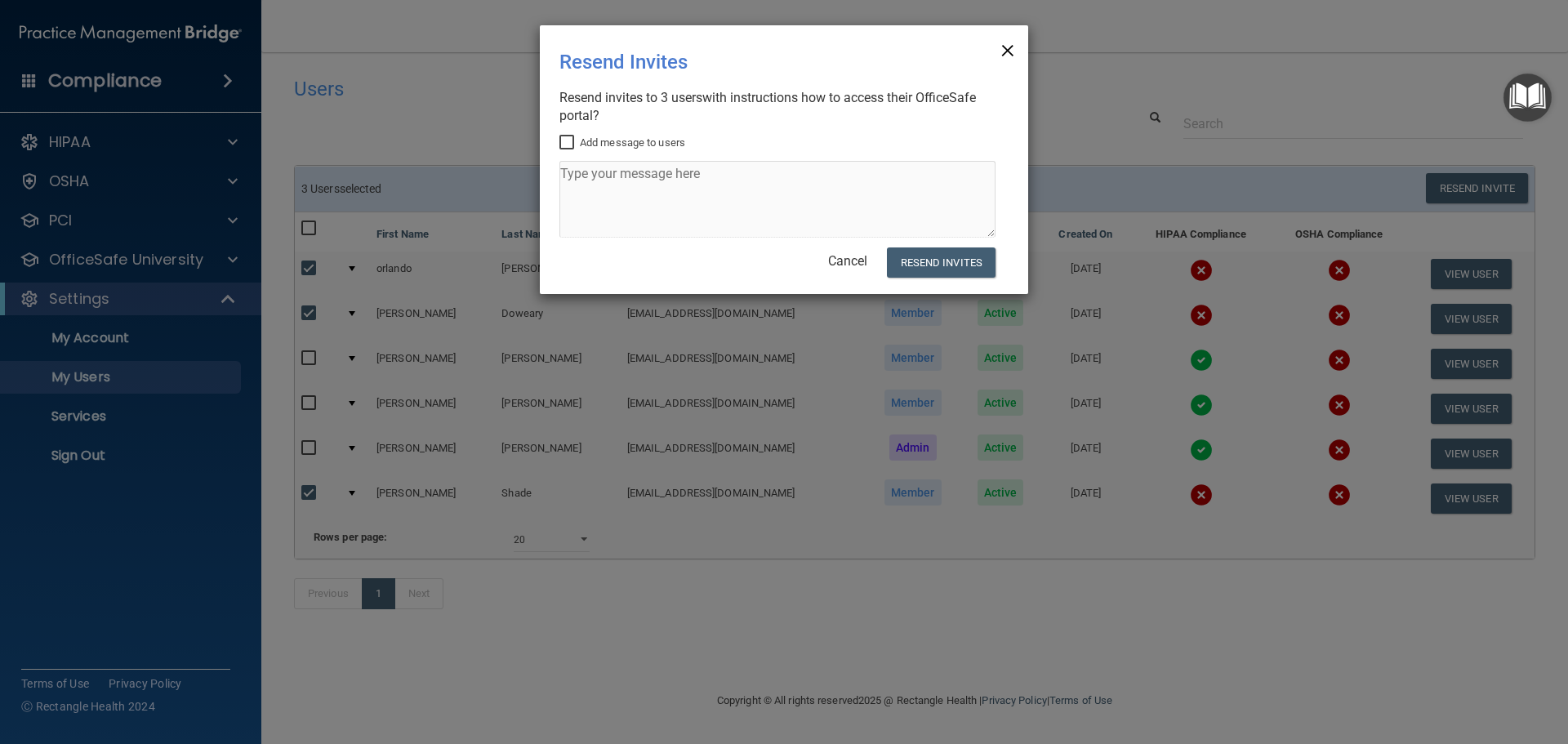
click at [1008, 43] on span "×" at bounding box center [1007, 49] width 15 height 33
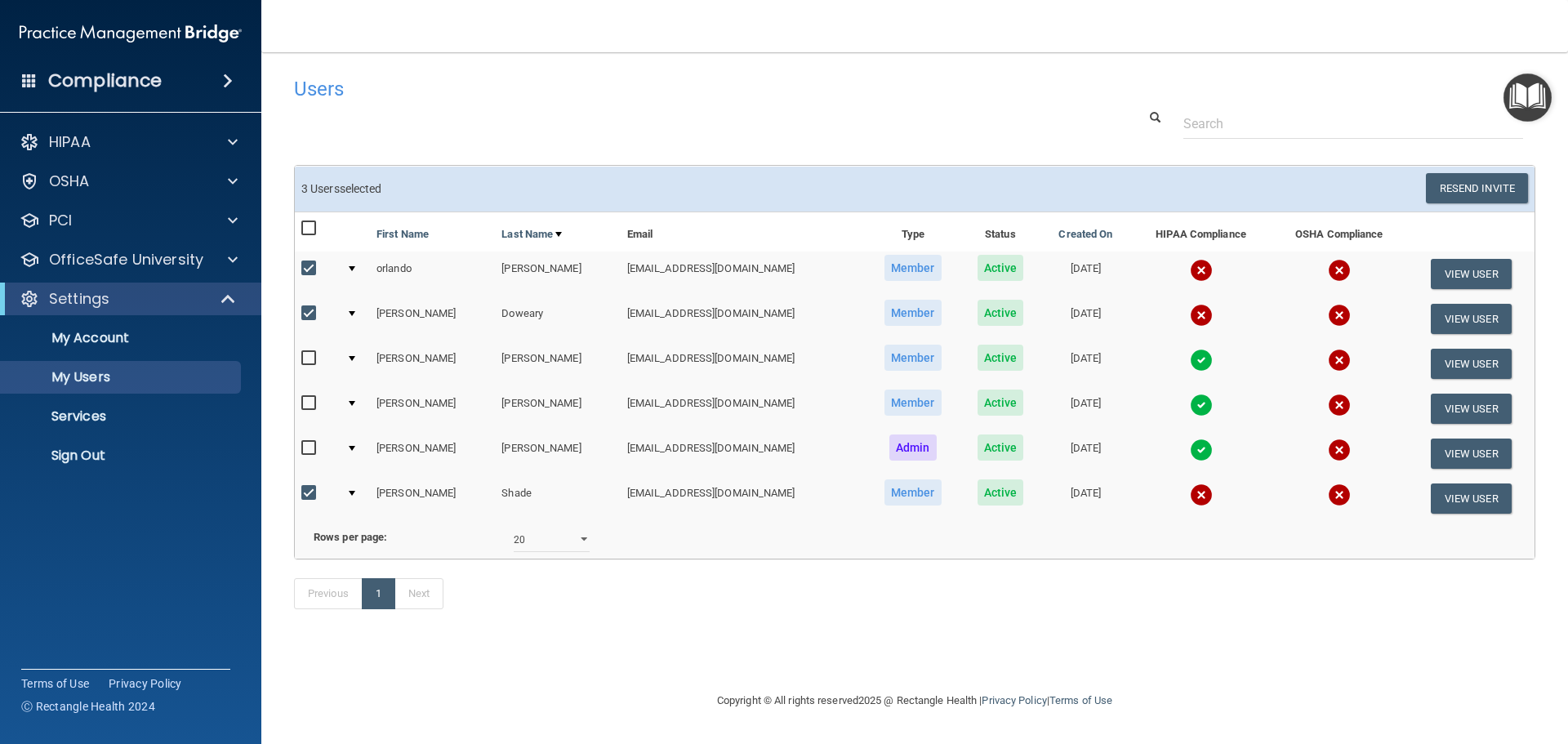
click at [308, 266] on input "checkbox" at bounding box center [311, 268] width 19 height 13
checkbox input "false"
click at [307, 487] on input "checkbox" at bounding box center [311, 493] width 19 height 13
checkbox input "false"
click at [1469, 185] on button "Resend Invite" at bounding box center [1477, 188] width 102 height 30
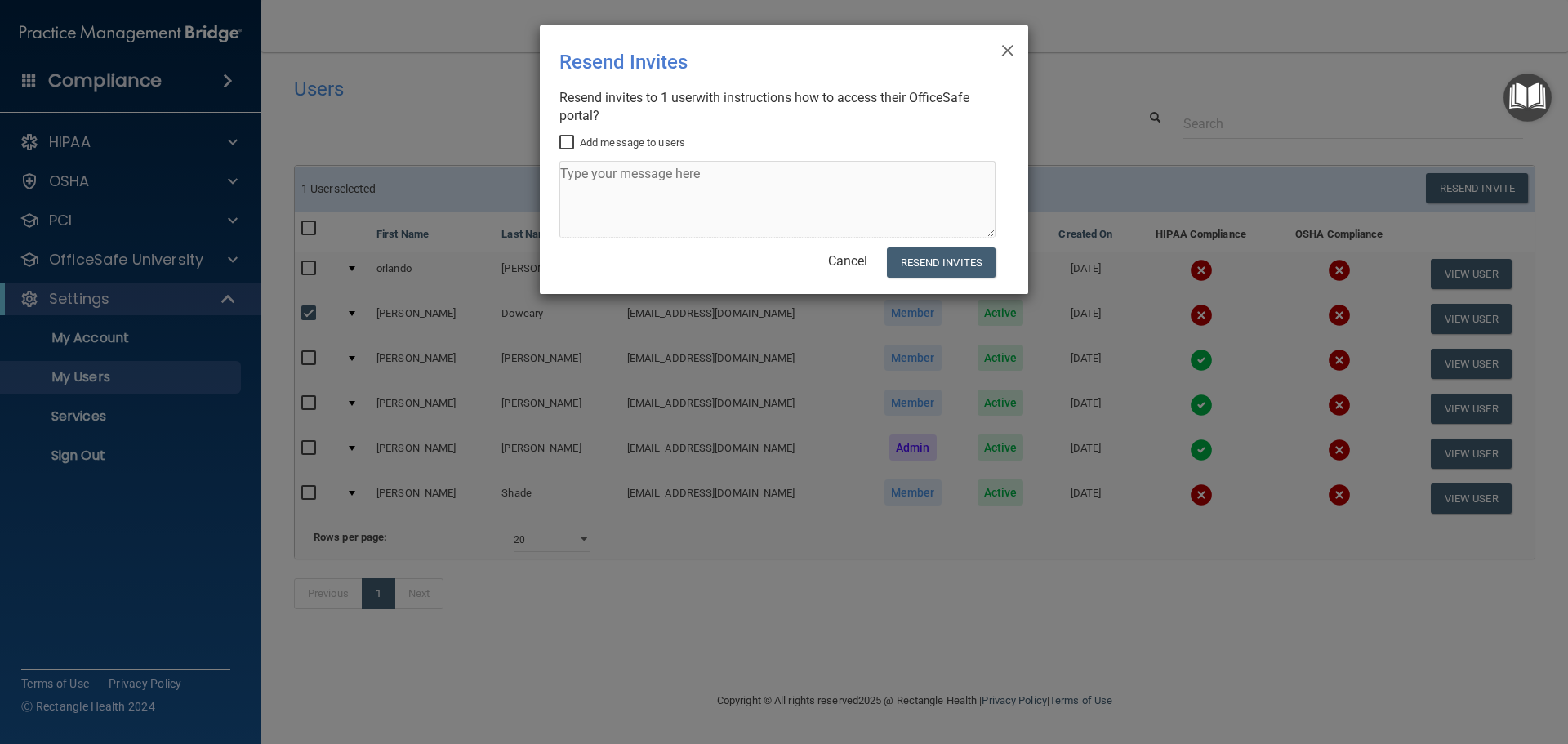
click at [569, 141] on input "Add message to users" at bounding box center [569, 142] width 19 height 13
checkbox input "true"
click at [588, 179] on textarea at bounding box center [777, 199] width 436 height 76
type textarea "hi, please update Hipaa compliance by following this email! thanks [PERSON_NAME]"
click at [938, 262] on button "Resend Invites" at bounding box center [941, 262] width 108 height 30
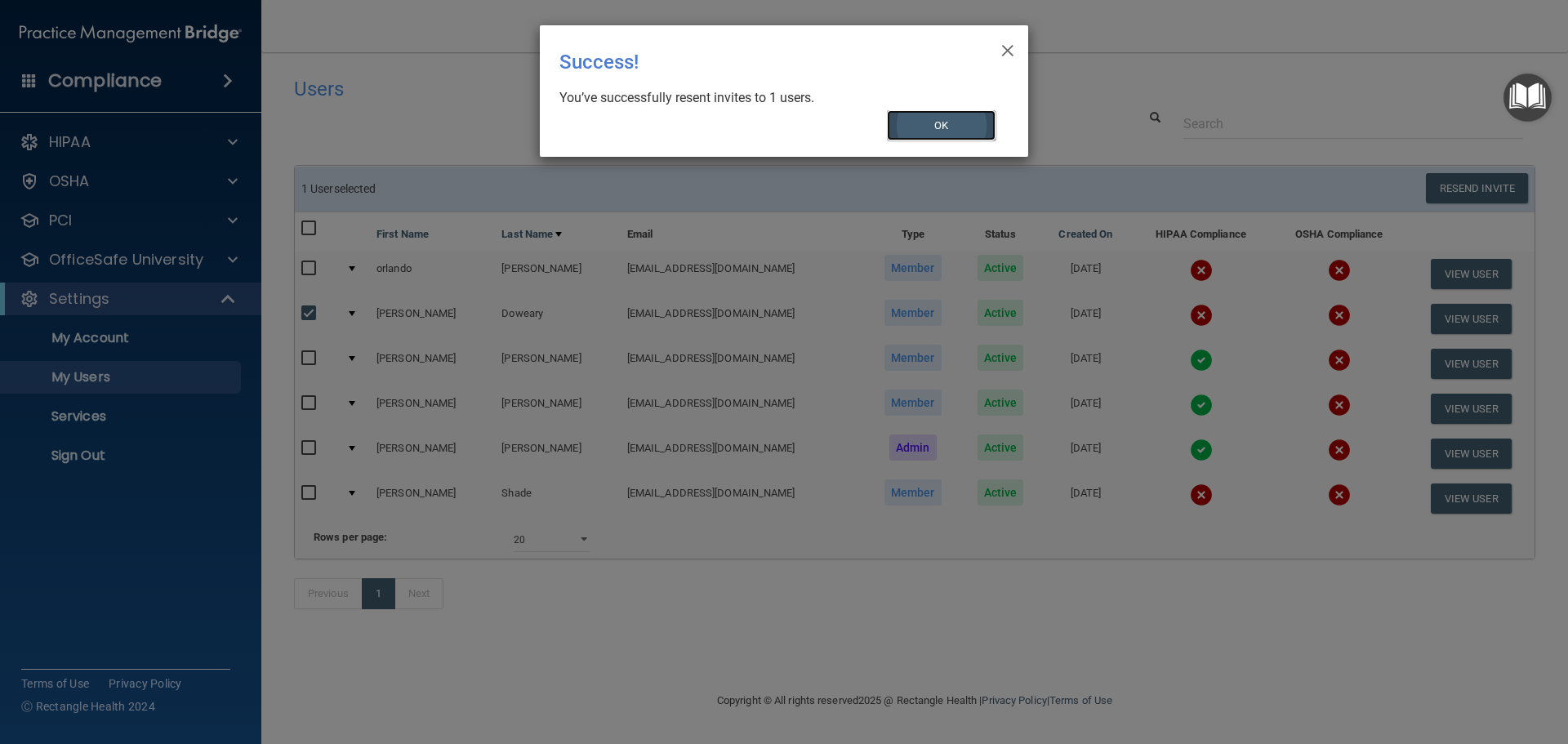
click at [939, 121] on button "OK" at bounding box center [941, 125] width 109 height 30
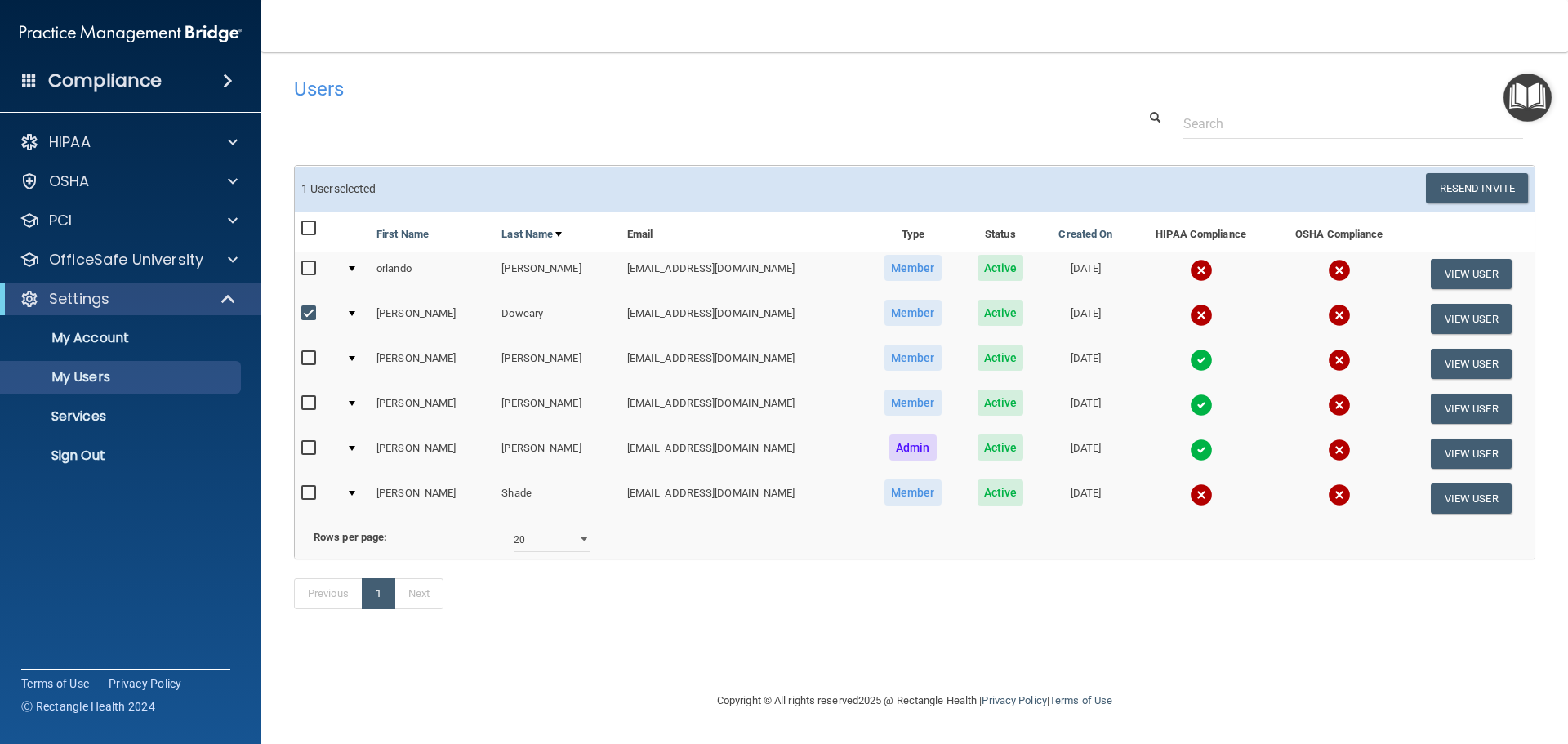
click at [310, 311] on input "checkbox" at bounding box center [311, 313] width 19 height 13
checkbox input "false"
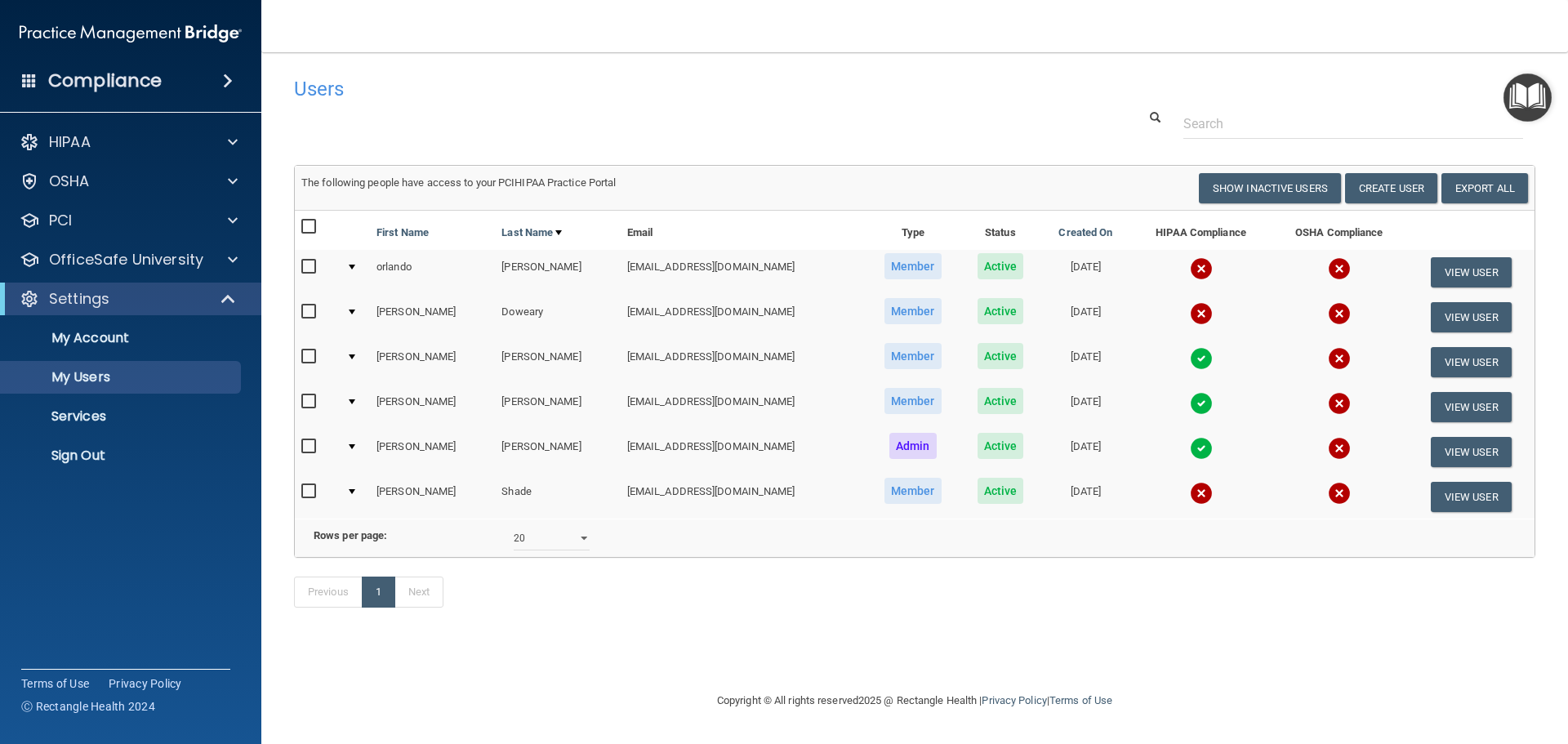
click at [311, 267] on input "checkbox" at bounding box center [311, 267] width 19 height 13
checkbox input "true"
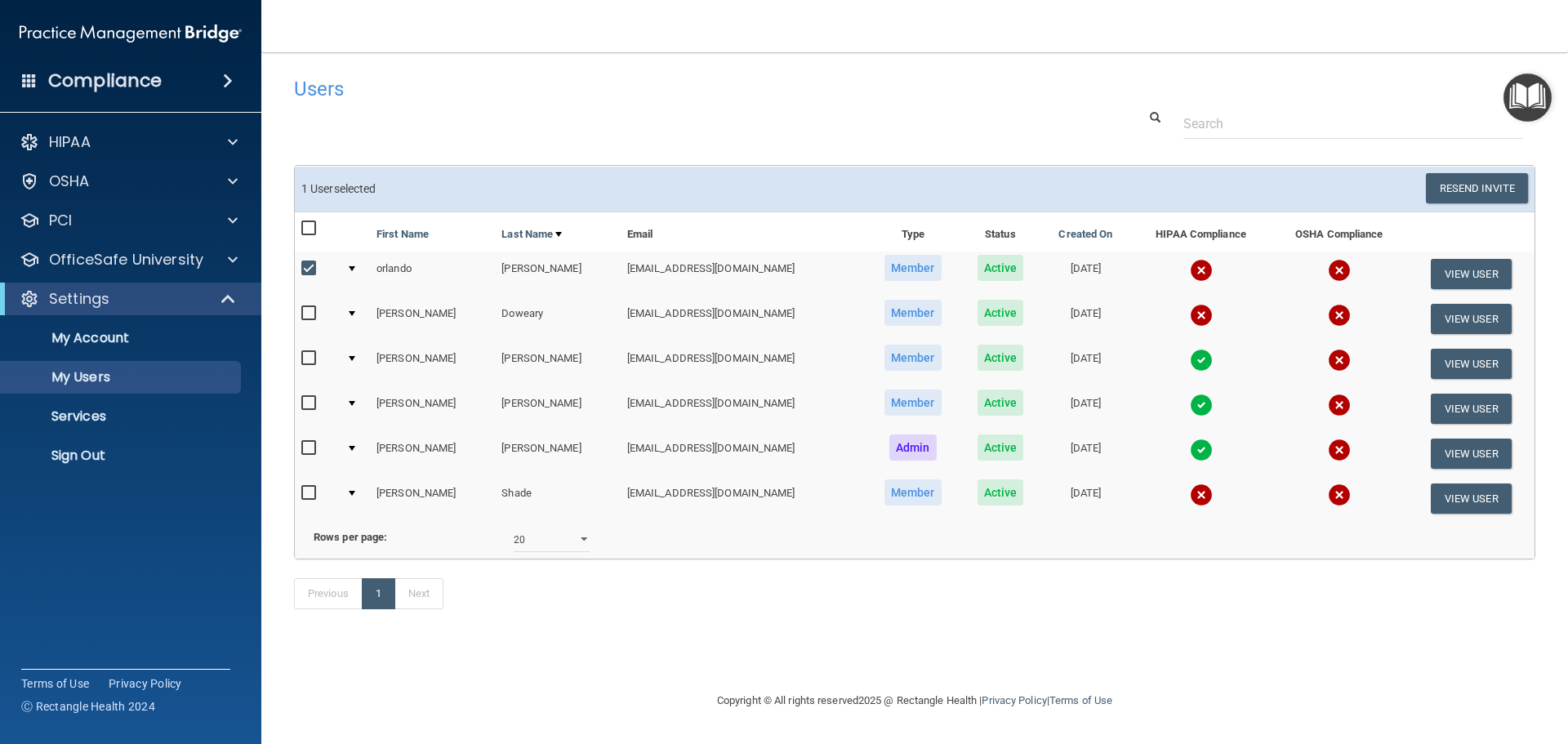
click at [311, 491] on input "checkbox" at bounding box center [311, 493] width 19 height 13
checkbox input "true"
click at [1448, 182] on button "Resend Invite" at bounding box center [1477, 188] width 102 height 30
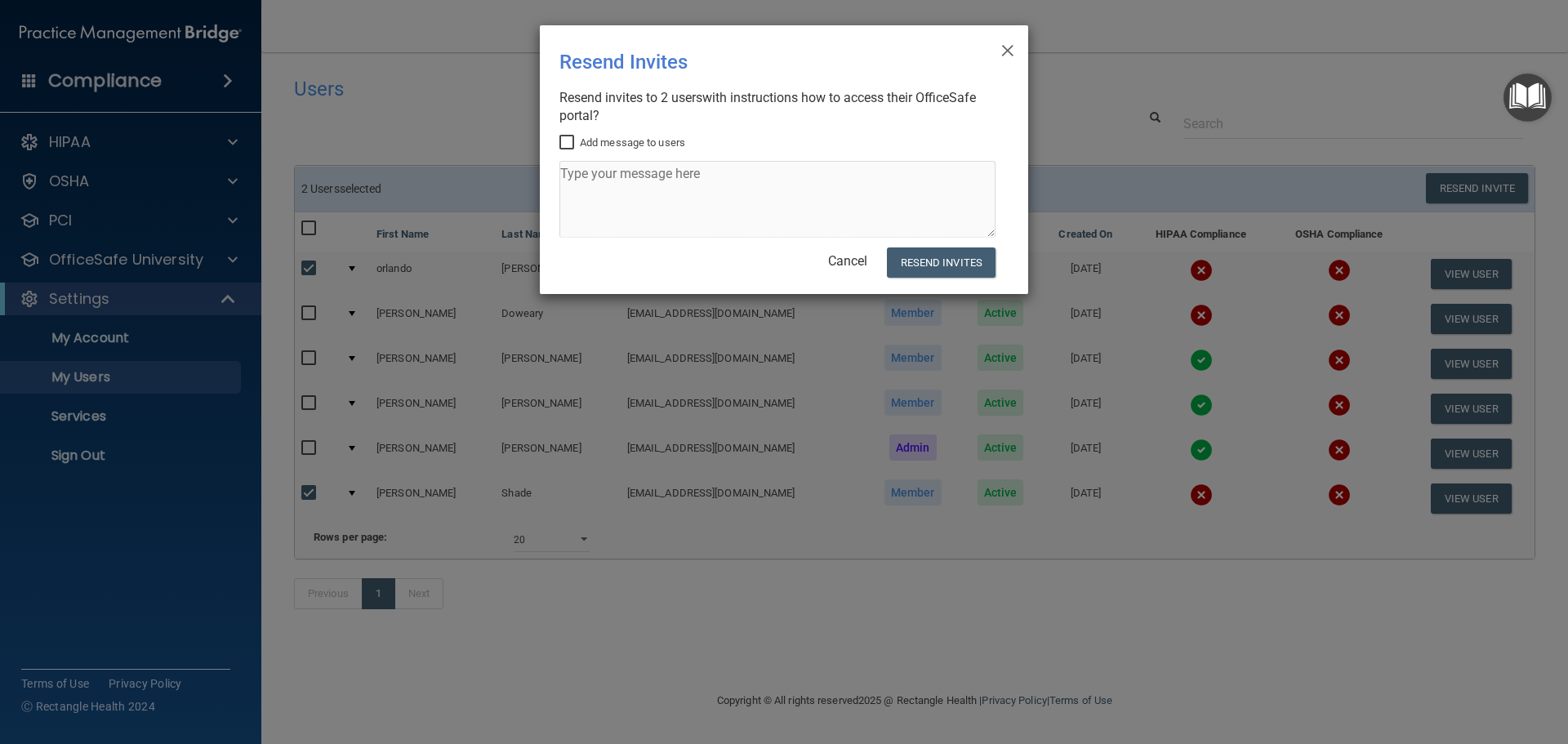
click at [561, 137] on input "Add message to users" at bounding box center [569, 142] width 19 height 13
checkbox input "true"
click at [579, 176] on textarea at bounding box center [777, 199] width 436 height 76
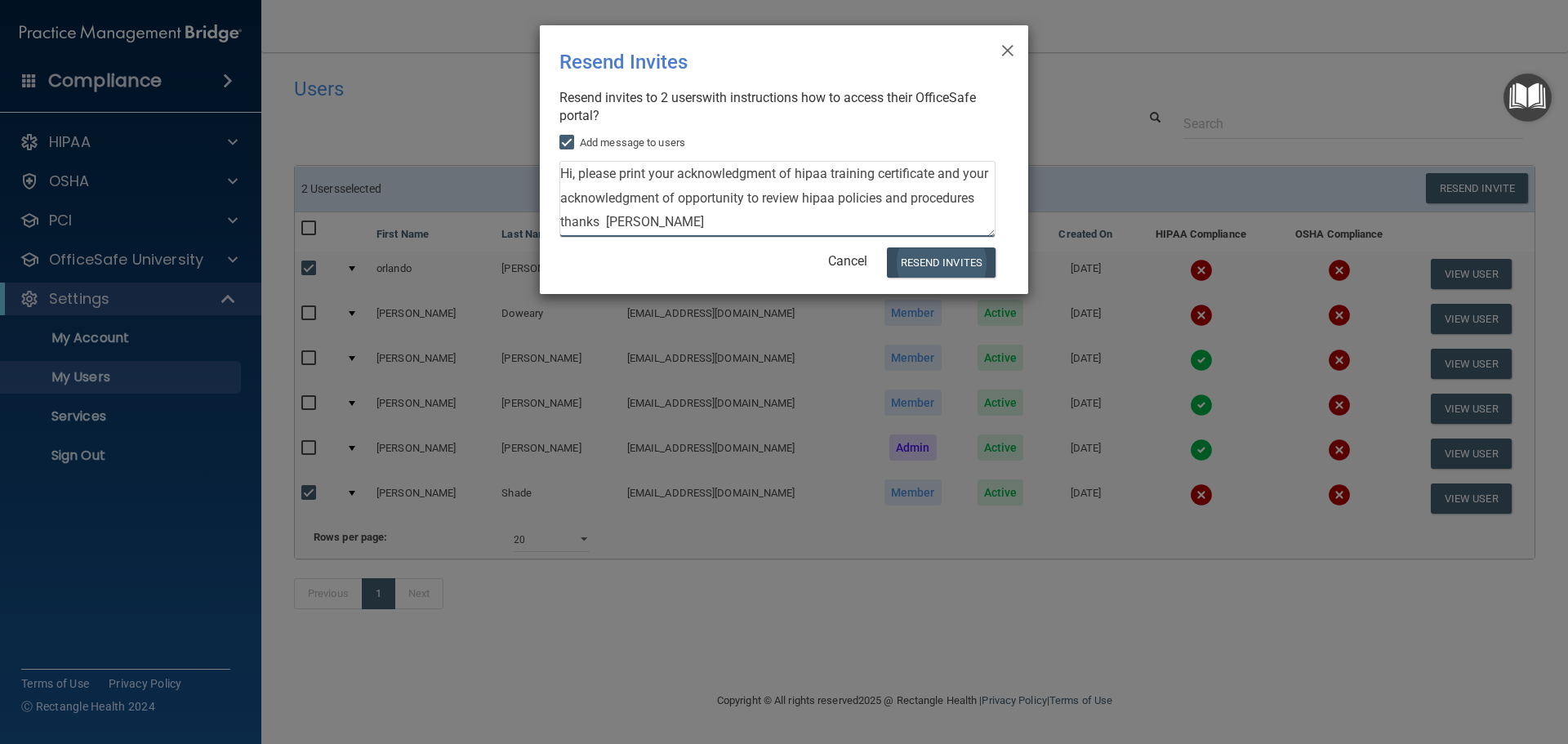
type textarea "Hi, please print your acknowledgment of hipaa training certificate and your ack…"
click at [947, 259] on button "Resend Invites" at bounding box center [941, 262] width 108 height 30
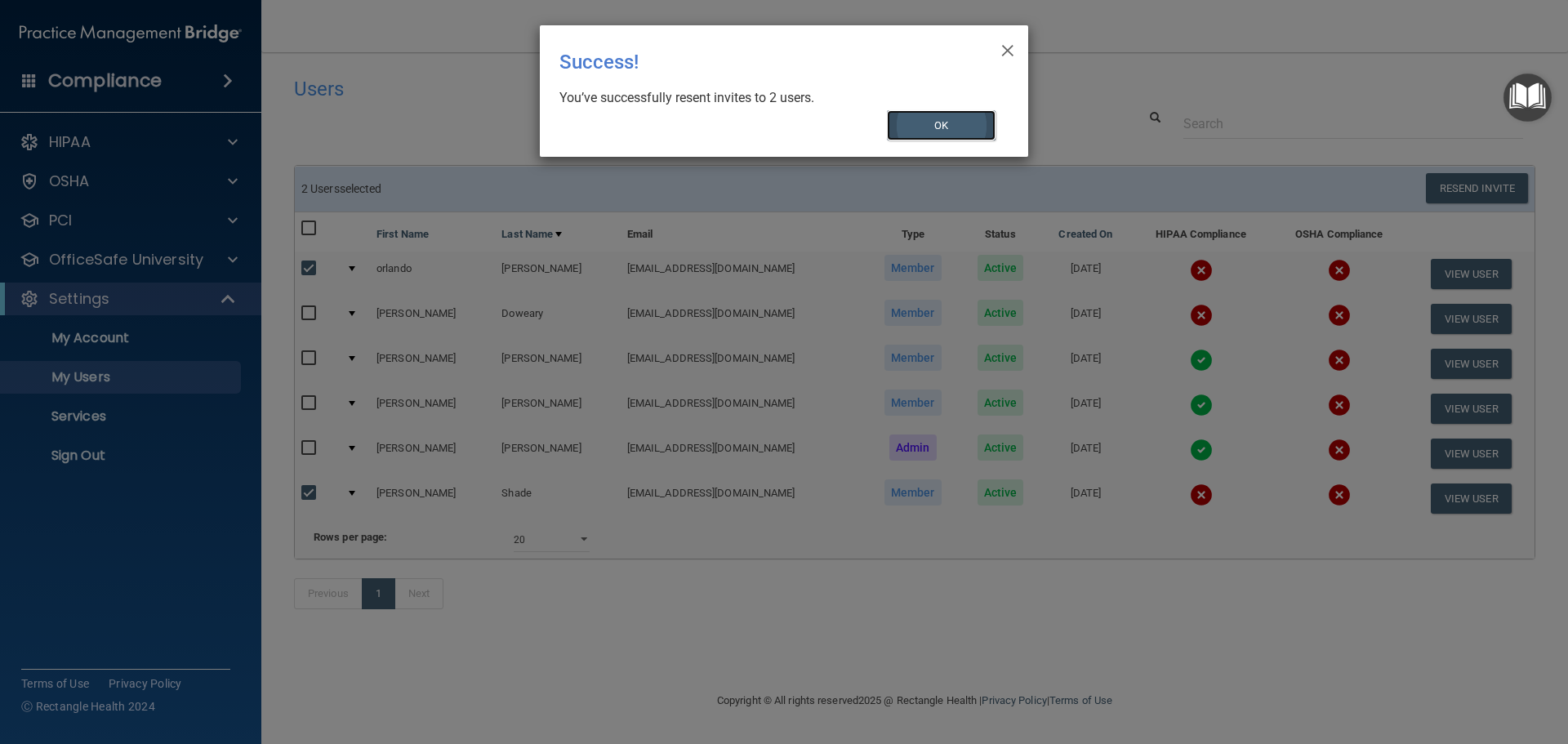
click at [914, 122] on button "OK" at bounding box center [941, 125] width 109 height 30
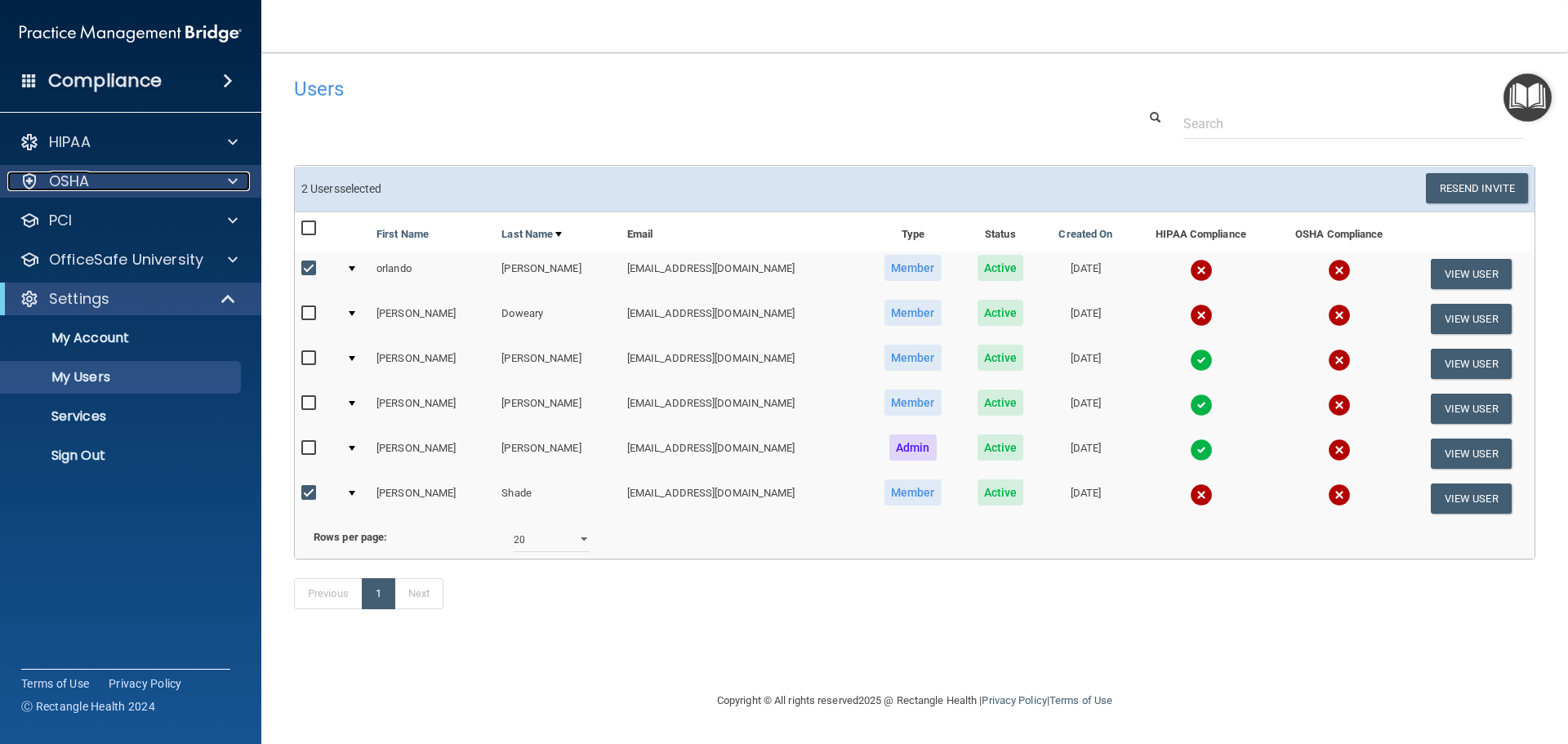
click at [164, 182] on div "OSHA" at bounding box center [108, 181] width 202 height 20
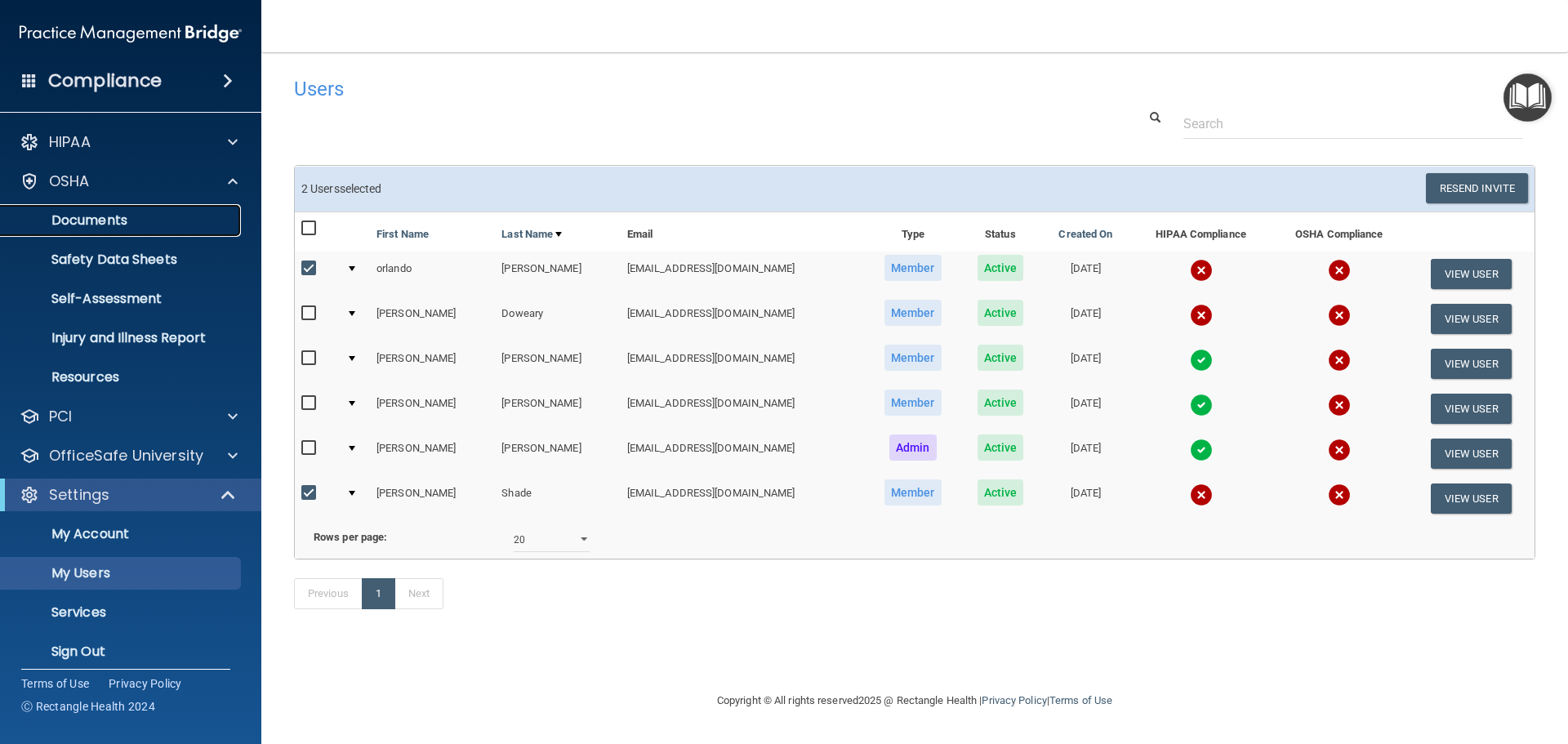
click at [129, 221] on p "Documents" at bounding box center [121, 221] width 223 height 16
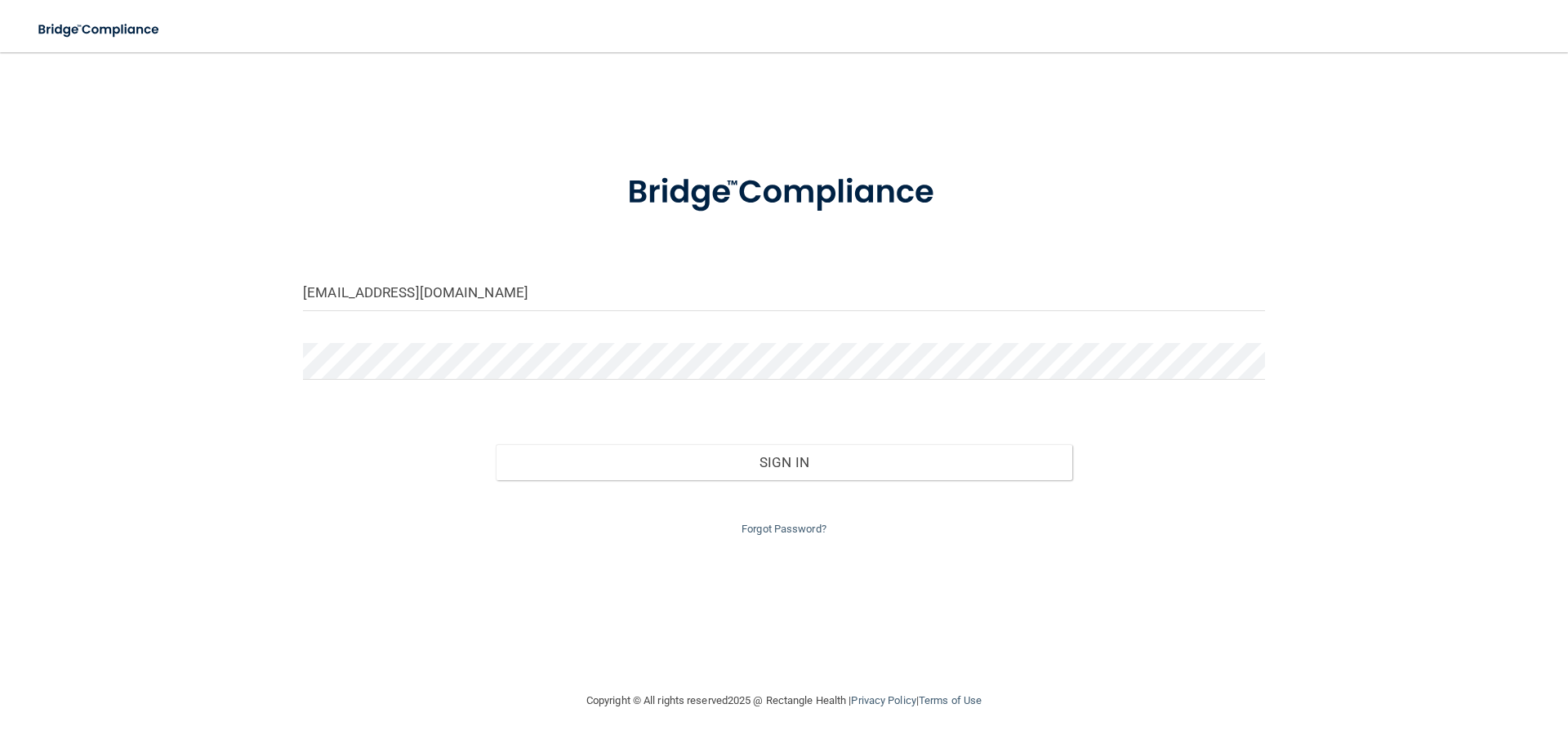
type input "[EMAIL_ADDRESS][DOMAIN_NAME]"
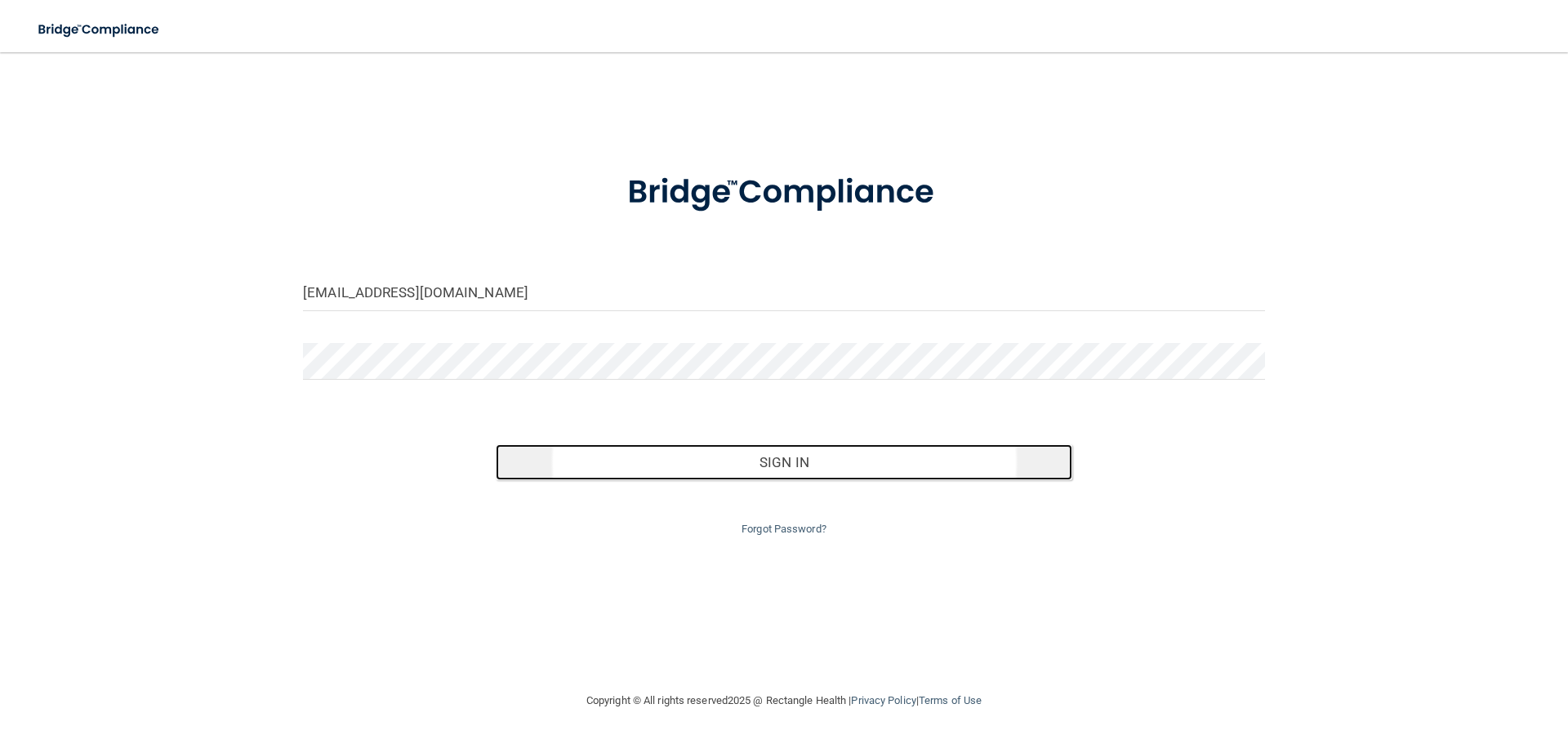
click at [712, 469] on button "Sign In" at bounding box center [784, 462] width 577 height 36
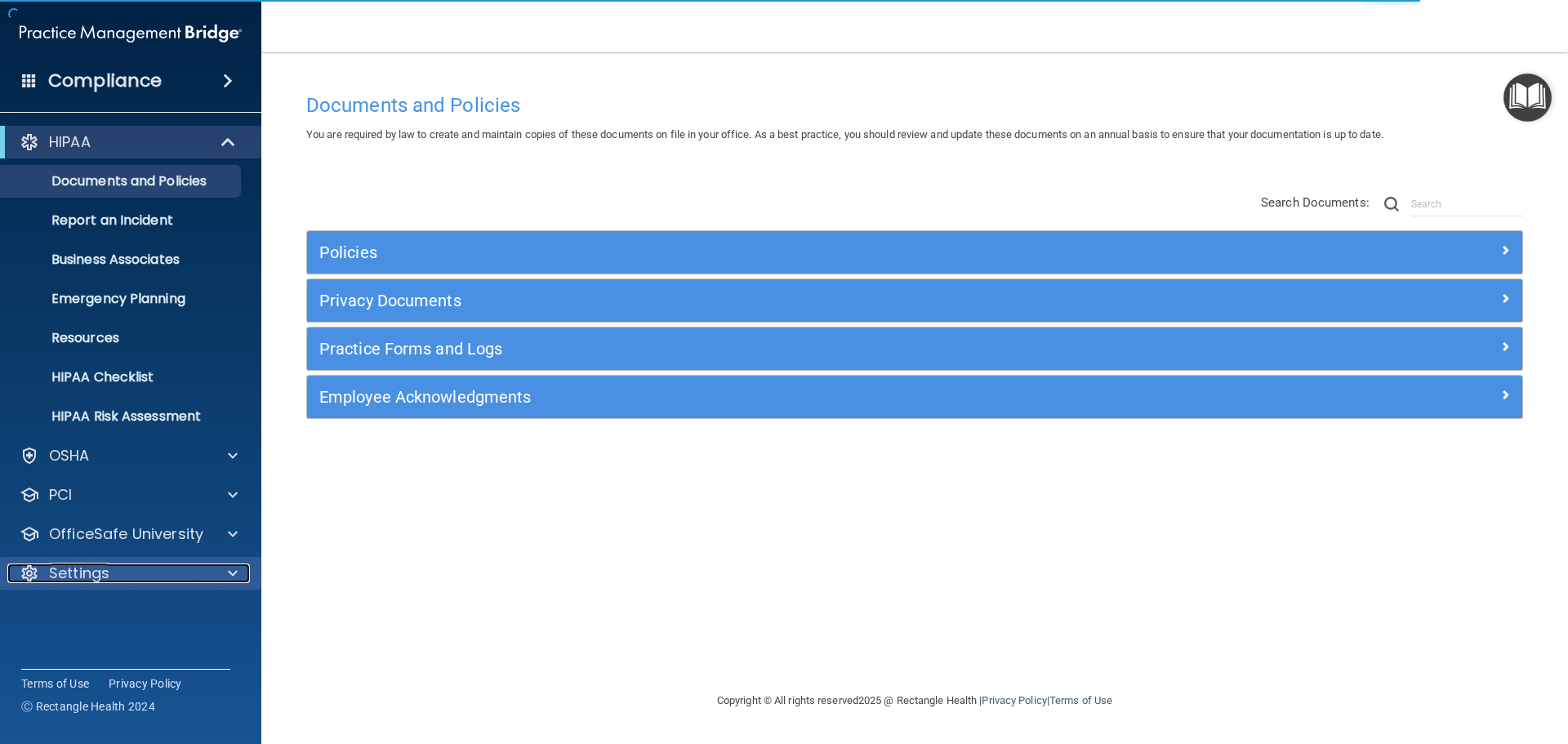
click at [131, 571] on div "Settings" at bounding box center [108, 573] width 202 height 20
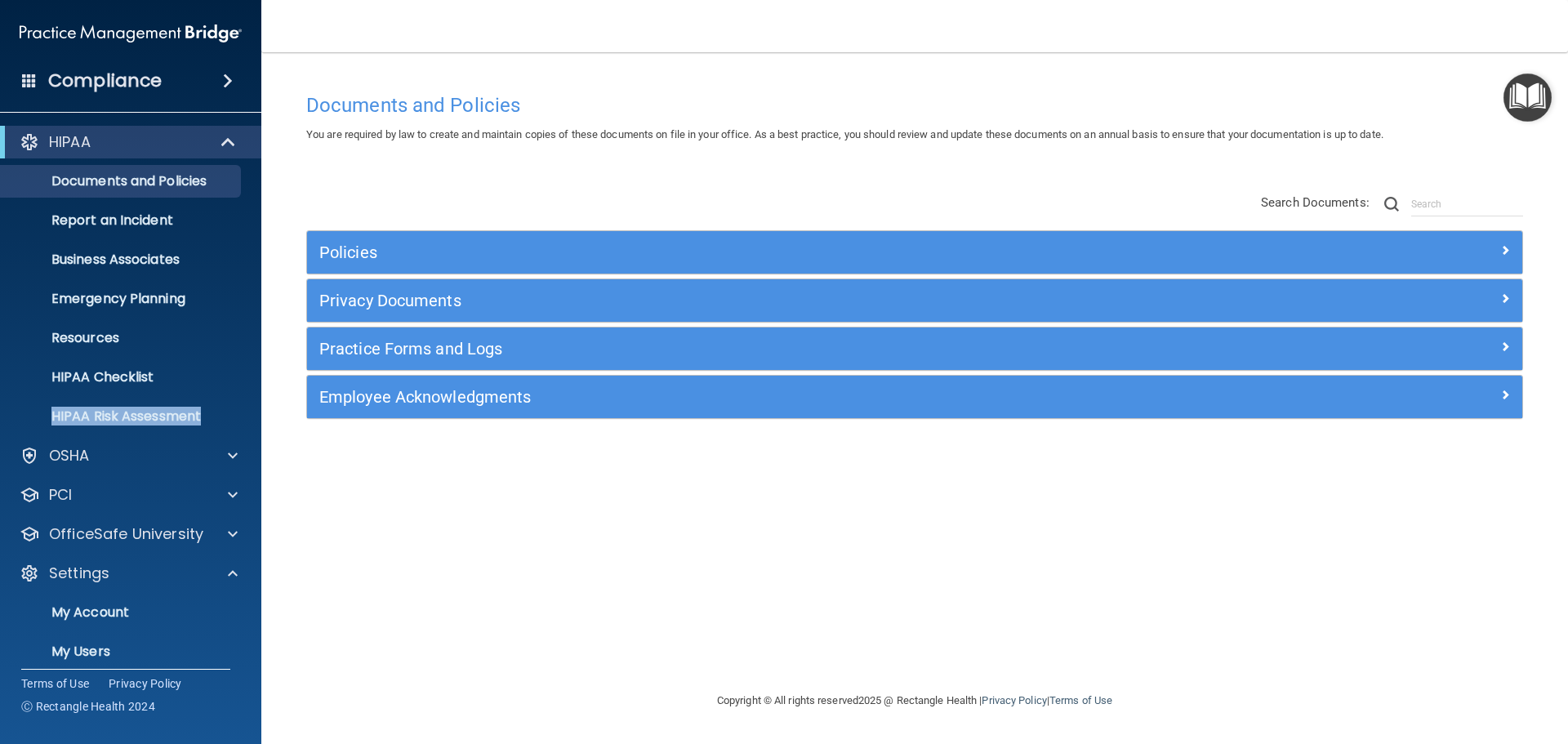
drag, startPoint x: 252, startPoint y: 391, endPoint x: 247, endPoint y: 425, distance: 34.4
click at [247, 425] on ul "Documents and Policies Report an Incident Business Associates Emergency Plannin…" at bounding box center [131, 296] width 296 height 274
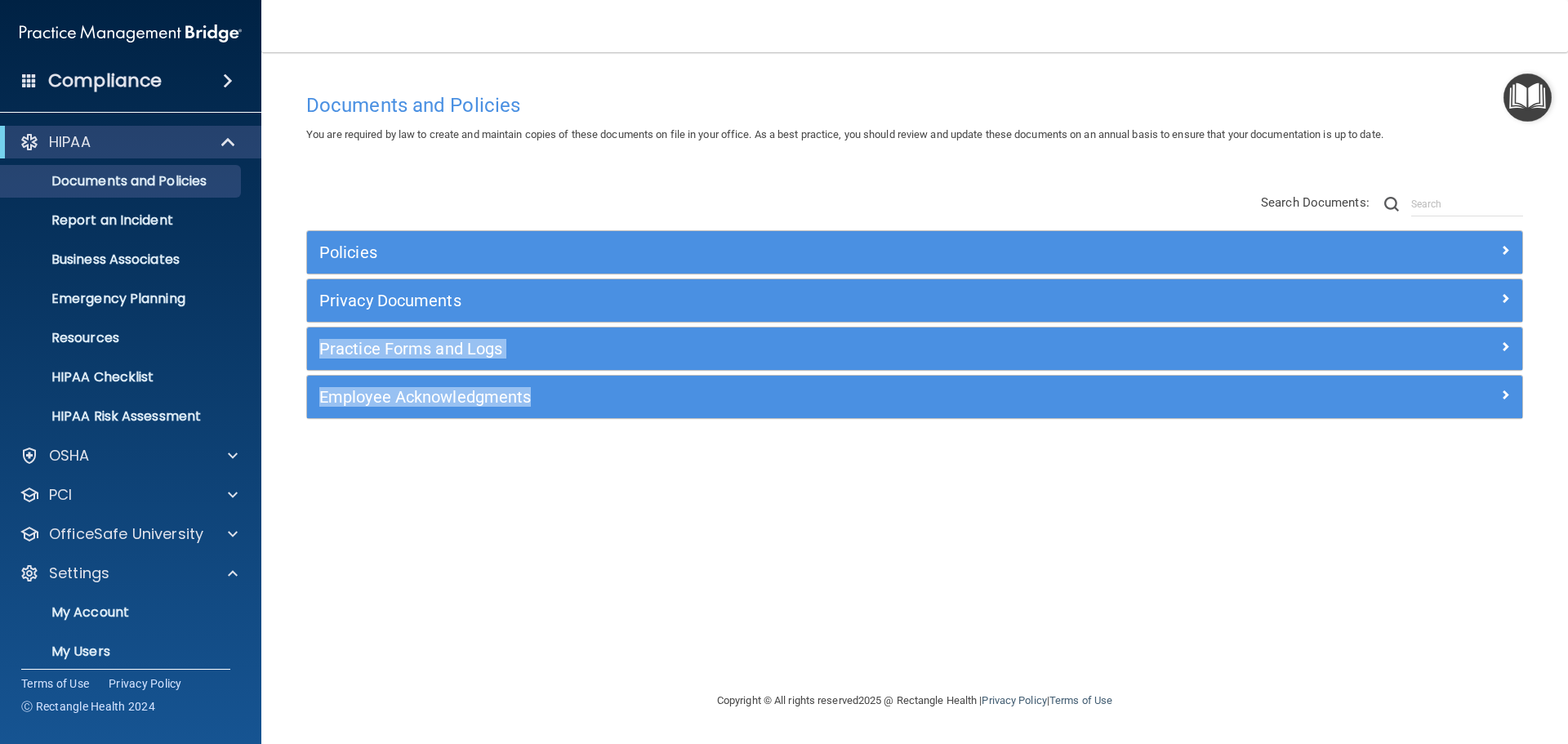
drag, startPoint x: 1567, startPoint y: 305, endPoint x: 1567, endPoint y: 509, distance: 204.0
click at [1567, 509] on main "Documents and Policies You are required by law to create and maintain copies of…" at bounding box center [914, 398] width 1306 height 692
click at [99, 655] on p "My Users" at bounding box center [121, 651] width 223 height 16
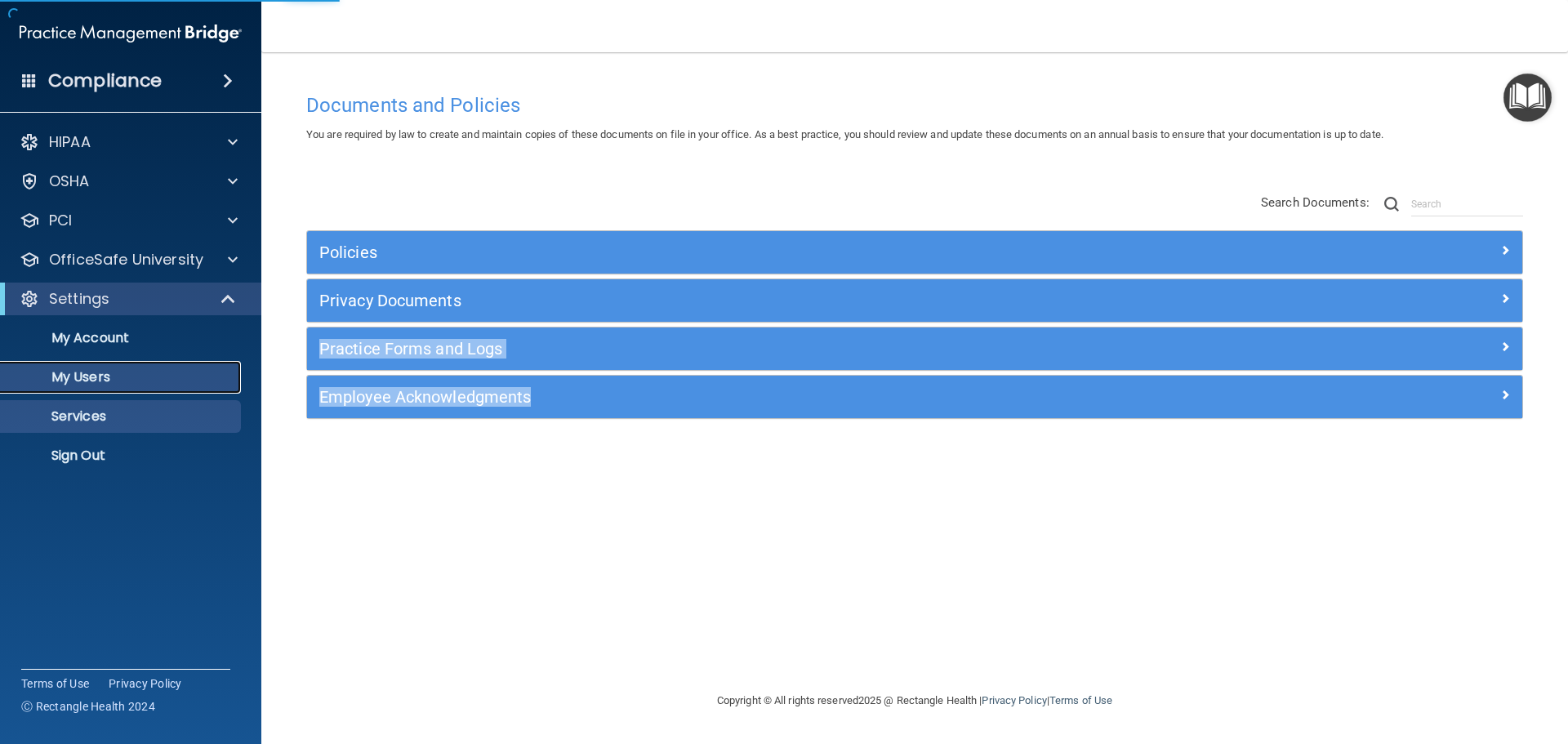
select select "20"
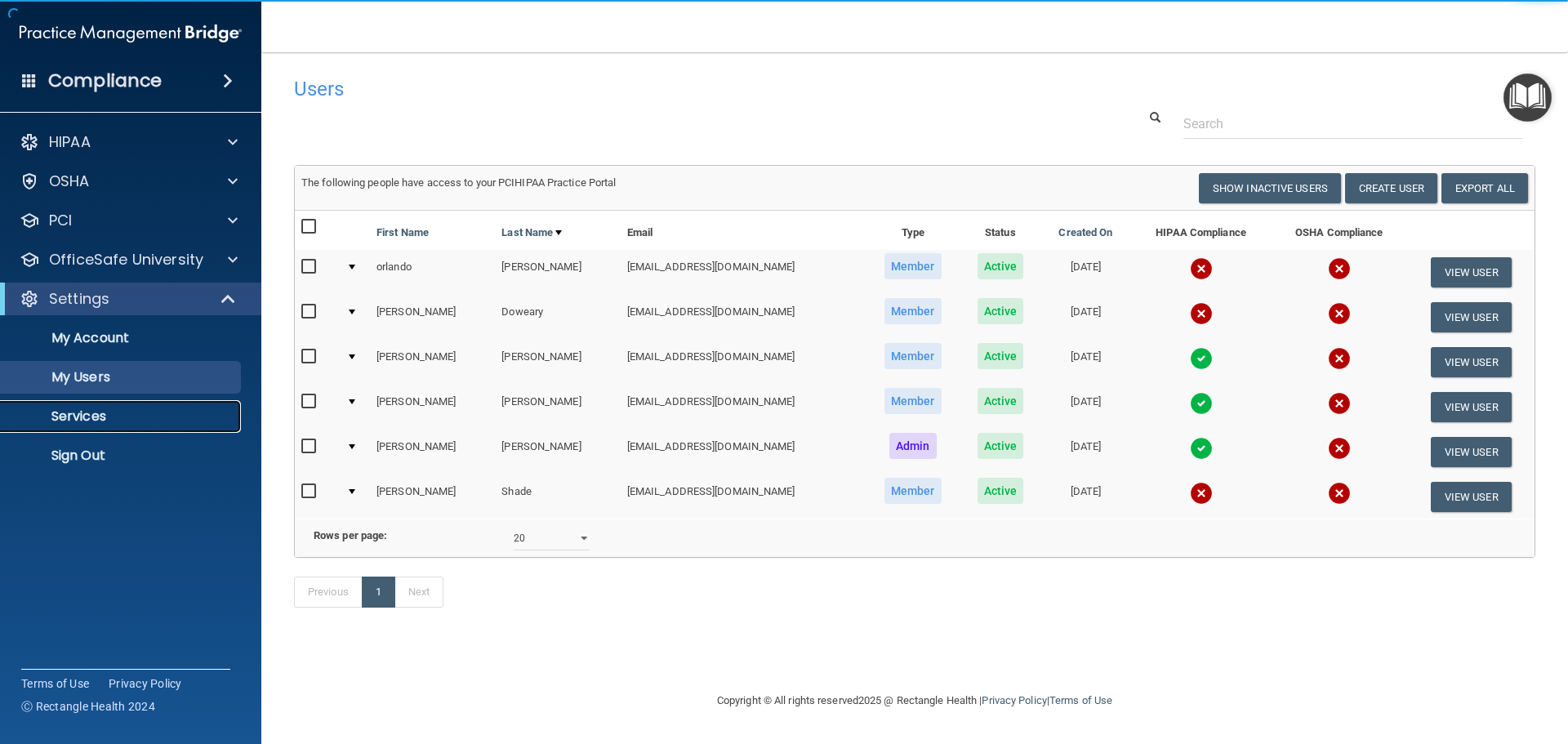
click at [115, 416] on p "Services" at bounding box center [121, 416] width 223 height 16
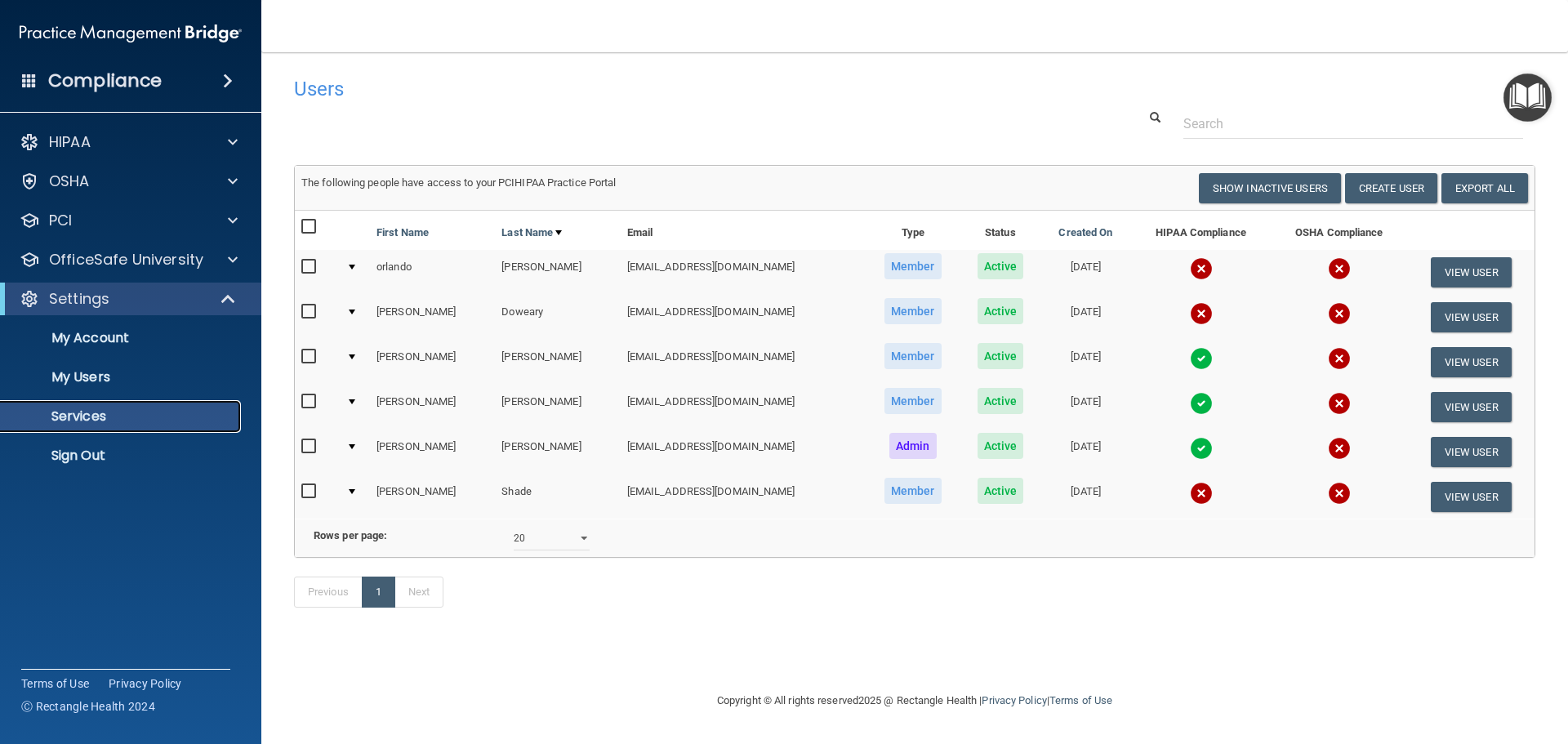
click at [115, 416] on p "Services" at bounding box center [121, 416] width 223 height 16
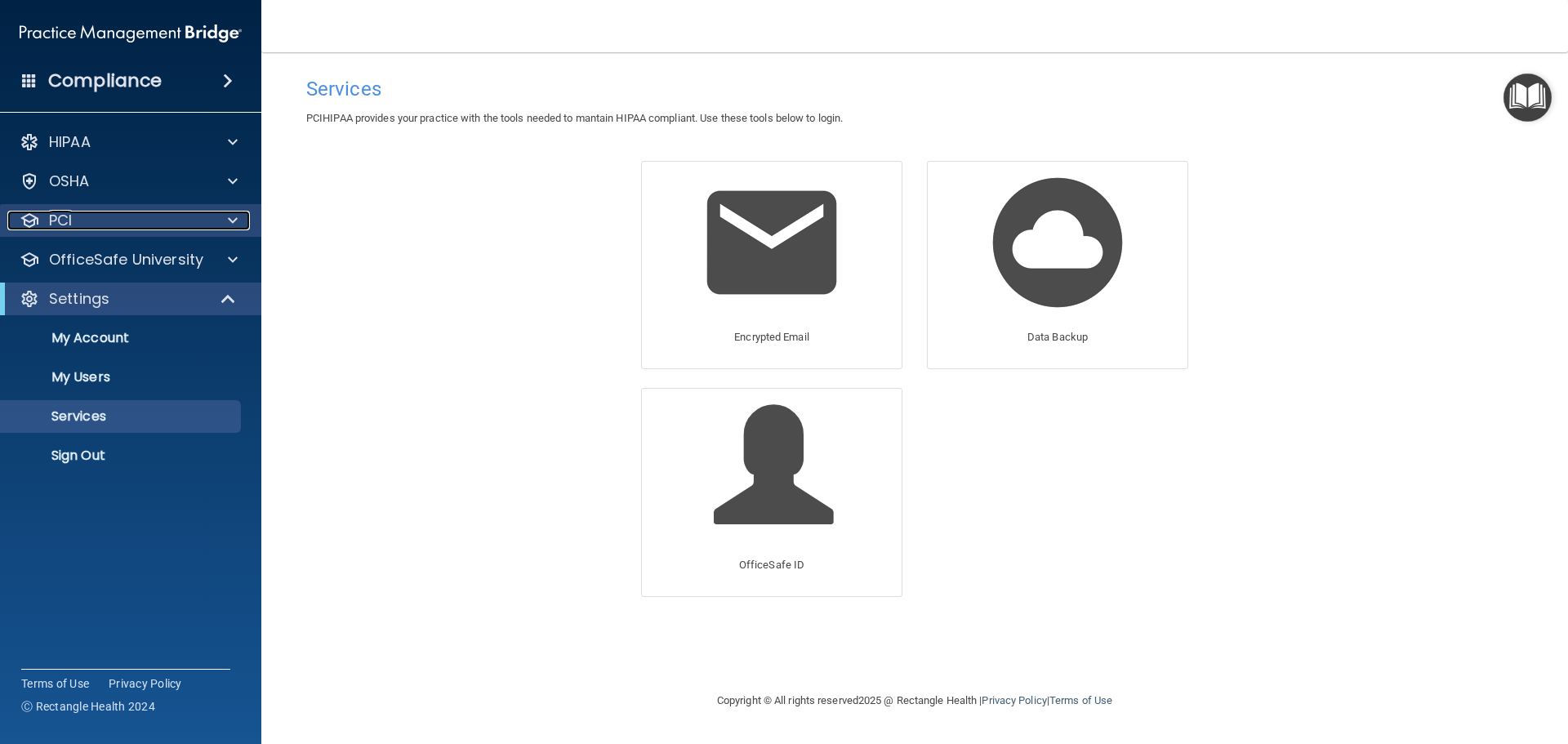
click at [236, 221] on span at bounding box center [233, 221] width 10 height 20
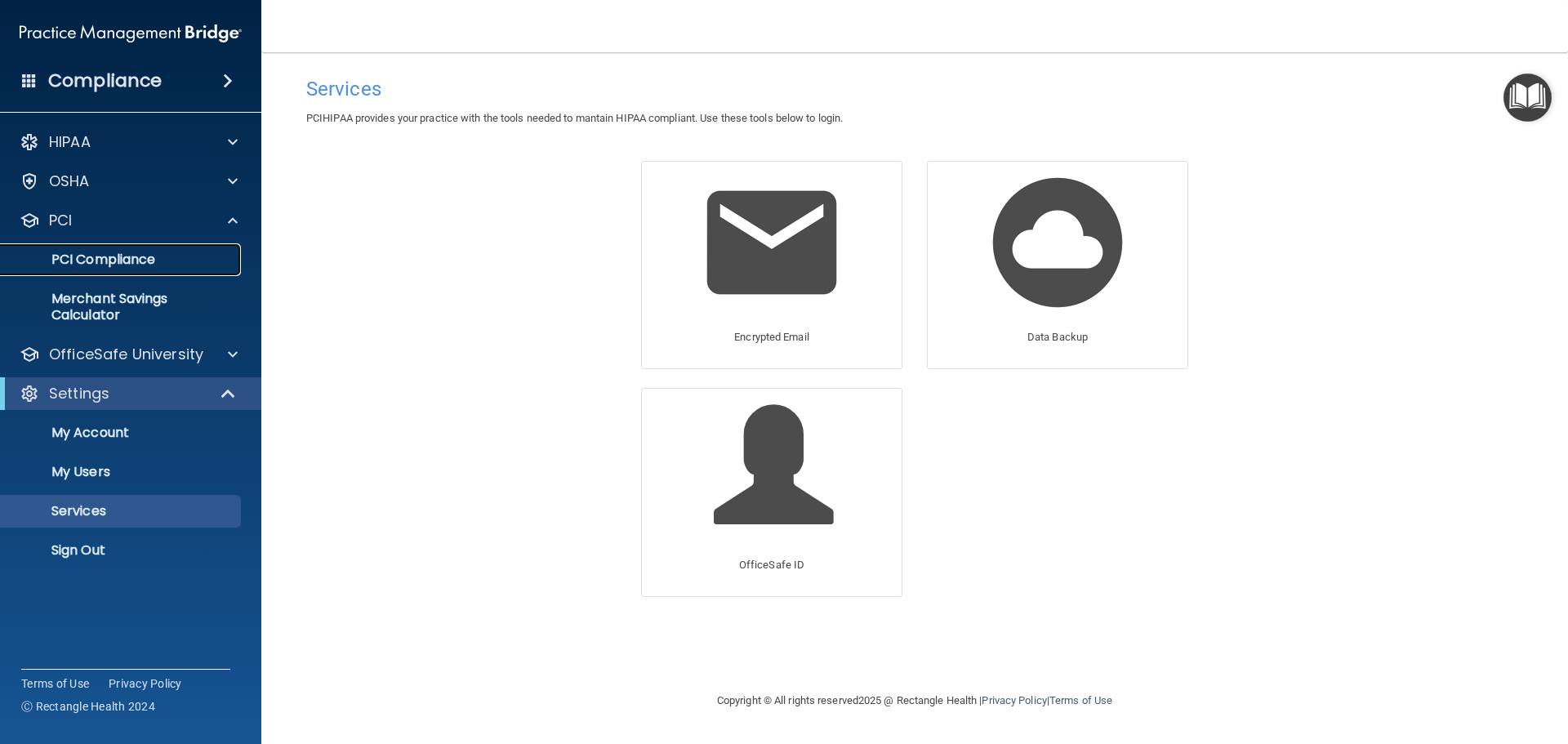
click at [167, 260] on p "PCI Compliance" at bounding box center [121, 260] width 223 height 16
